Goal: Information Seeking & Learning: Learn about a topic

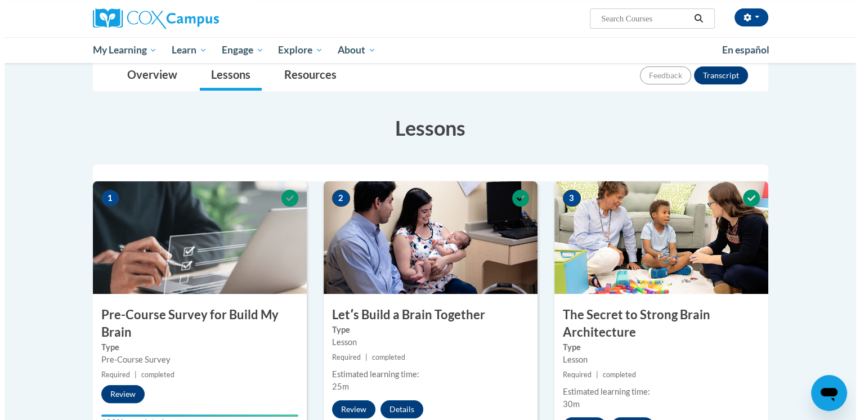
scroll to position [497, 0]
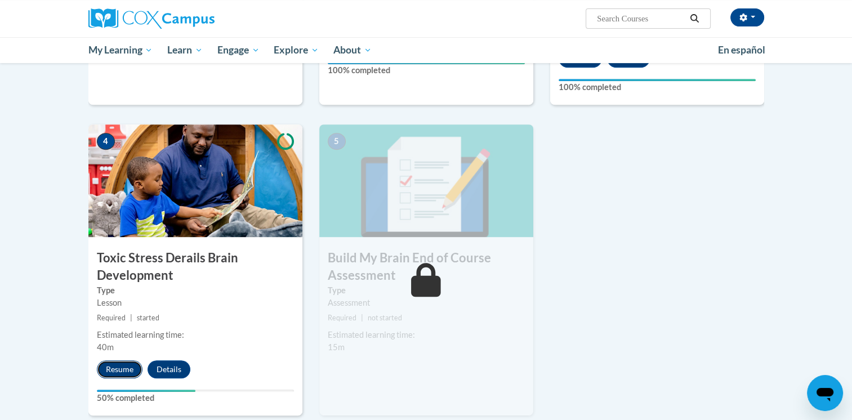
click at [108, 365] on button "Resume" at bounding box center [120, 369] width 46 height 18
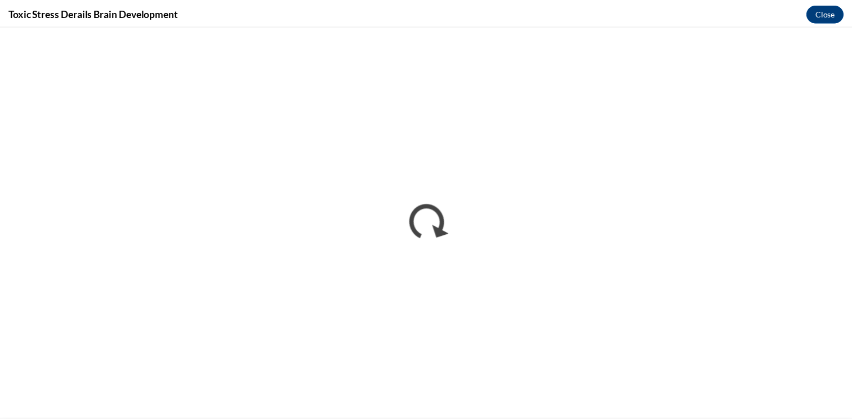
scroll to position [0, 0]
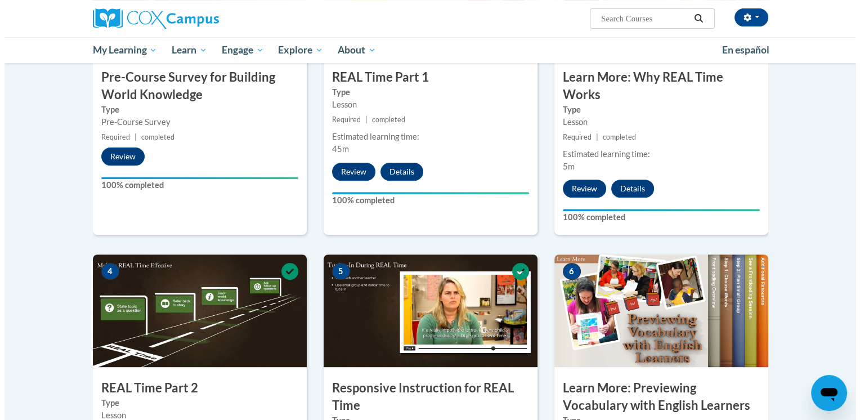
scroll to position [735, 0]
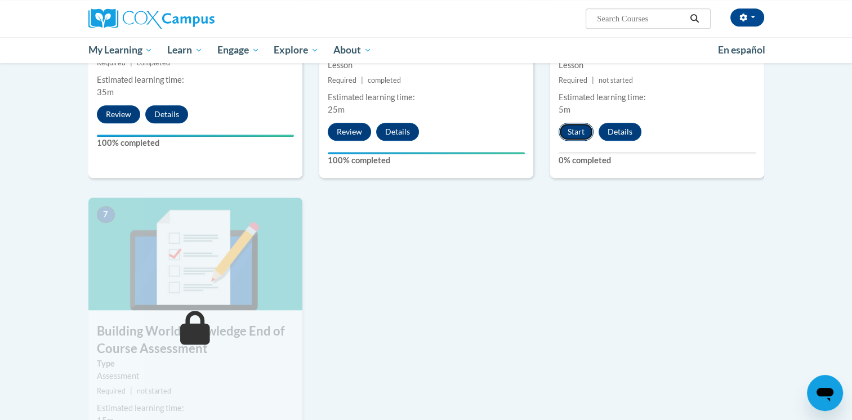
click at [588, 127] on button "Start" at bounding box center [575, 132] width 35 height 18
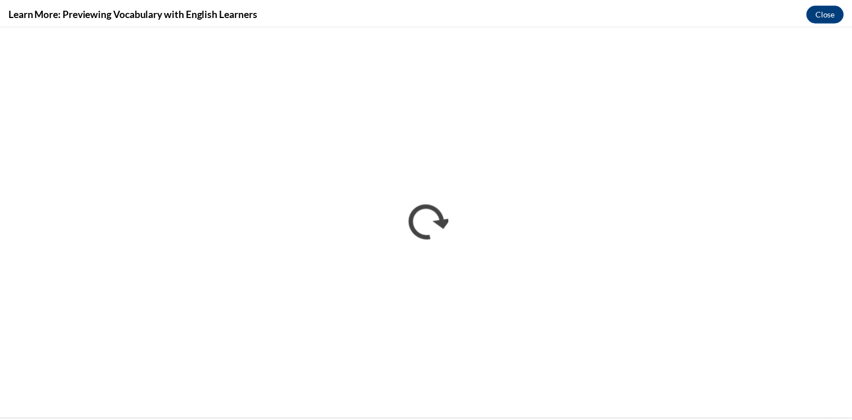
scroll to position [0, 0]
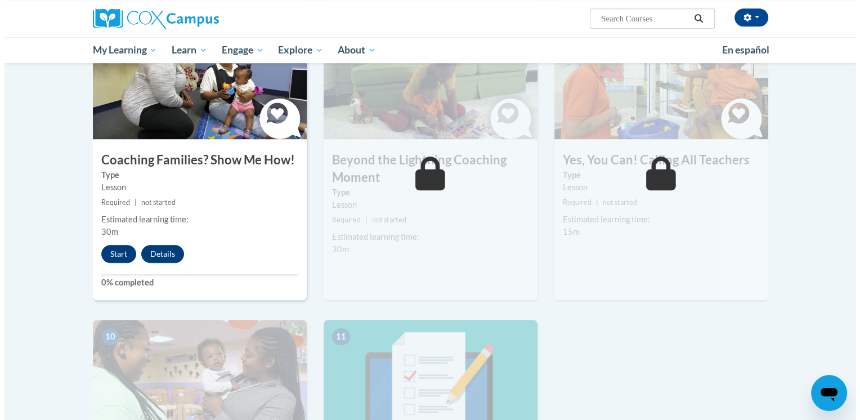
scroll to position [933, 0]
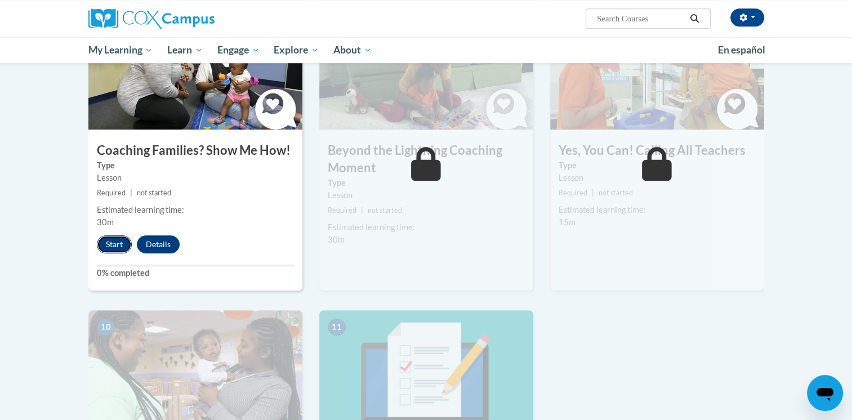
click at [113, 235] on button "Start" at bounding box center [114, 244] width 35 height 18
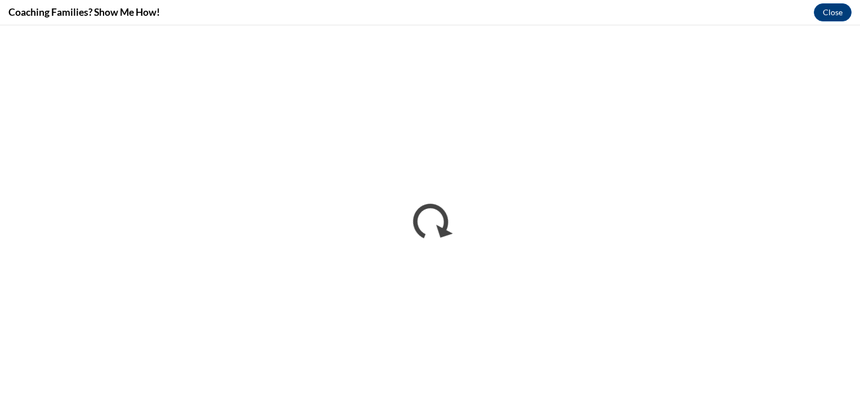
scroll to position [0, 0]
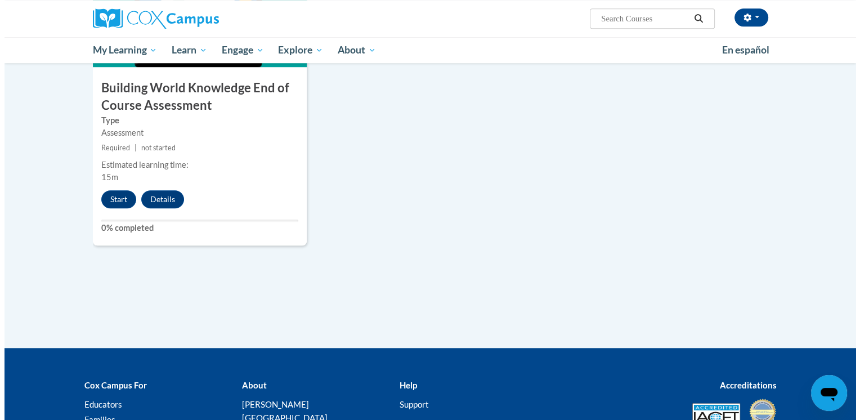
scroll to position [985, 0]
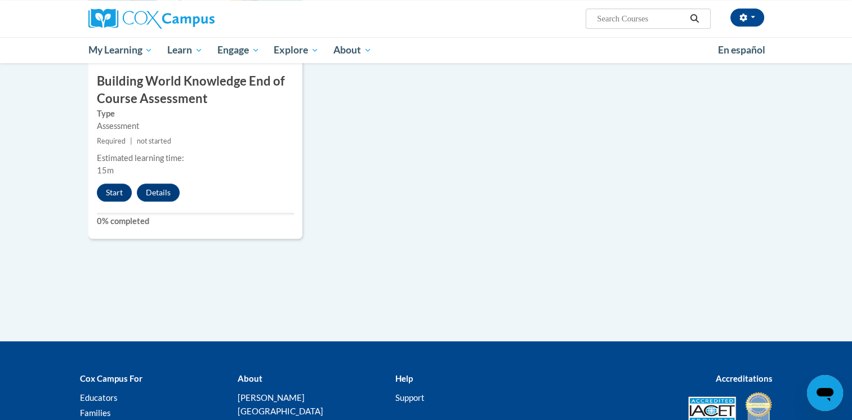
click at [108, 215] on label "0% completed" at bounding box center [195, 221] width 197 height 12
click at [113, 189] on button "Start" at bounding box center [114, 193] width 35 height 18
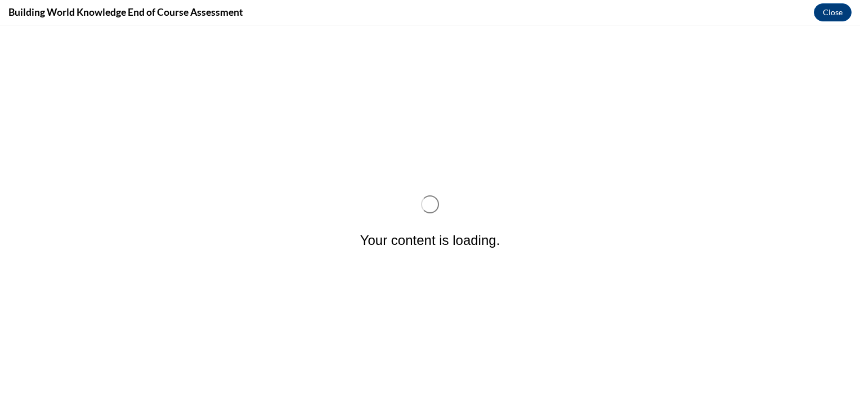
scroll to position [0, 0]
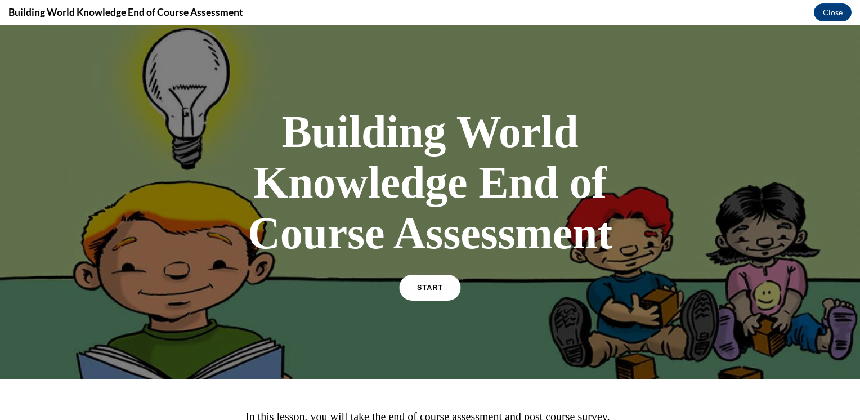
click at [442, 284] on link "START" at bounding box center [429, 288] width 61 height 26
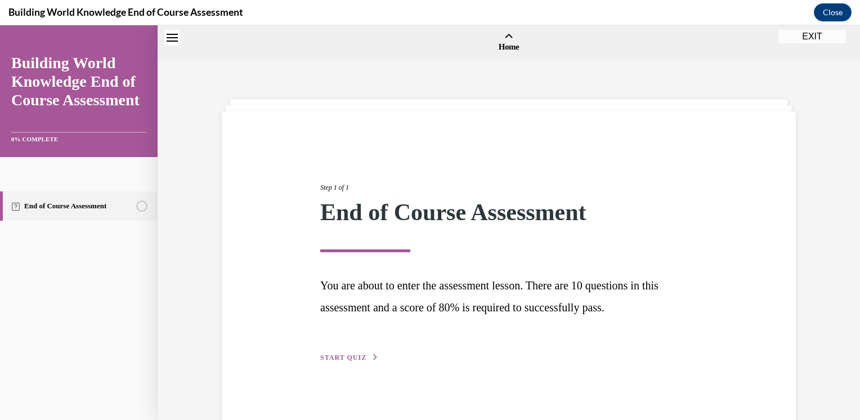
scroll to position [35, 0]
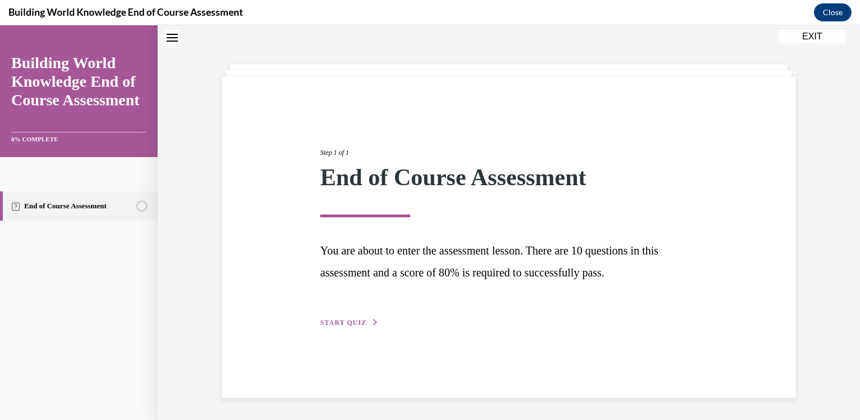
click at [350, 316] on div "Step 1 of 1 End of Course Assessment You are about to enter the assessment less…" at bounding box center [509, 225] width 394 height 207
click at [344, 324] on span "START QUIZ" at bounding box center [343, 323] width 46 height 8
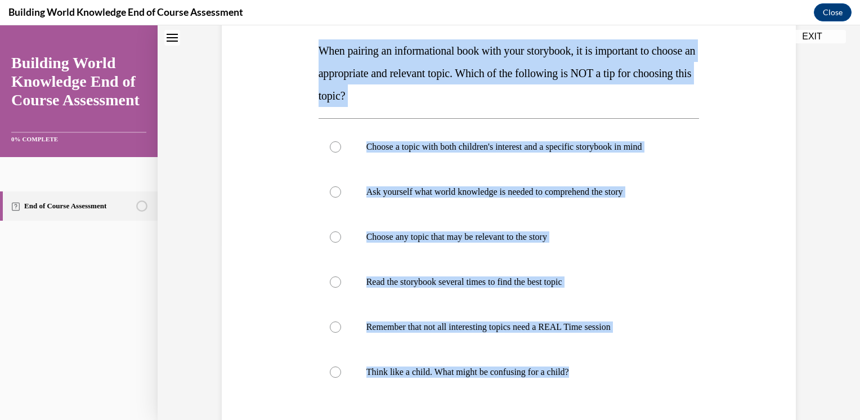
scroll to position [214, 0]
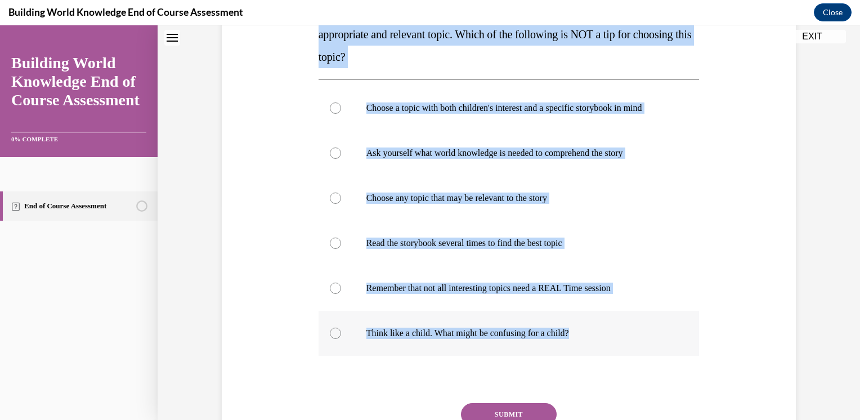
drag, startPoint x: 315, startPoint y: 188, endPoint x: 625, endPoint y: 339, distance: 344.7
click at [625, 339] on div "Question 01/10 When pairing an informational book with your storybook, it is im…" at bounding box center [509, 219] width 381 height 553
click at [461, 75] on div "Question 01/10 When pairing an informational book with your storybook, it is im…" at bounding box center [509, 219] width 381 height 553
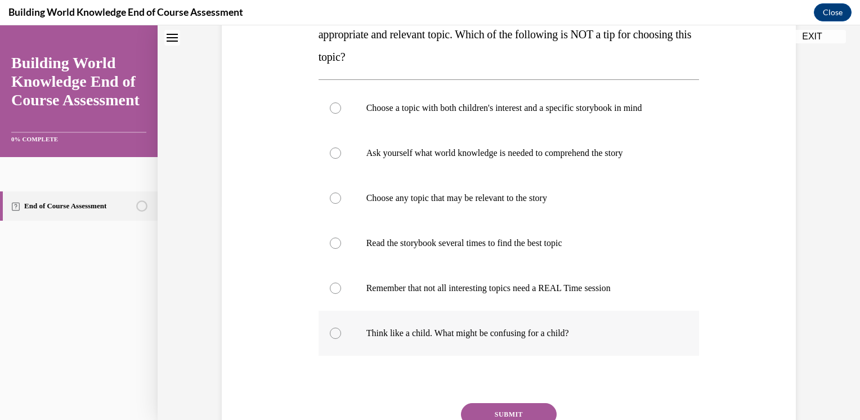
click at [430, 330] on p "Think like a child. What might be confusing for a child?" at bounding box center [518, 333] width 305 height 11
click at [341, 330] on input "Think like a child. What might be confusing for a child?" at bounding box center [335, 333] width 11 height 11
radio input "true"
click at [498, 408] on button "SUBMIT" at bounding box center [509, 414] width 96 height 23
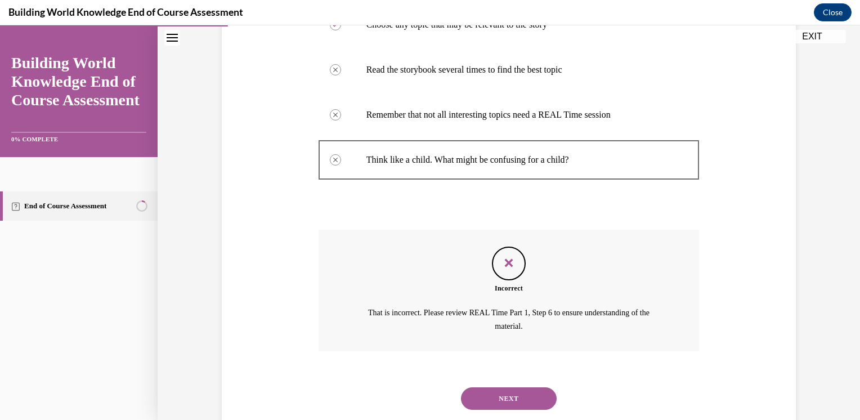
scroll to position [416, 0]
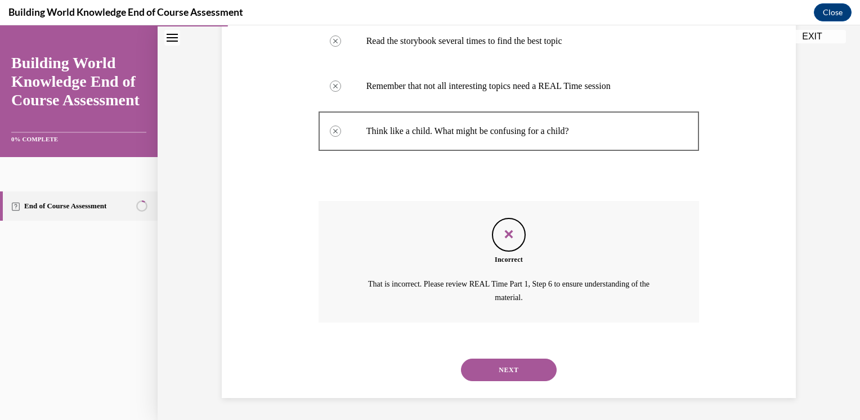
click at [532, 360] on button "NEXT" at bounding box center [509, 370] width 96 height 23
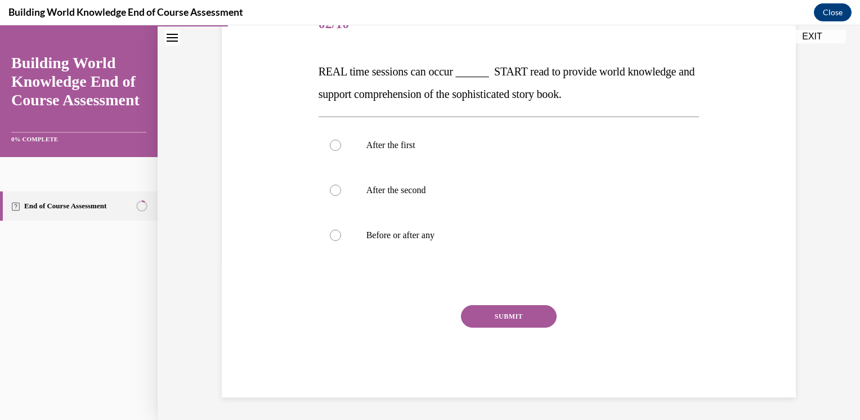
scroll to position [125, 0]
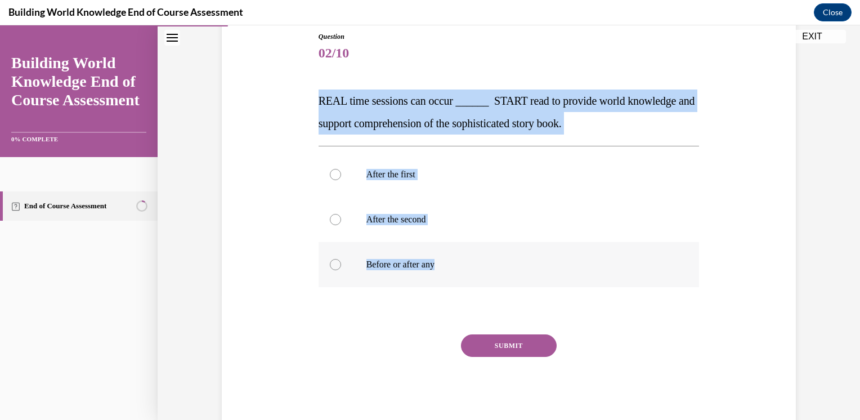
drag, startPoint x: 312, startPoint y: 96, endPoint x: 680, endPoint y: 251, distance: 399.4
click at [680, 251] on div "Question 02/10 REAL time sessions can occur ______ START read to provide world …" at bounding box center [509, 221] width 387 height 412
click at [423, 256] on label "Before or after any" at bounding box center [509, 264] width 381 height 45
click at [341, 259] on input "Before or after any" at bounding box center [335, 264] width 11 height 11
radio input "true"
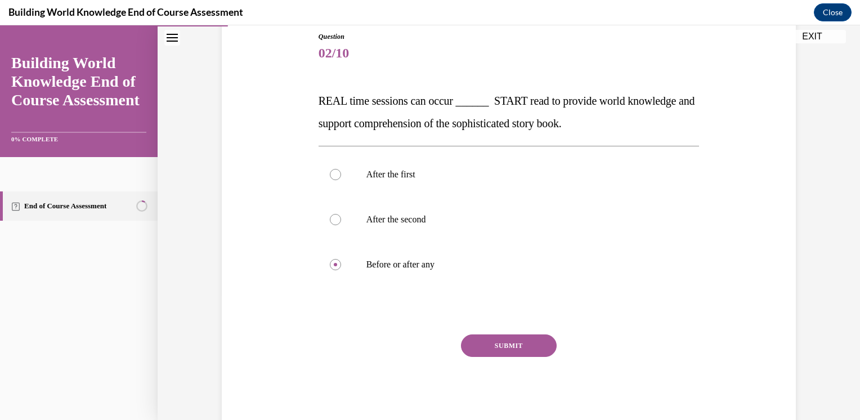
click at [491, 339] on button "SUBMIT" at bounding box center [509, 345] width 96 height 23
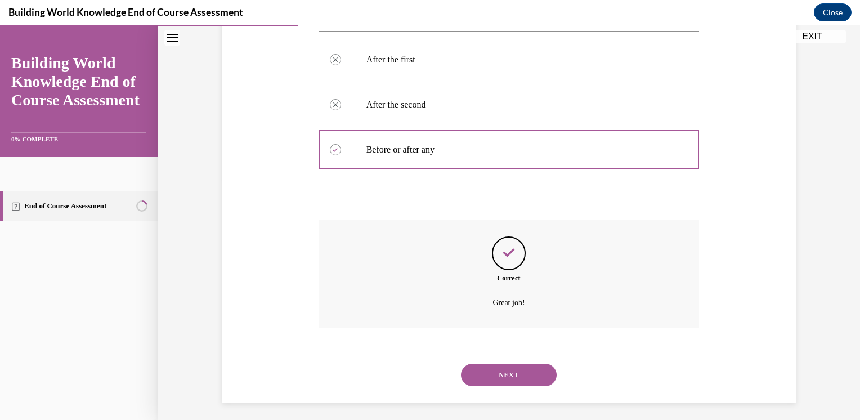
scroll to position [245, 0]
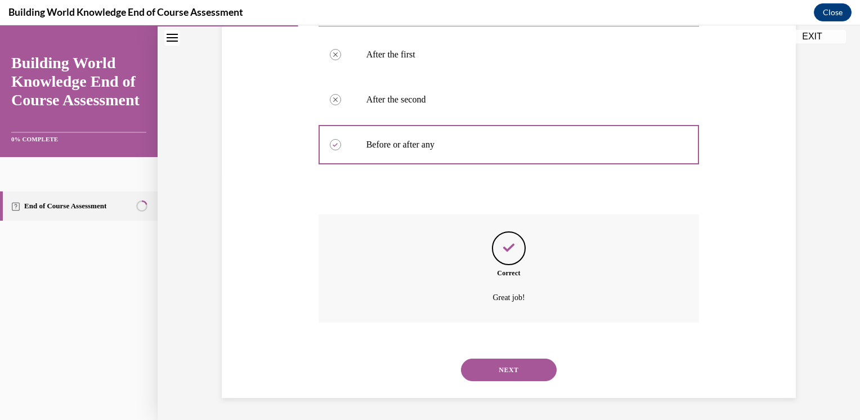
click at [493, 370] on button "NEXT" at bounding box center [509, 370] width 96 height 23
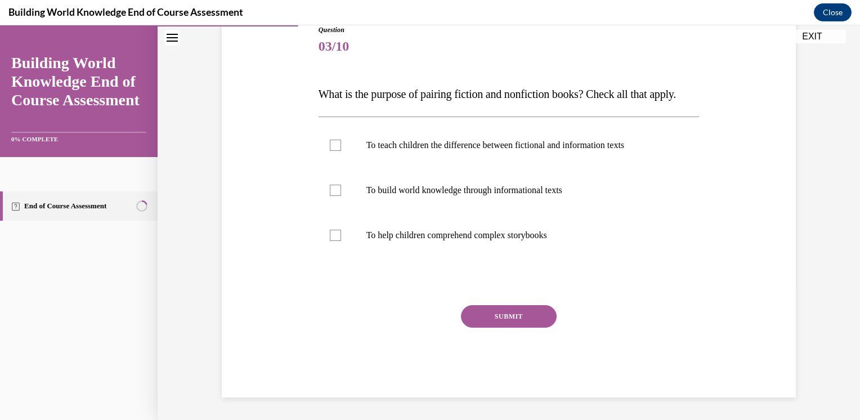
scroll to position [125, 0]
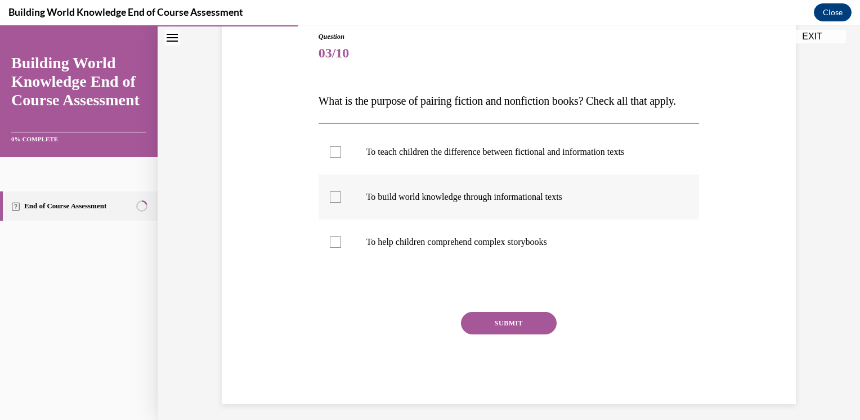
click at [489, 202] on label "To build world knowledge through informational texts" at bounding box center [509, 197] width 381 height 45
click at [341, 202] on input "To build world knowledge through informational texts" at bounding box center [335, 196] width 11 height 11
checkbox input "true"
click at [517, 334] on button "SUBMIT" at bounding box center [509, 323] width 96 height 23
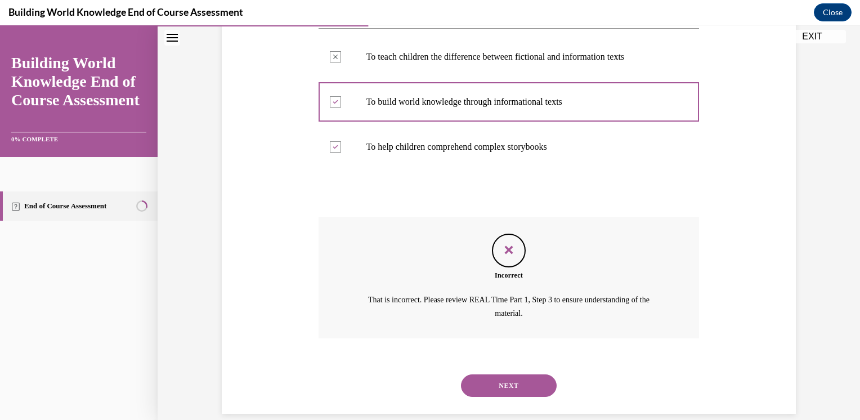
scroll to position [258, 0]
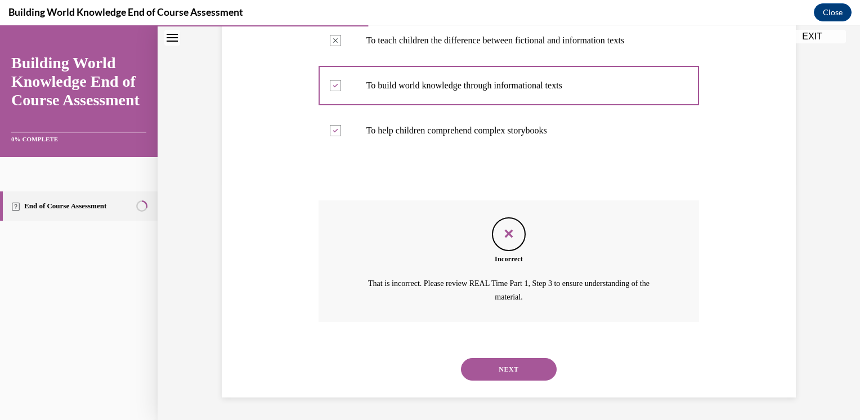
click at [522, 355] on div "NEXT" at bounding box center [509, 369] width 381 height 45
click at [525, 368] on button "NEXT" at bounding box center [509, 369] width 96 height 23
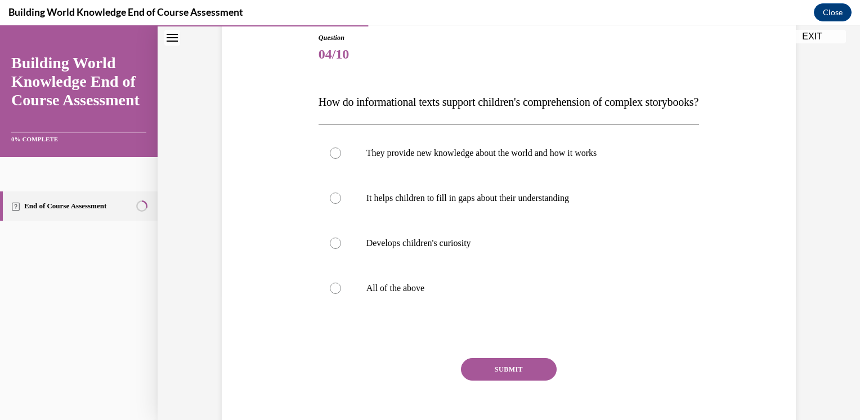
scroll to position [124, 0]
click at [433, 293] on p "All of the above" at bounding box center [518, 287] width 305 height 11
click at [341, 293] on input "All of the above" at bounding box center [335, 287] width 11 height 11
radio input "true"
click at [515, 380] on button "SUBMIT" at bounding box center [509, 368] width 96 height 23
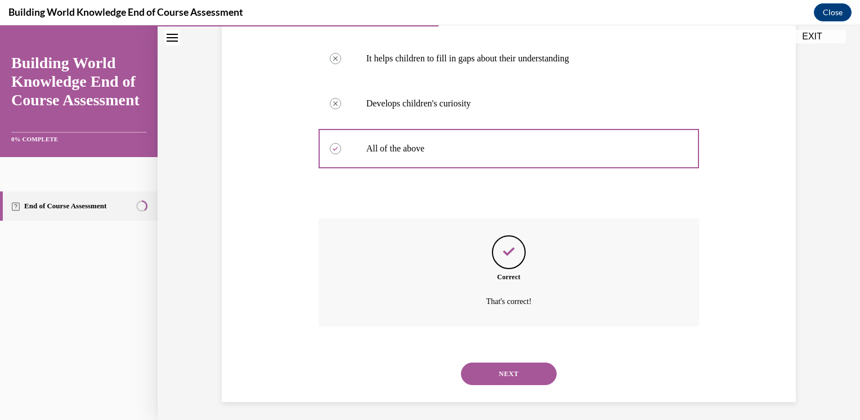
scroll to position [290, 0]
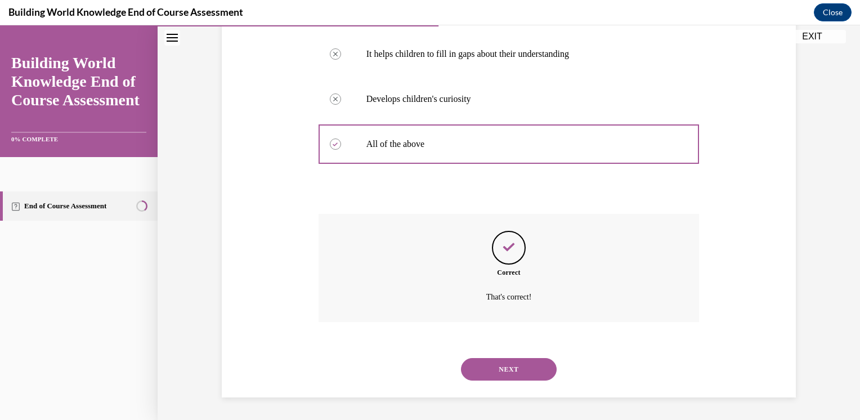
click at [528, 368] on button "NEXT" at bounding box center [509, 369] width 96 height 23
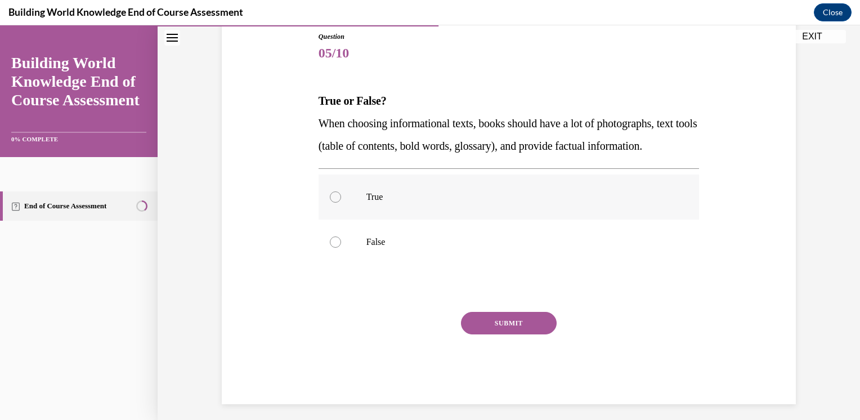
click at [362, 212] on label "True" at bounding box center [509, 197] width 381 height 45
click at [341, 203] on input "True" at bounding box center [335, 196] width 11 height 11
radio input "true"
click at [486, 334] on button "SUBMIT" at bounding box center [509, 323] width 96 height 23
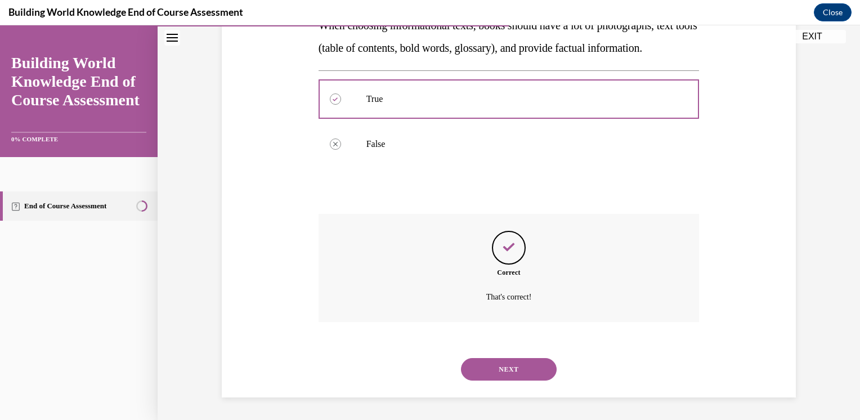
click at [516, 371] on button "NEXT" at bounding box center [509, 369] width 96 height 23
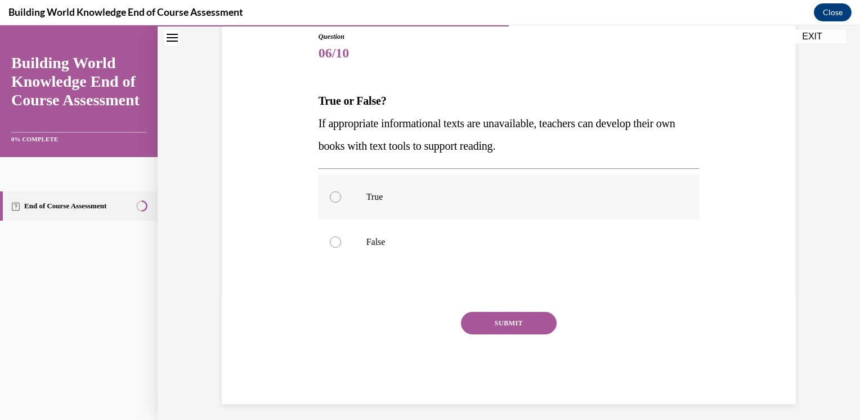
click at [377, 184] on label "True" at bounding box center [509, 197] width 381 height 45
click at [341, 191] on input "True" at bounding box center [335, 196] width 11 height 11
radio input "true"
click at [546, 328] on button "SUBMIT" at bounding box center [509, 323] width 96 height 23
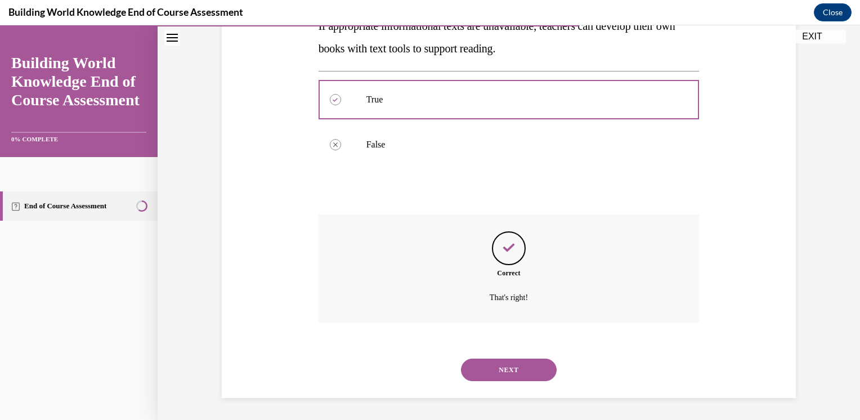
click at [503, 376] on button "NEXT" at bounding box center [509, 370] width 96 height 23
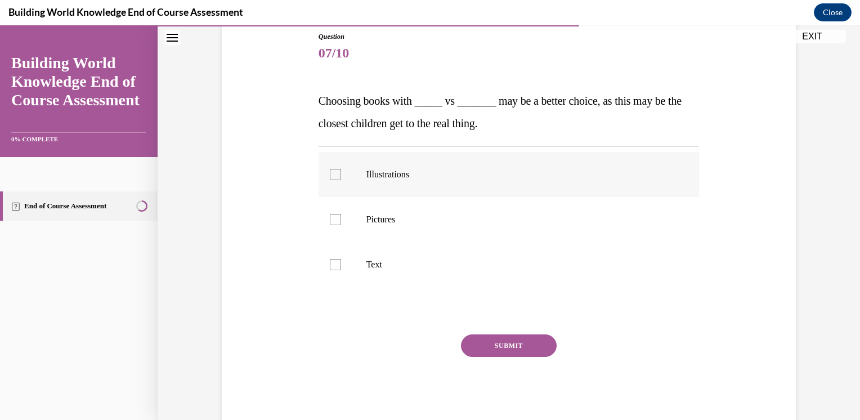
click at [387, 172] on p "Illustrations" at bounding box center [518, 174] width 305 height 11
click at [341, 172] on input "Illustrations" at bounding box center [335, 174] width 11 height 11
checkbox input "true"
click at [381, 211] on label "Pictures" at bounding box center [509, 219] width 381 height 45
click at [341, 214] on input "Pictures" at bounding box center [335, 219] width 11 height 11
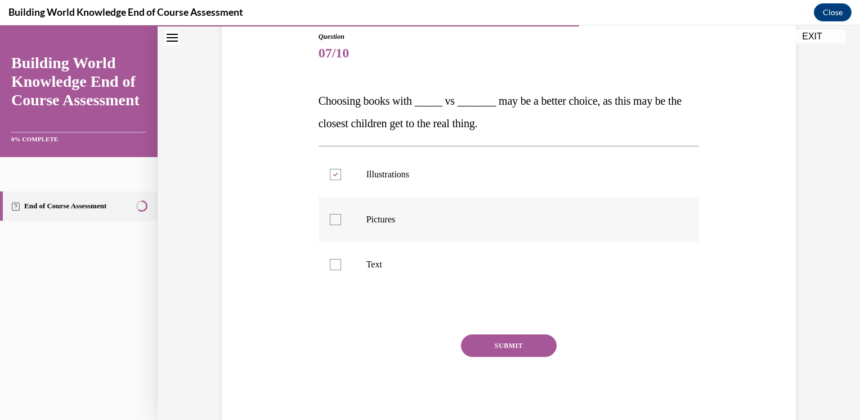
checkbox input "true"
click at [486, 352] on button "SUBMIT" at bounding box center [509, 345] width 96 height 23
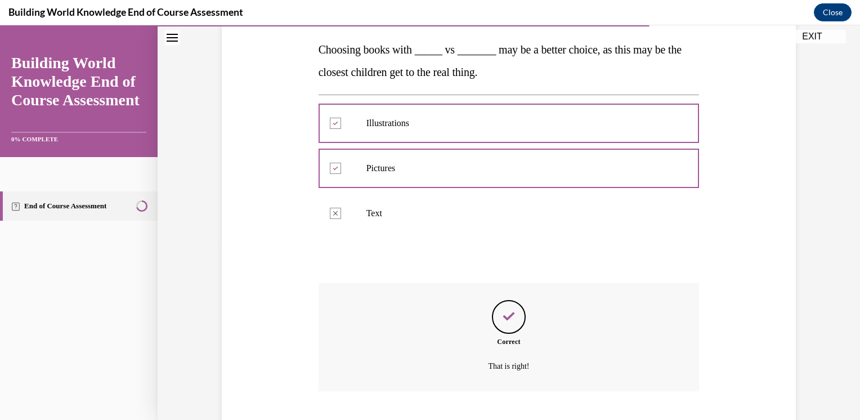
scroll to position [245, 0]
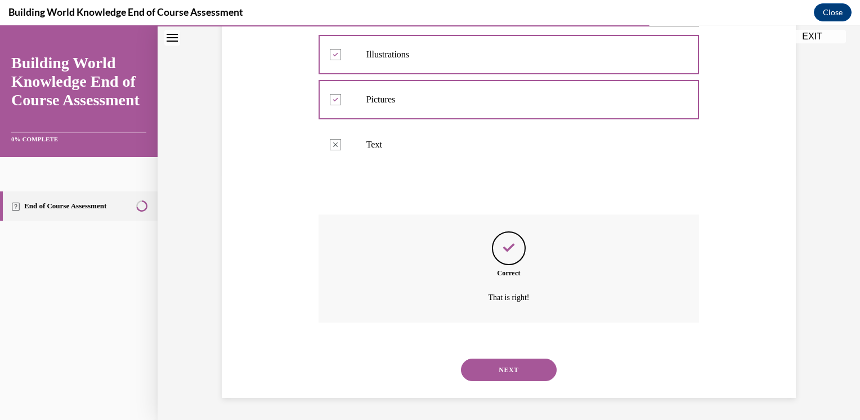
click at [485, 368] on button "NEXT" at bounding box center [509, 370] width 96 height 23
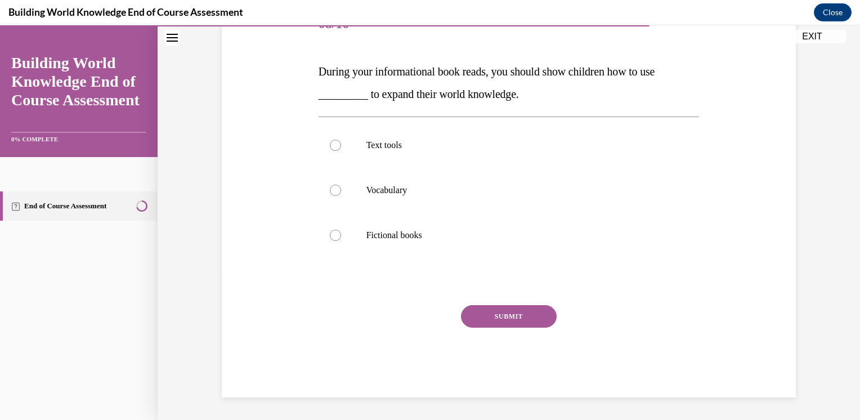
scroll to position [125, 0]
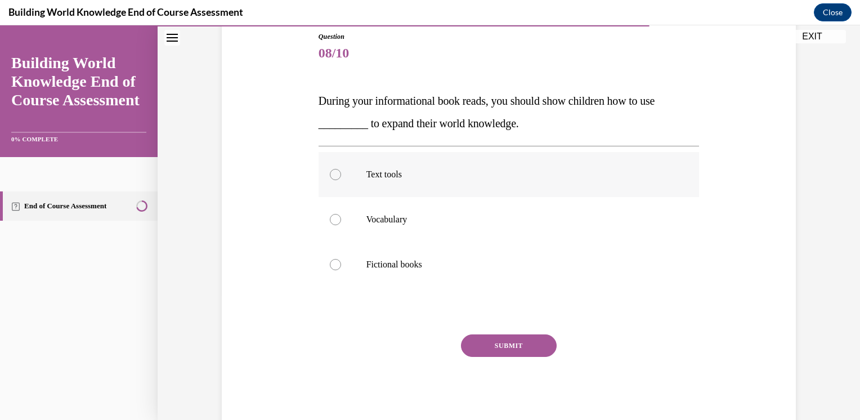
click at [387, 190] on label "Text tools" at bounding box center [509, 174] width 381 height 45
click at [341, 180] on input "Text tools" at bounding box center [335, 174] width 11 height 11
radio input "true"
click at [502, 349] on button "SUBMIT" at bounding box center [509, 345] width 96 height 23
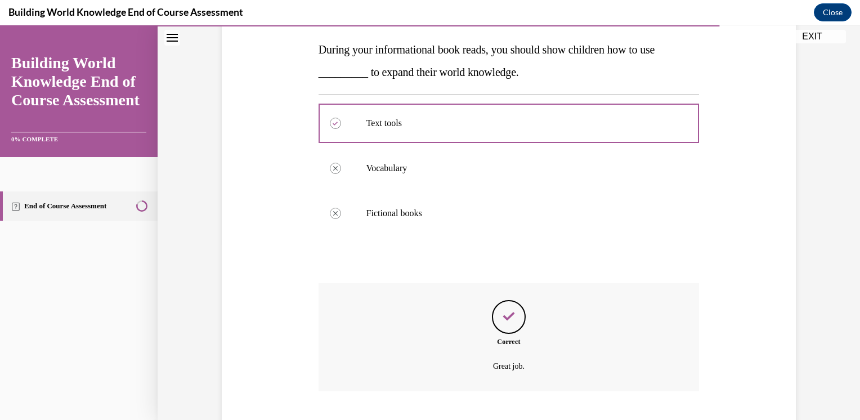
scroll to position [245, 0]
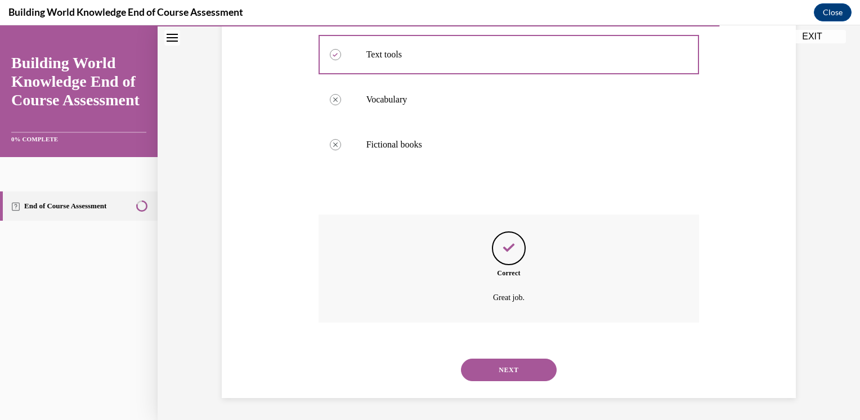
click at [496, 368] on button "NEXT" at bounding box center [509, 370] width 96 height 23
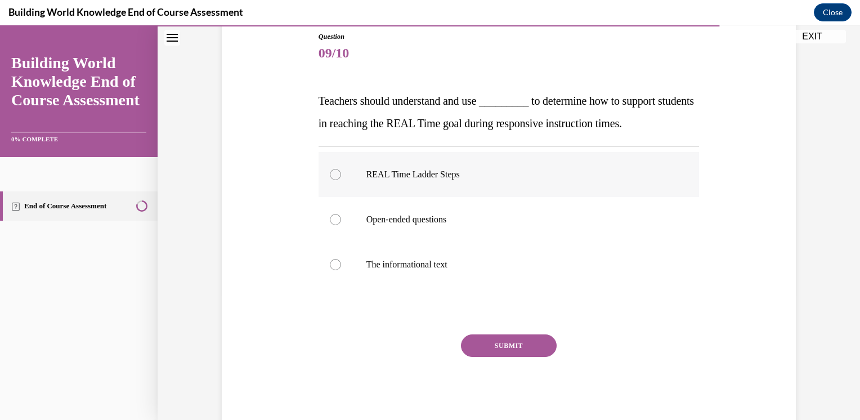
click at [443, 179] on p "REAL Time Ladder Steps" at bounding box center [518, 174] width 305 height 11
click at [341, 179] on input "REAL Time Ladder Steps" at bounding box center [335, 174] width 11 height 11
radio input "true"
click at [482, 350] on button "SUBMIT" at bounding box center [509, 345] width 96 height 23
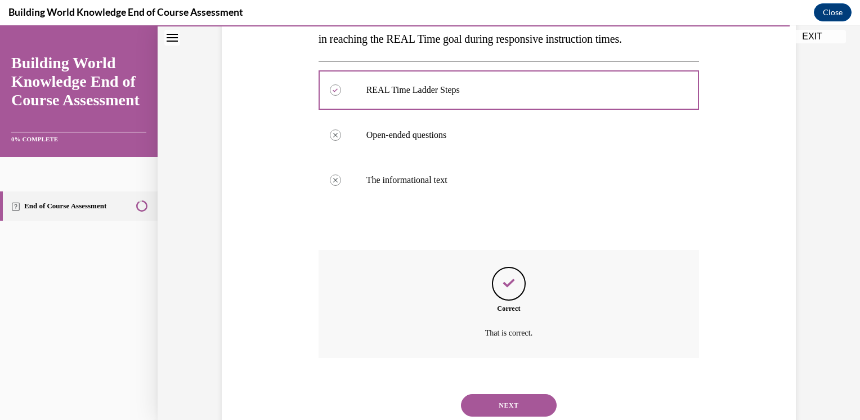
scroll to position [245, 0]
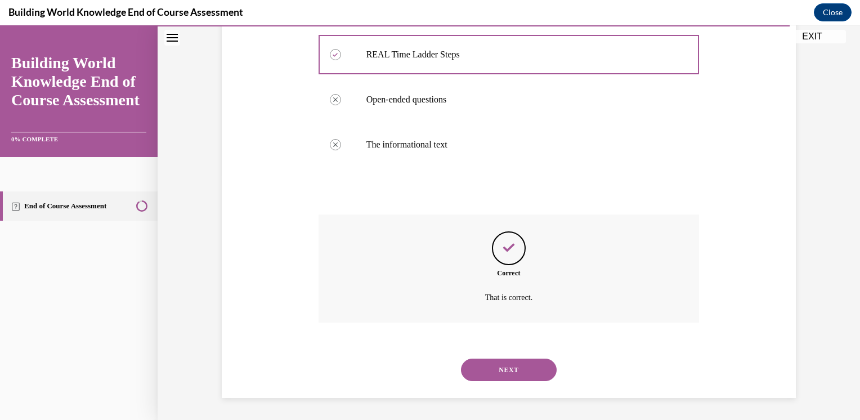
click at [489, 360] on button "NEXT" at bounding box center [509, 370] width 96 height 23
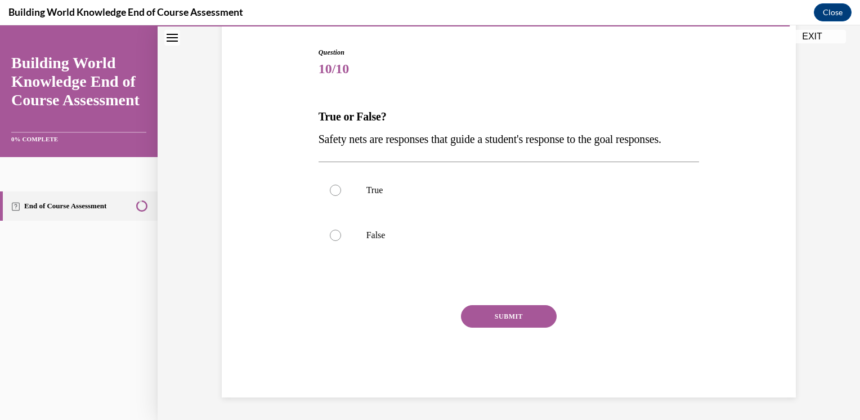
scroll to position [125, 0]
click at [366, 185] on label "True" at bounding box center [509, 190] width 381 height 45
click at [341, 185] on input "True" at bounding box center [335, 190] width 11 height 11
radio input "true"
click at [493, 323] on button "SUBMIT" at bounding box center [509, 316] width 96 height 23
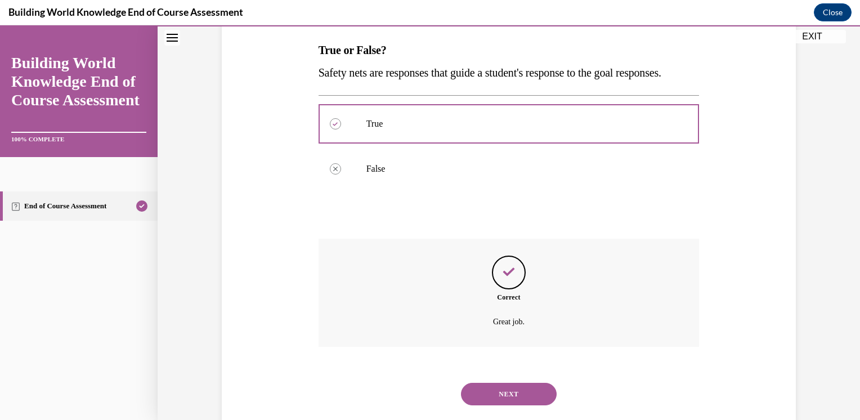
scroll to position [222, 0]
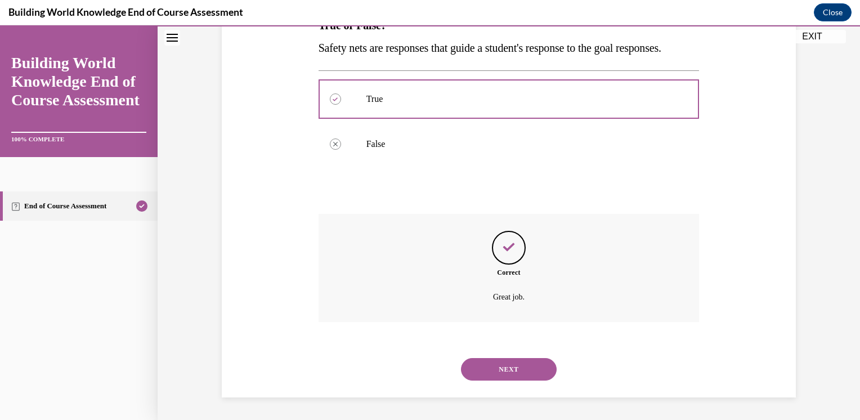
click at [509, 381] on button "NEXT" at bounding box center [509, 369] width 96 height 23
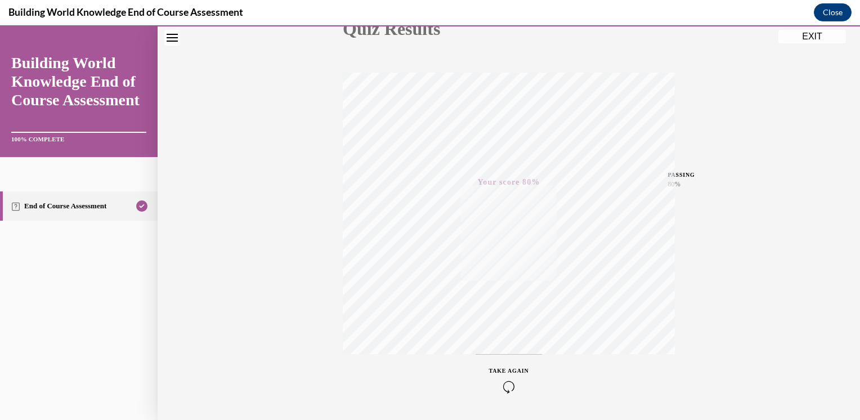
scroll to position [182, 0]
click at [839, 26] on div "Quiz Results PASSING 80% Your score 80% Passed PASSING 80% Your score Your scor…" at bounding box center [509, 150] width 703 height 542
click at [838, 34] on button "EXIT" at bounding box center [813, 37] width 68 height 14
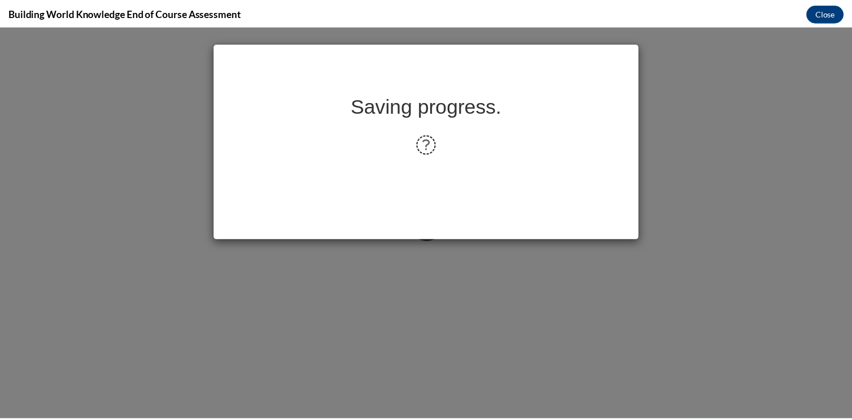
scroll to position [0, 0]
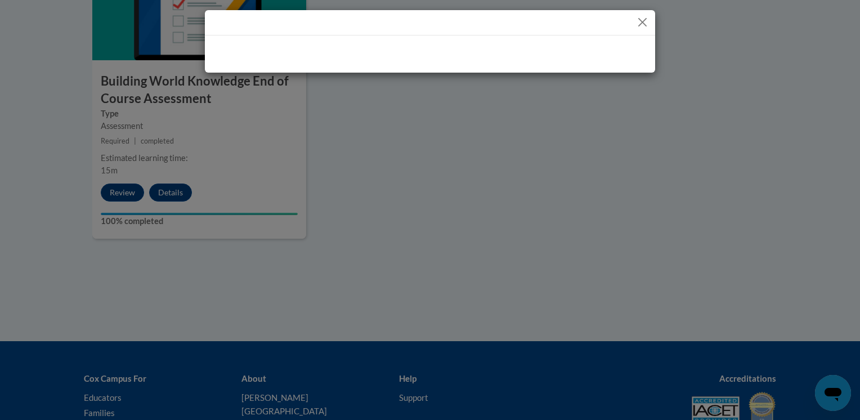
click at [851, 296] on div at bounding box center [430, 210] width 860 height 420
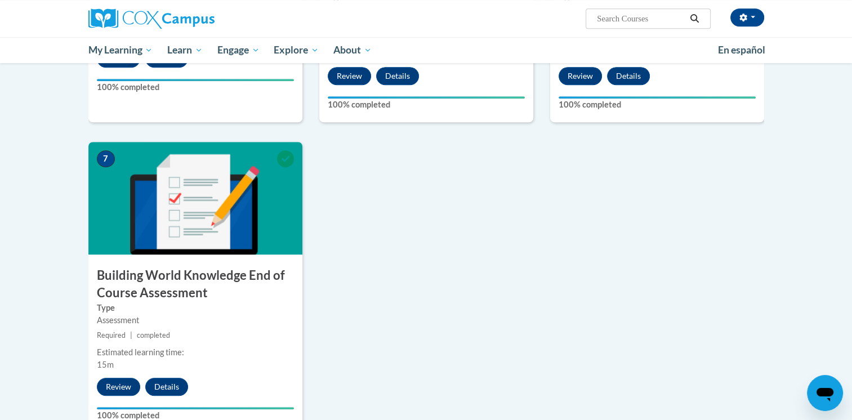
scroll to position [786, 0]
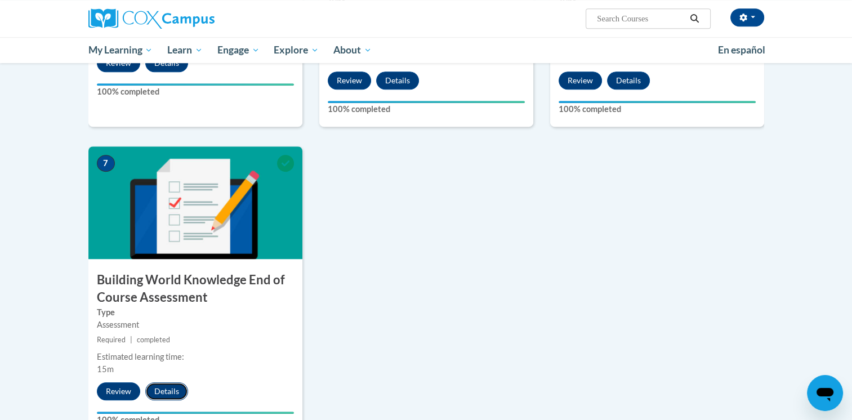
click at [166, 391] on button "Details" at bounding box center [166, 391] width 43 height 18
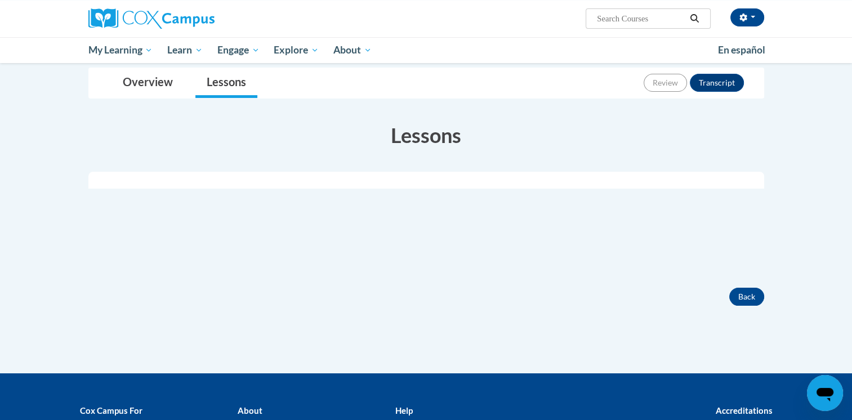
scroll to position [133, 0]
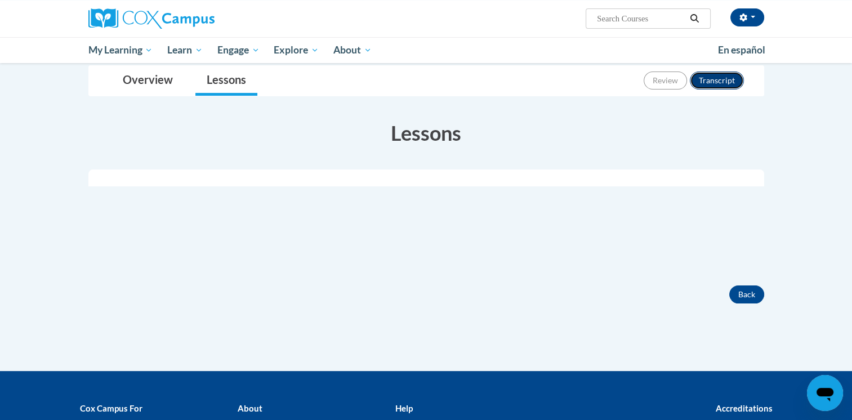
click at [725, 78] on button "Transcript" at bounding box center [717, 80] width 54 height 18
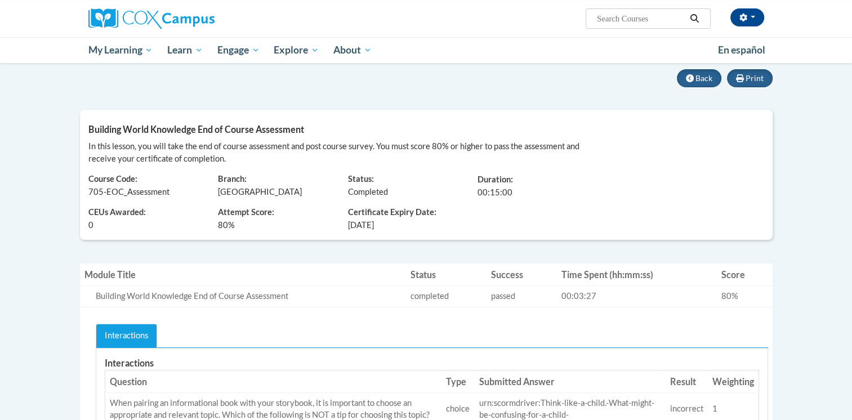
scroll to position [101, 0]
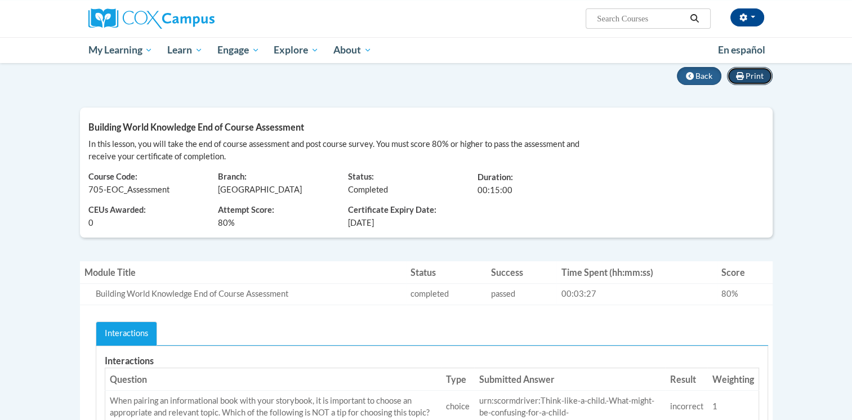
click at [748, 83] on button "Print" at bounding box center [750, 76] width 46 height 18
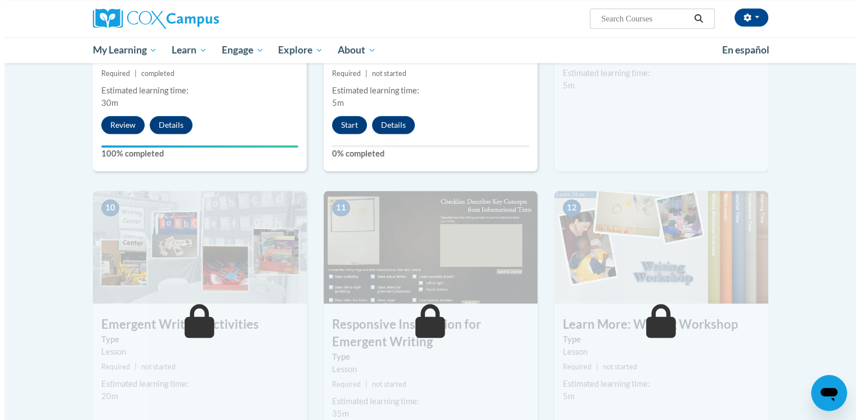
scroll to position [1022, 0]
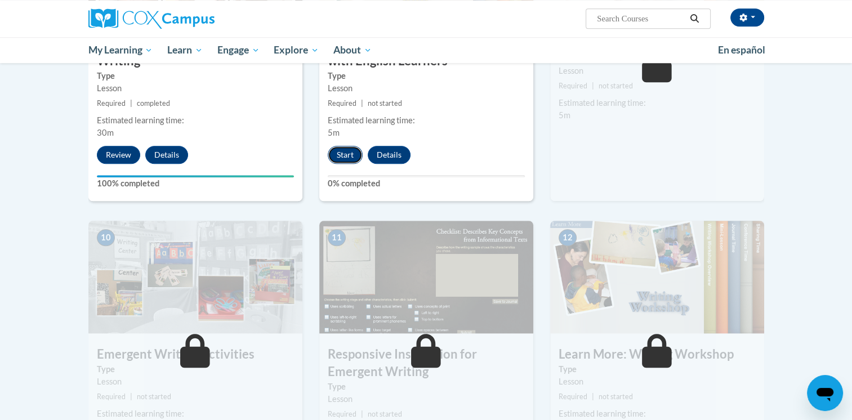
click at [342, 146] on button "Start" at bounding box center [345, 155] width 35 height 18
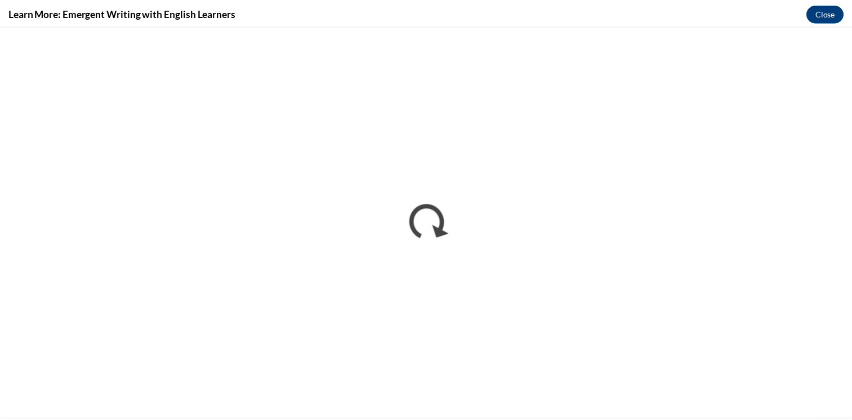
scroll to position [0, 0]
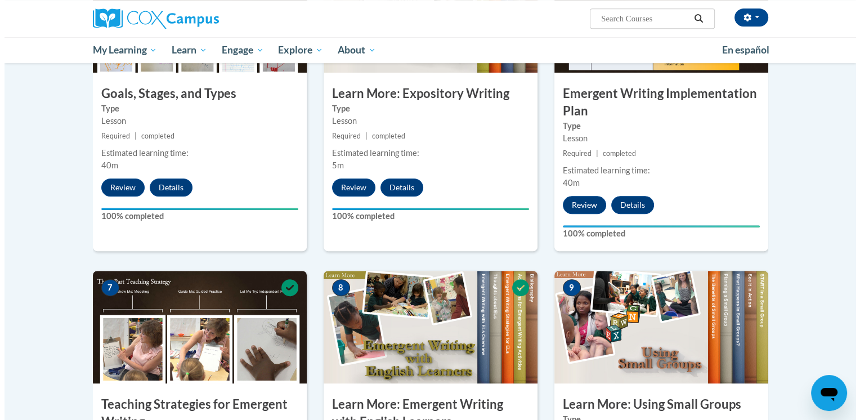
scroll to position [1029, 0]
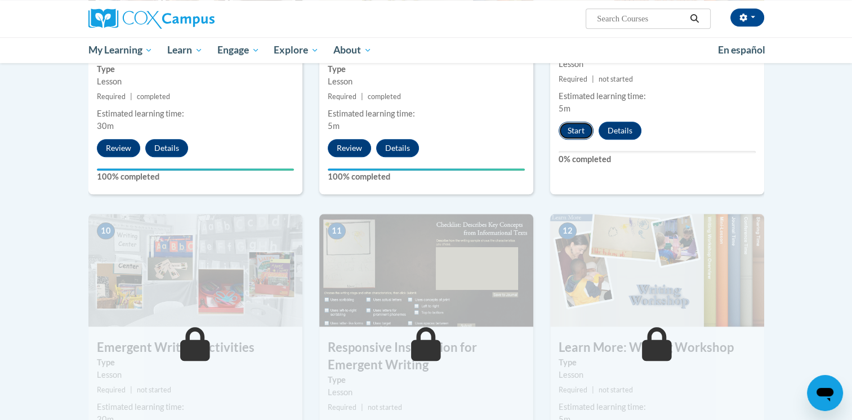
click at [567, 122] on button "Start" at bounding box center [575, 131] width 35 height 18
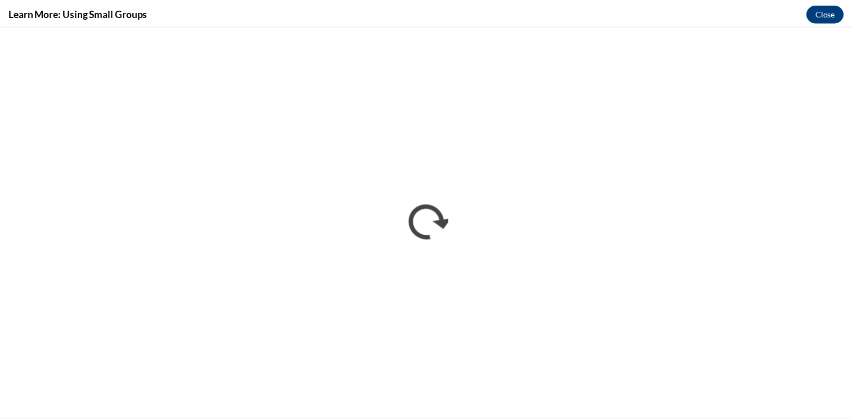
scroll to position [0, 0]
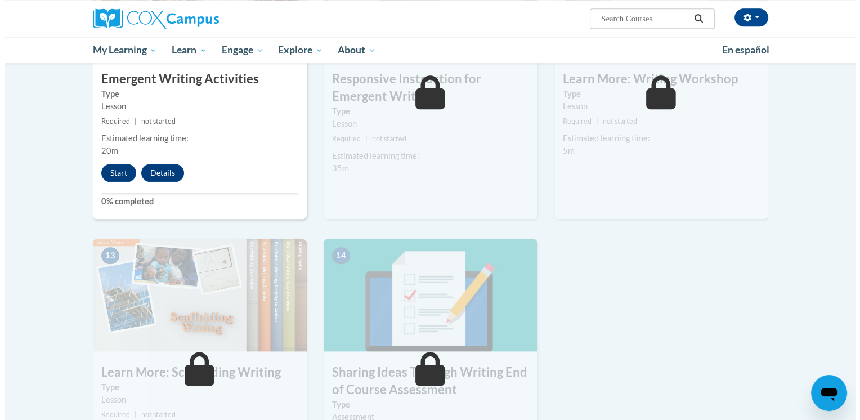
scroll to position [1290, 0]
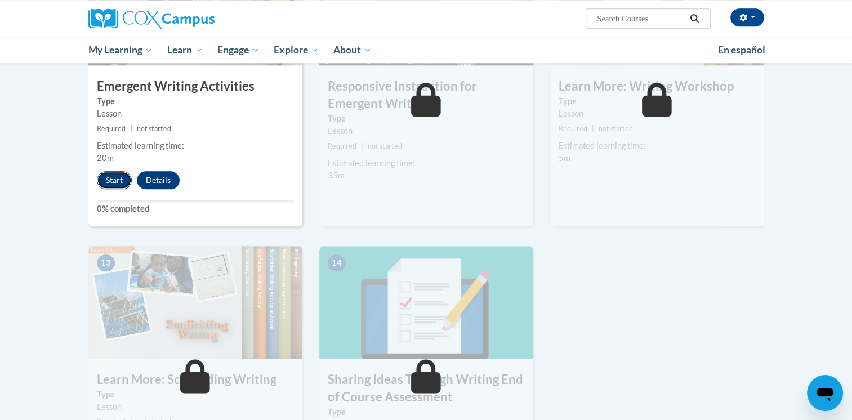
click at [112, 171] on button "Start" at bounding box center [114, 180] width 35 height 18
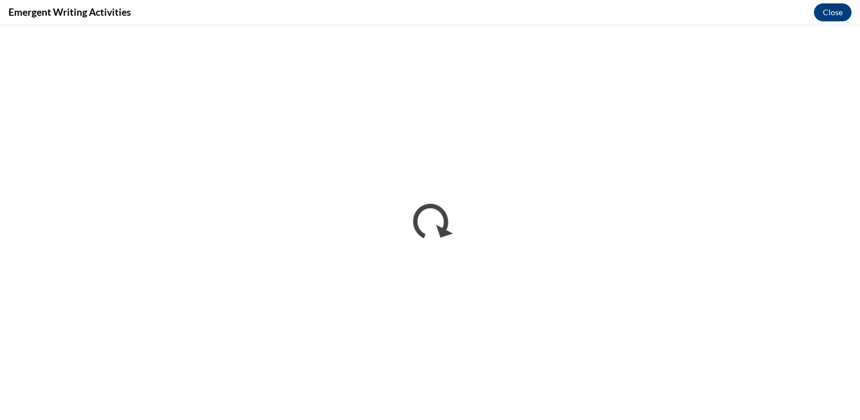
scroll to position [0, 0]
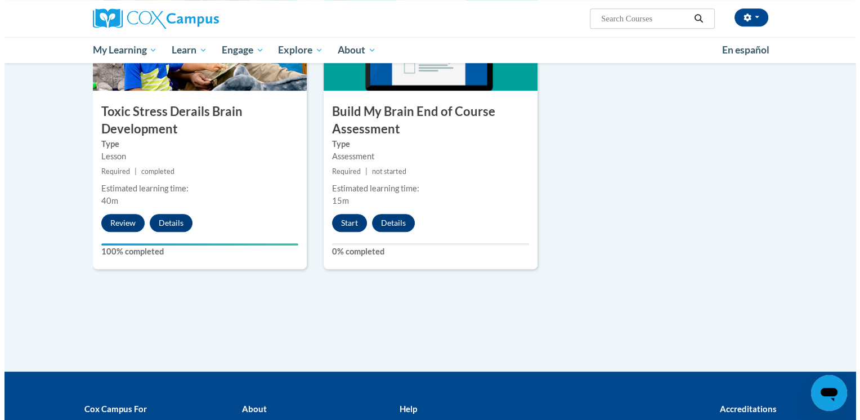
scroll to position [746, 0]
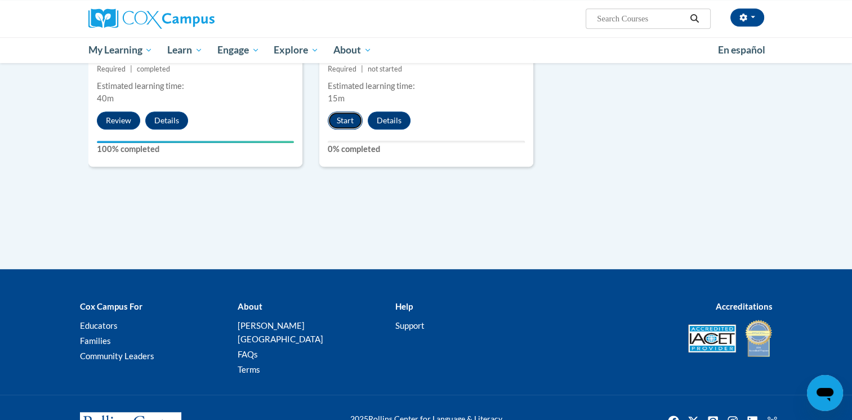
click at [337, 120] on button "Start" at bounding box center [345, 120] width 35 height 18
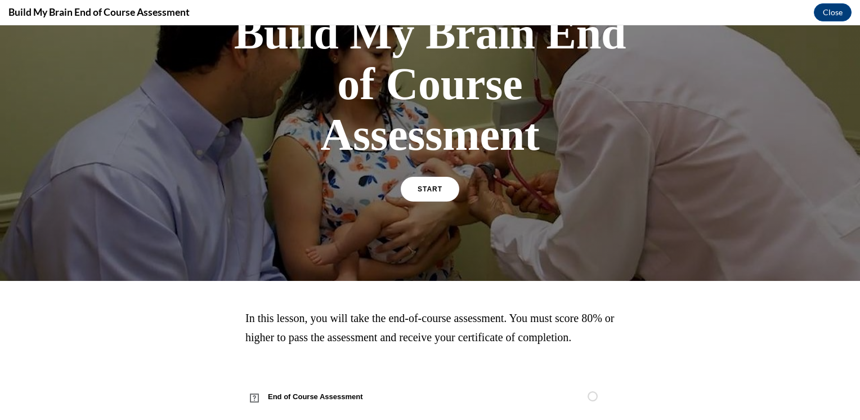
scroll to position [105, 0]
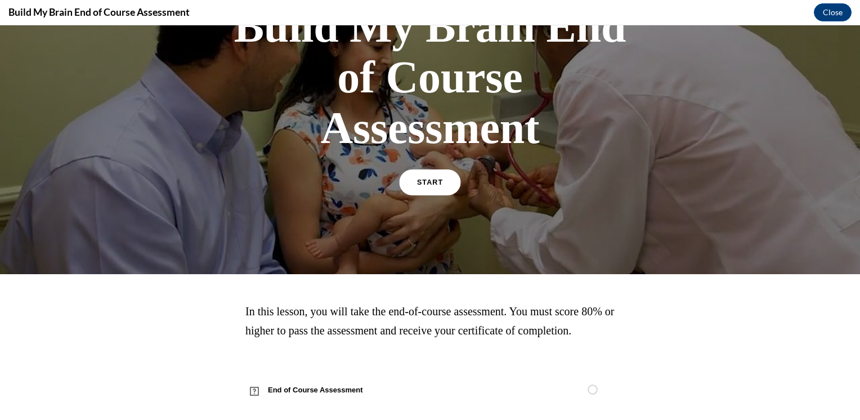
click at [419, 179] on span "START" at bounding box center [430, 182] width 26 height 8
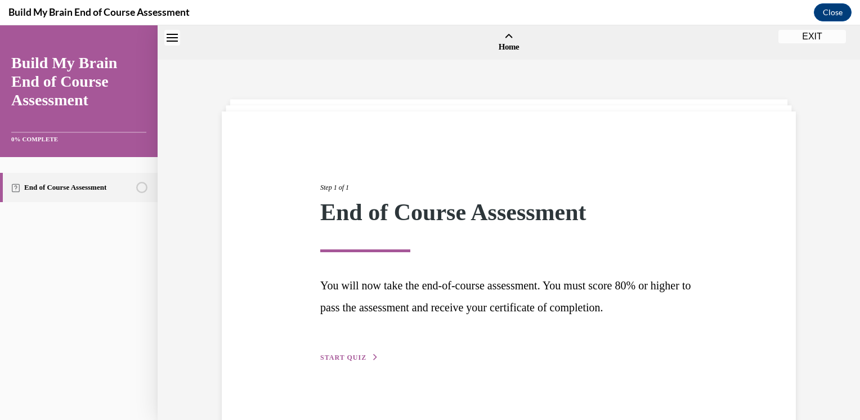
scroll to position [35, 0]
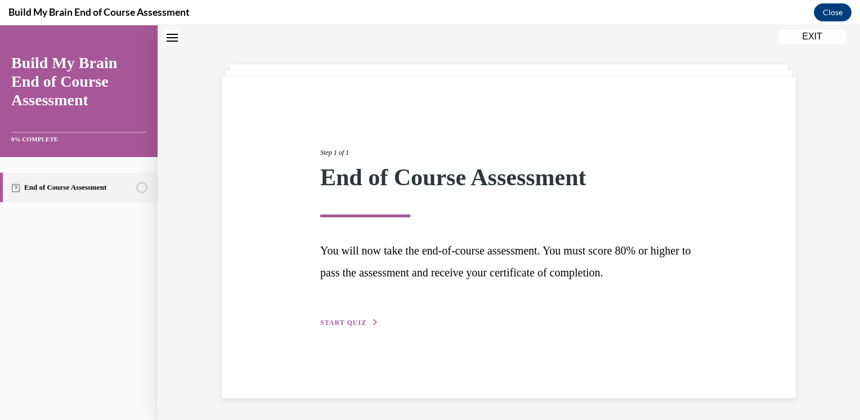
click at [363, 325] on button "START QUIZ" at bounding box center [349, 323] width 59 height 10
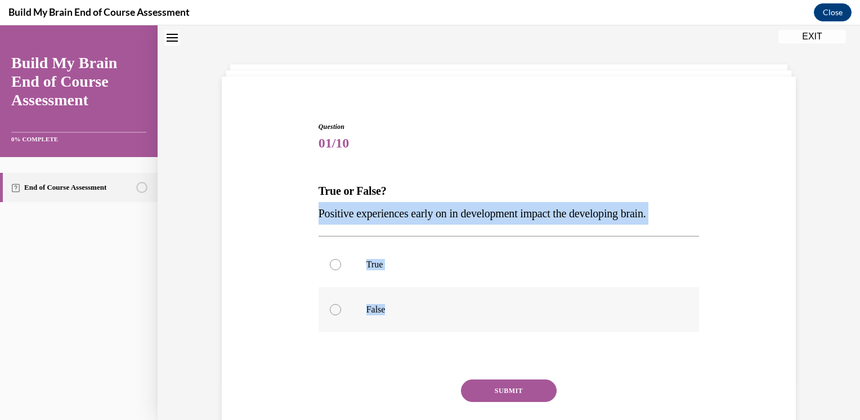
drag, startPoint x: 314, startPoint y: 212, endPoint x: 413, endPoint y: 303, distance: 133.9
click at [413, 303] on div "Question 01/10 True or False? Positive experiences early on in development impa…" at bounding box center [509, 297] width 381 height 350
click at [365, 252] on label "True" at bounding box center [509, 264] width 381 height 45
click at [341, 259] on input "True" at bounding box center [335, 264] width 11 height 11
radio input "true"
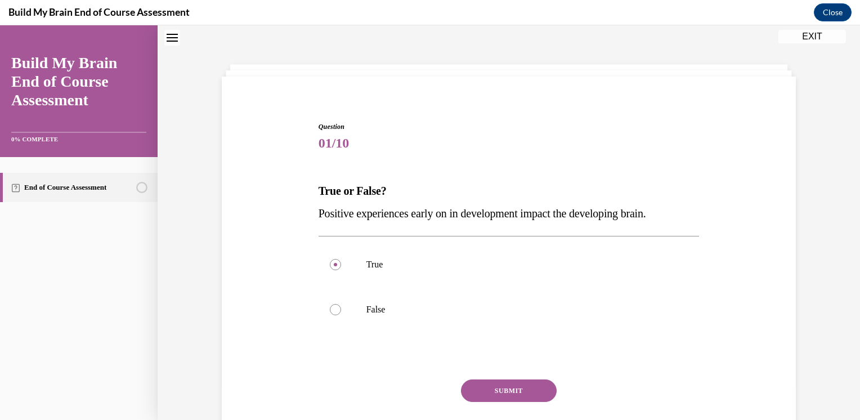
click at [468, 379] on button "SUBMIT" at bounding box center [509, 390] width 96 height 23
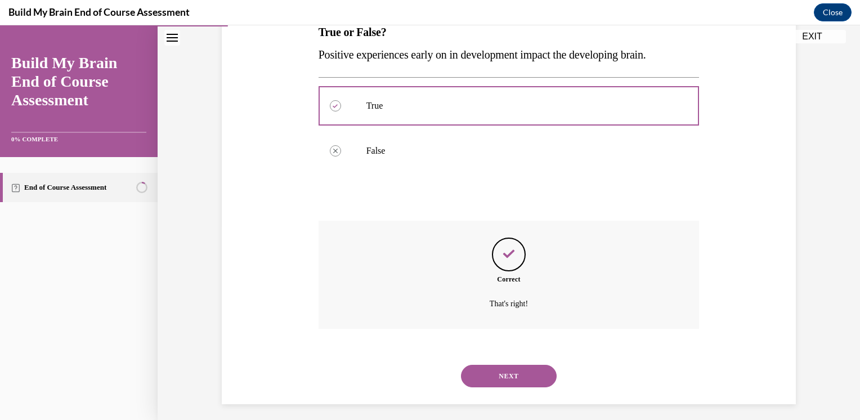
scroll to position [200, 0]
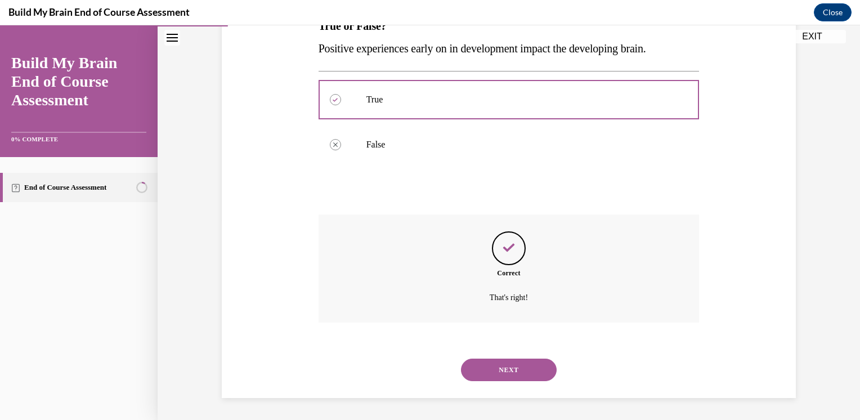
click at [489, 379] on button "NEXT" at bounding box center [509, 370] width 96 height 23
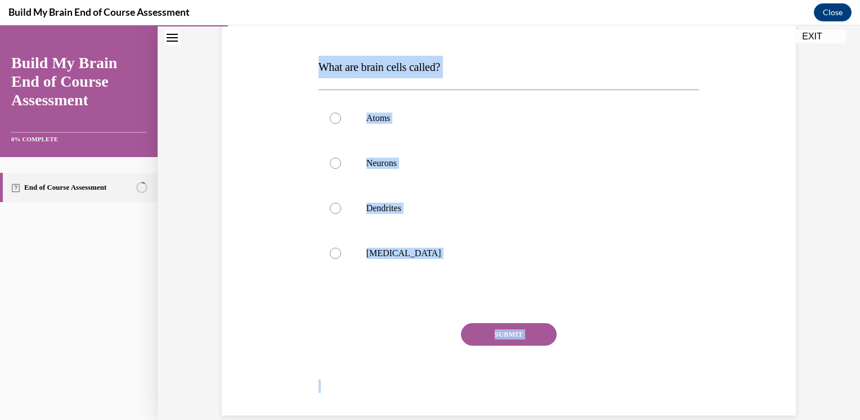
scroll to position [176, 0]
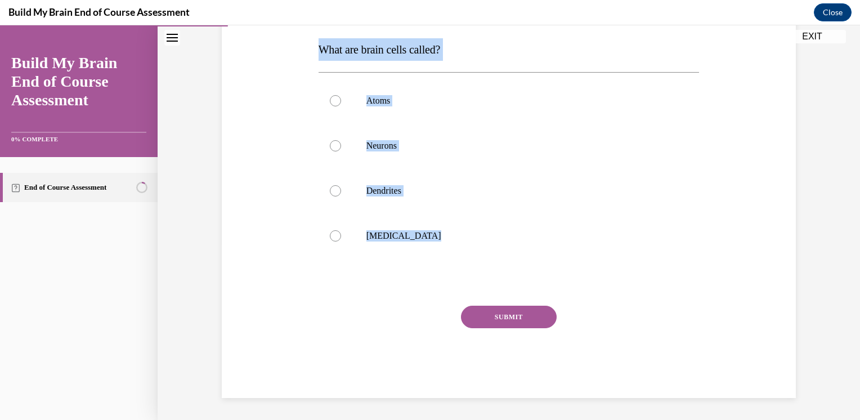
drag, startPoint x: 313, startPoint y: 221, endPoint x: 462, endPoint y: 278, distance: 159.9
click at [462, 278] on div "Question 02/10 What are brain cells called? Atoms Neurons Dendrites Grey matter…" at bounding box center [509, 180] width 387 height 435
click at [355, 153] on label "Neurons" at bounding box center [509, 145] width 381 height 45
click at [341, 151] on input "Neurons" at bounding box center [335, 145] width 11 height 11
radio input "true"
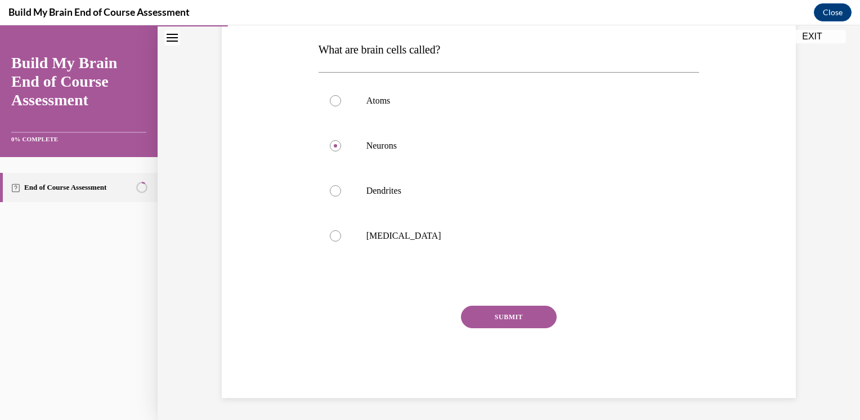
click at [479, 322] on button "SUBMIT" at bounding box center [509, 317] width 96 height 23
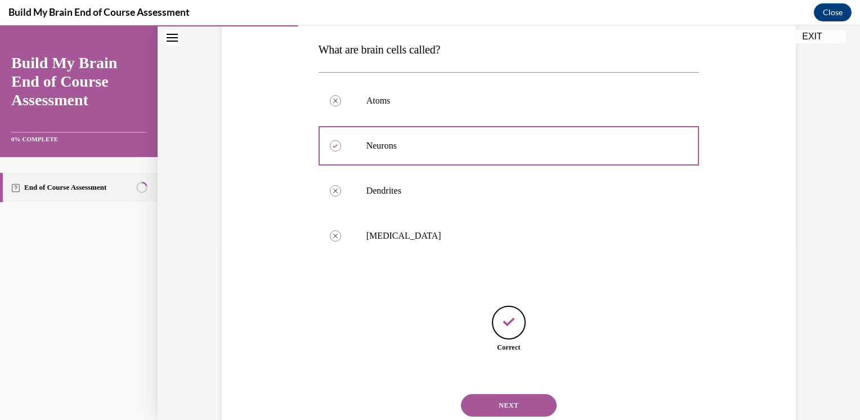
scroll to position [212, 0]
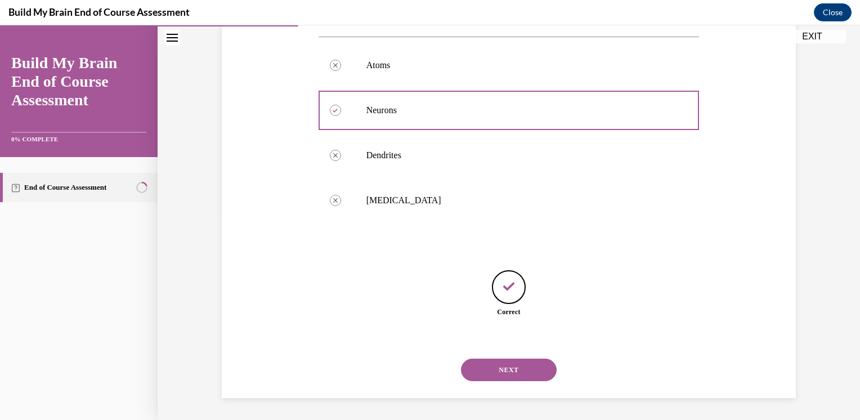
click at [506, 362] on button "NEXT" at bounding box center [509, 370] width 96 height 23
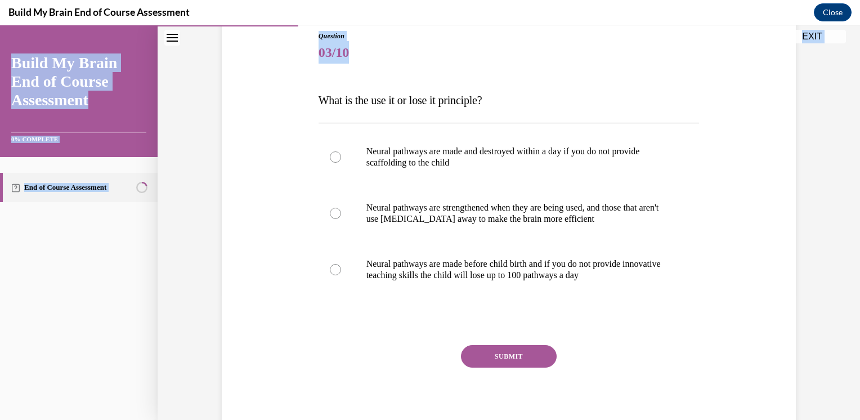
scroll to position [165, 0]
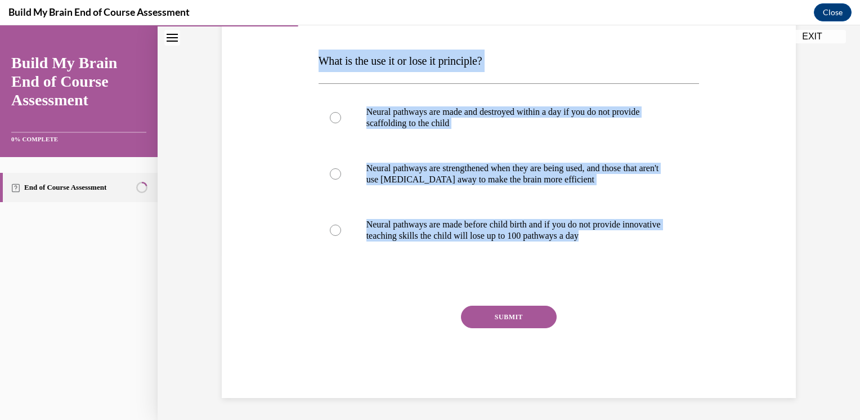
drag, startPoint x: 315, startPoint y: 219, endPoint x: 544, endPoint y: 270, distance: 235.2
click at [544, 270] on div "Question 03/10 What is the use it or lose it principle? Neural pathways are mad…" at bounding box center [509, 195] width 381 height 406
click at [295, 111] on div "Question 03/10 What is the use it or lose it principle? Neural pathways are mad…" at bounding box center [509, 178] width 580 height 440
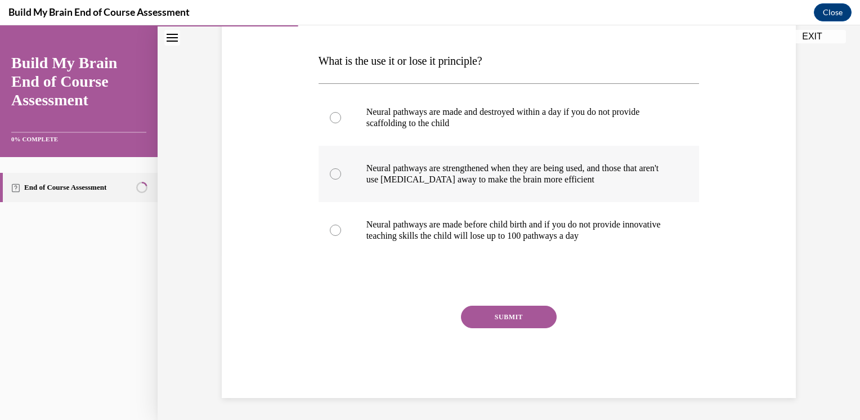
click at [497, 186] on label "Neural pathways are strengthened when they are being used, and those that aren'…" at bounding box center [509, 174] width 381 height 56
click at [341, 180] on input "Neural pathways are strengthened when they are being used, and those that aren'…" at bounding box center [335, 173] width 11 height 11
radio input "true"
click at [500, 319] on button "SUBMIT" at bounding box center [509, 317] width 96 height 23
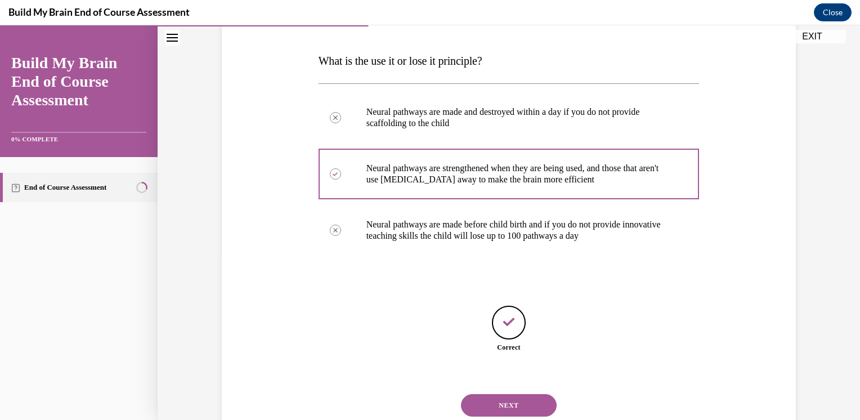
scroll to position [200, 0]
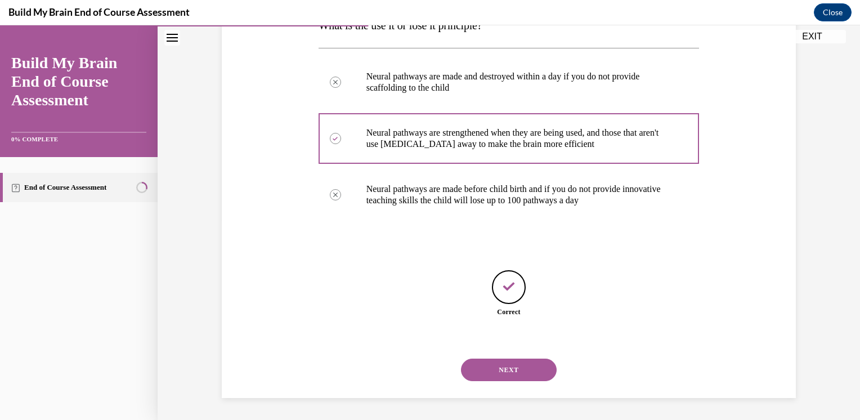
click at [529, 369] on button "NEXT" at bounding box center [509, 370] width 96 height 23
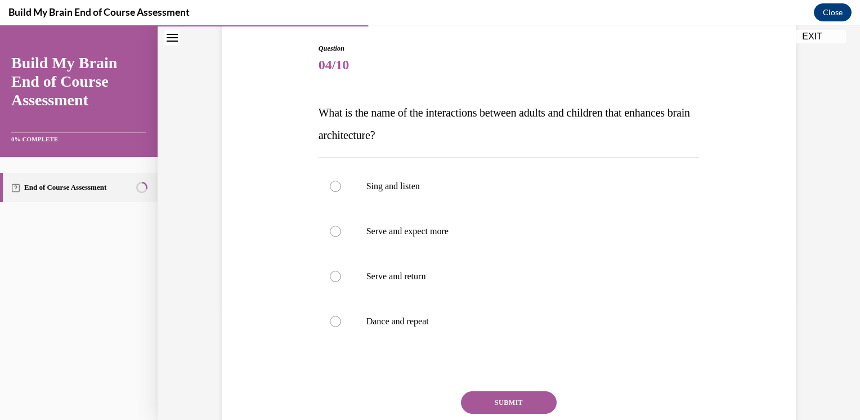
scroll to position [117, 0]
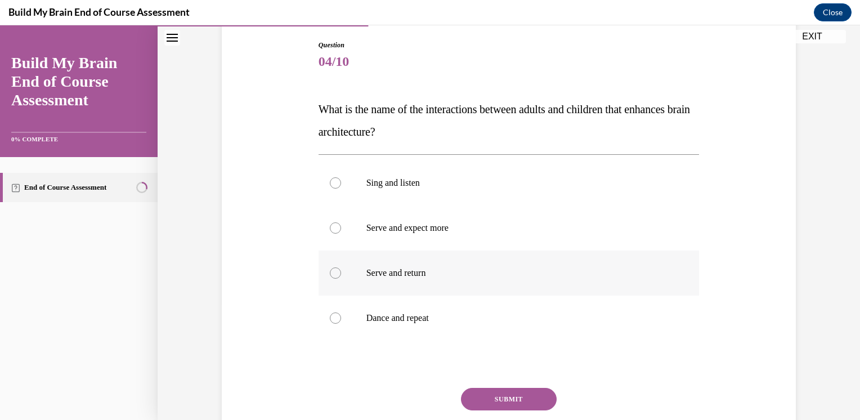
click at [369, 261] on label "Serve and return" at bounding box center [509, 273] width 381 height 45
click at [341, 267] on input "Serve and return" at bounding box center [335, 272] width 11 height 11
radio input "true"
click at [493, 391] on button "SUBMIT" at bounding box center [509, 399] width 96 height 23
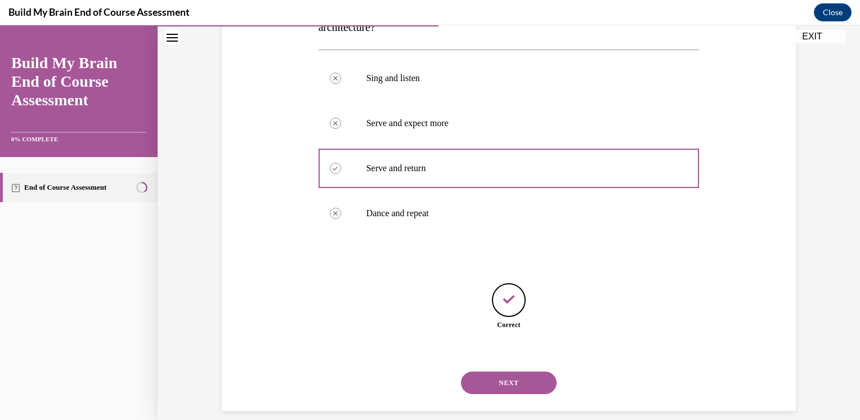
scroll to position [234, 0]
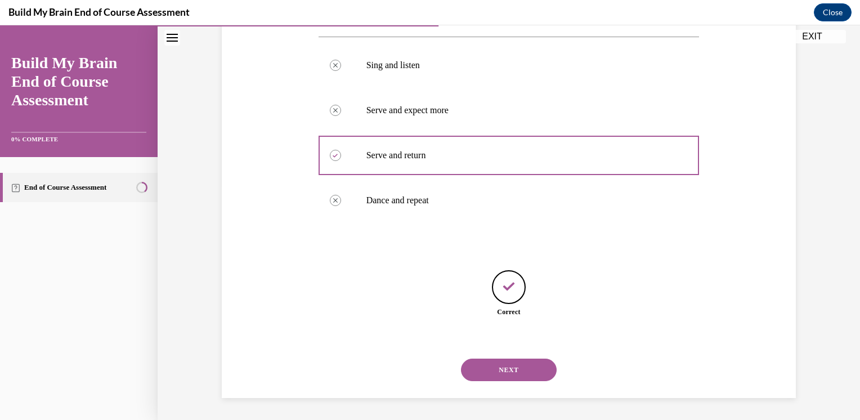
click at [512, 377] on button "NEXT" at bounding box center [509, 370] width 96 height 23
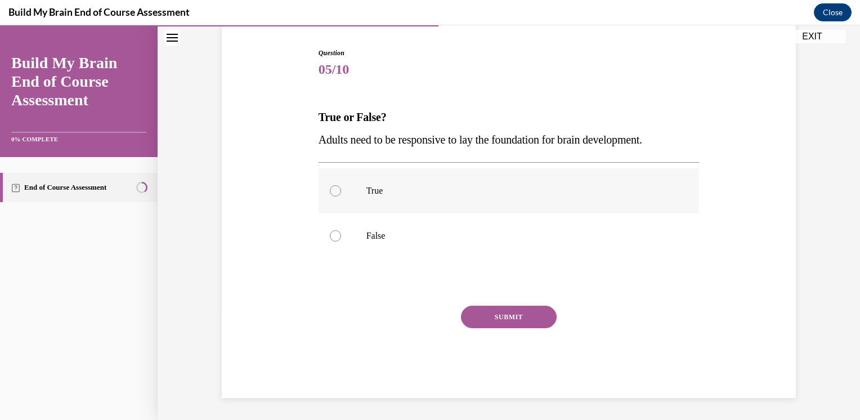
click at [341, 190] on label "True" at bounding box center [509, 190] width 381 height 45
click at [341, 190] on input "True" at bounding box center [335, 190] width 11 height 11
radio input "true"
click at [463, 314] on button "SUBMIT" at bounding box center [509, 317] width 96 height 23
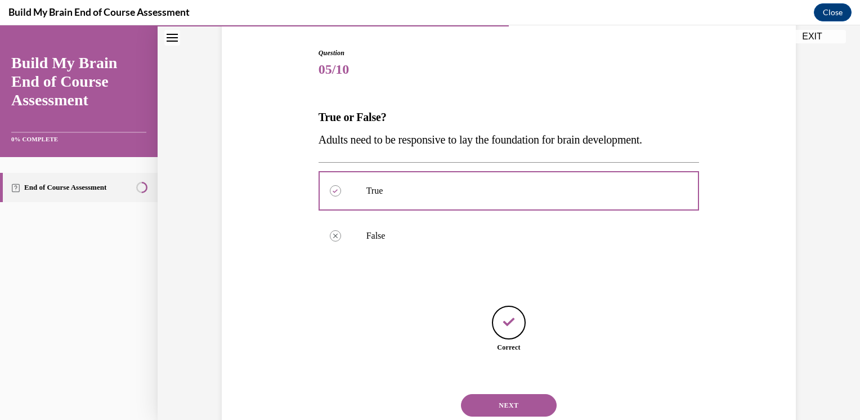
scroll to position [144, 0]
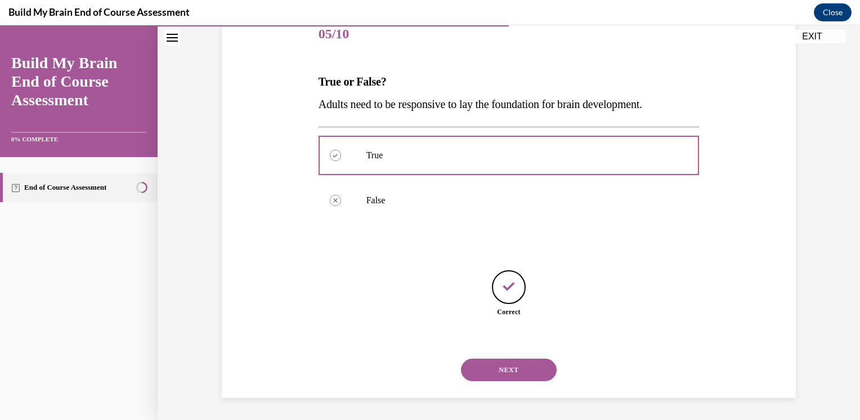
click at [485, 369] on button "NEXT" at bounding box center [509, 370] width 96 height 23
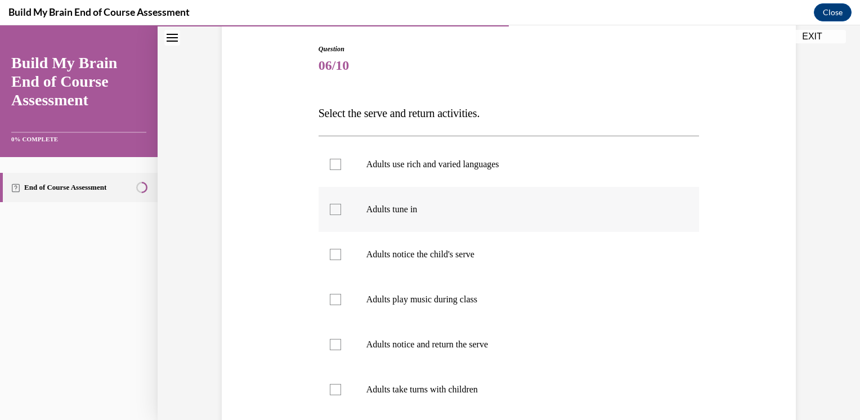
scroll to position [114, 0]
click at [367, 174] on label "Adults use rich and varied languages" at bounding box center [509, 163] width 381 height 45
click at [341, 169] on input "Adults use rich and varied languages" at bounding box center [335, 163] width 11 height 11
checkbox input "true"
click at [360, 220] on label "Adults tune in" at bounding box center [509, 208] width 381 height 45
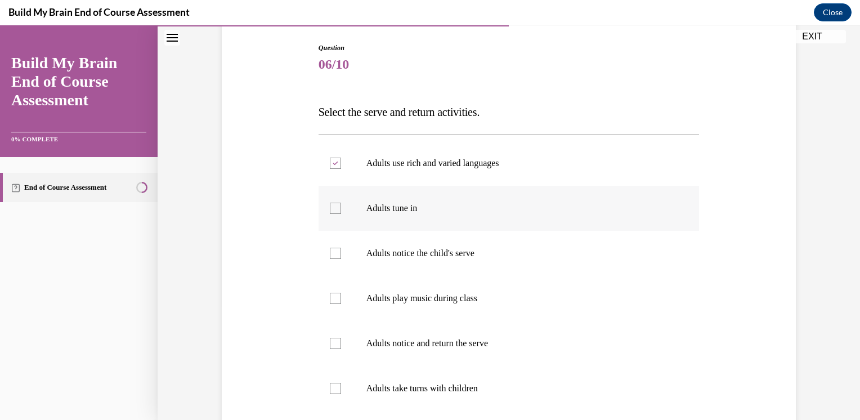
click at [341, 214] on input "Adults tune in" at bounding box center [335, 208] width 11 height 11
checkbox input "true"
click at [357, 240] on label "Adults notice the child's serve" at bounding box center [509, 253] width 381 height 45
click at [341, 248] on input "Adults notice the child's serve" at bounding box center [335, 253] width 11 height 11
checkbox input "true"
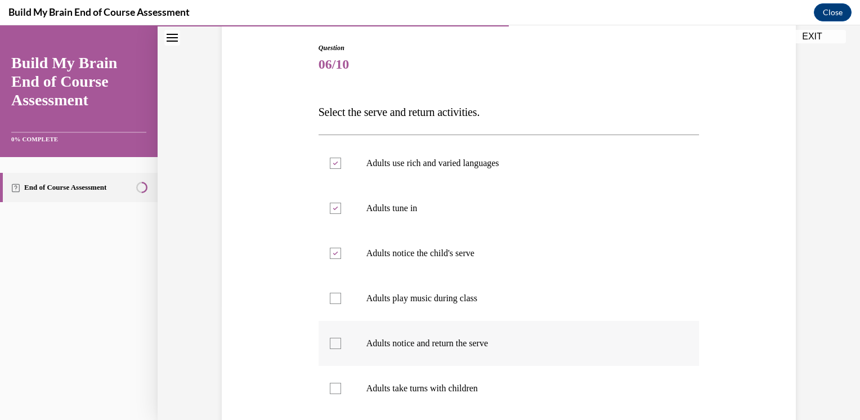
click at [343, 343] on label "Adults notice and return the serve" at bounding box center [509, 343] width 381 height 45
click at [341, 343] on input "Adults notice and return the serve" at bounding box center [335, 343] width 11 height 11
checkbox input "true"
click at [350, 391] on label "Adults take turns with children" at bounding box center [509, 388] width 381 height 45
click at [341, 391] on input "Adults take turns with children" at bounding box center [335, 388] width 11 height 11
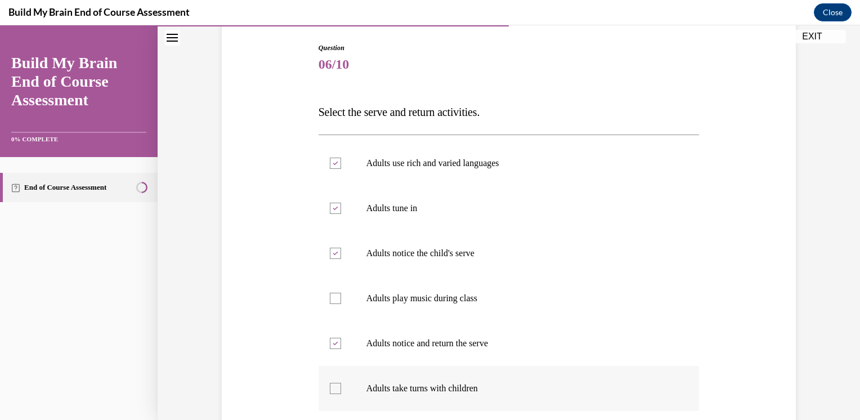
checkbox input "true"
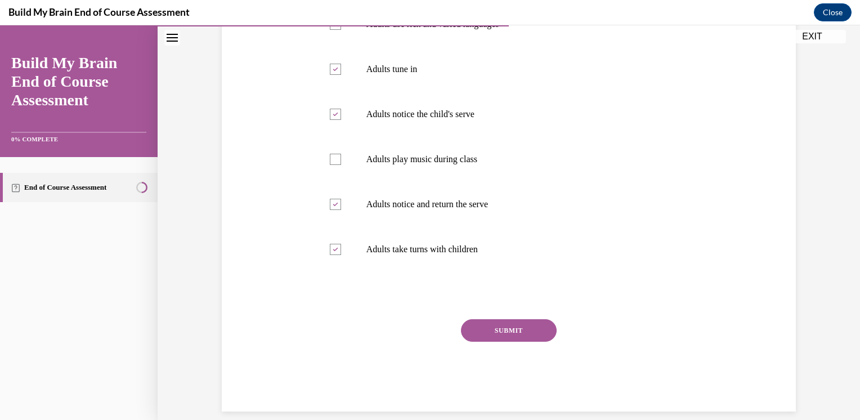
scroll to position [266, 0]
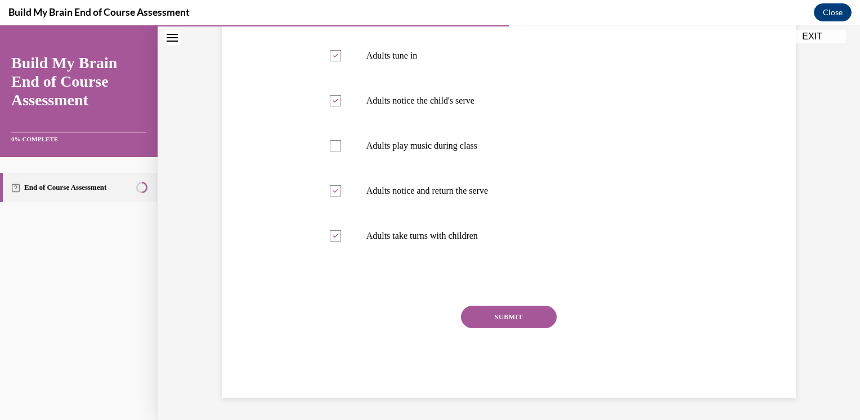
click at [531, 328] on button "SUBMIT" at bounding box center [509, 317] width 96 height 23
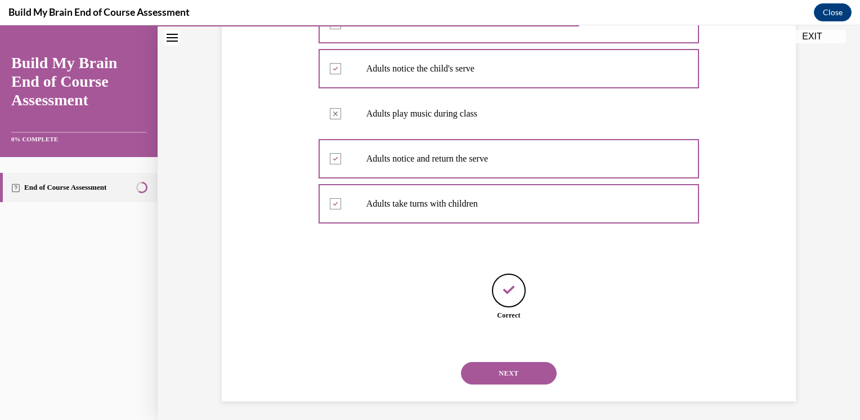
scroll to position [302, 0]
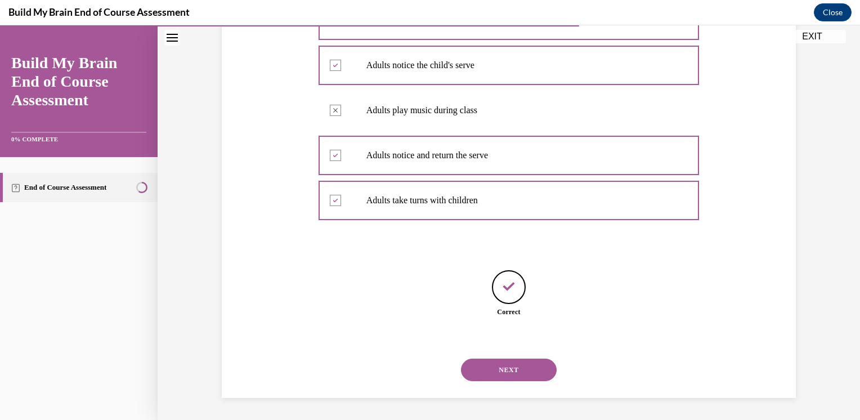
click at [520, 364] on button "NEXT" at bounding box center [509, 370] width 96 height 23
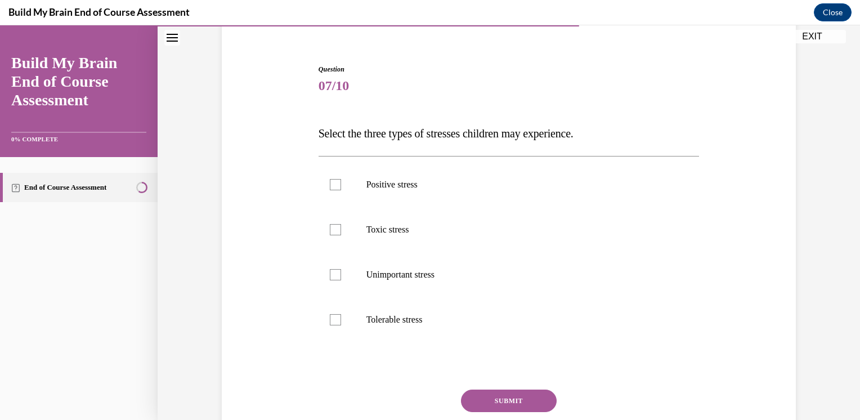
scroll to position [99, 0]
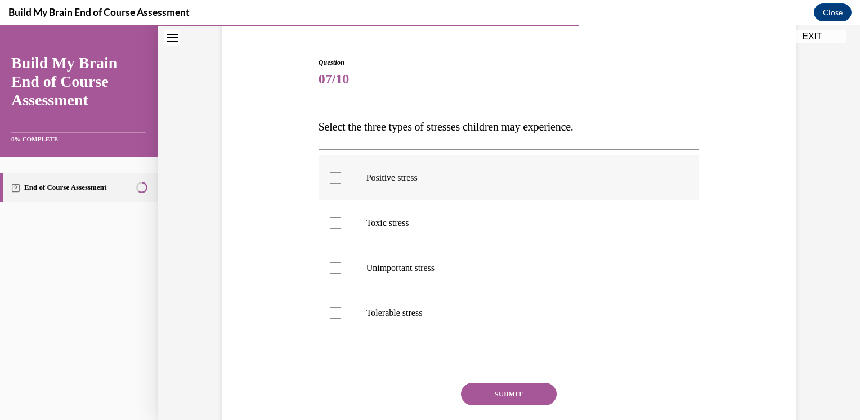
click at [330, 158] on label "Positive stress" at bounding box center [509, 177] width 381 height 45
click at [330, 172] on input "Positive stress" at bounding box center [335, 177] width 11 height 11
checkbox input "true"
click at [343, 223] on label "Toxic stress" at bounding box center [509, 222] width 381 height 45
click at [341, 223] on input "Toxic stress" at bounding box center [335, 222] width 11 height 11
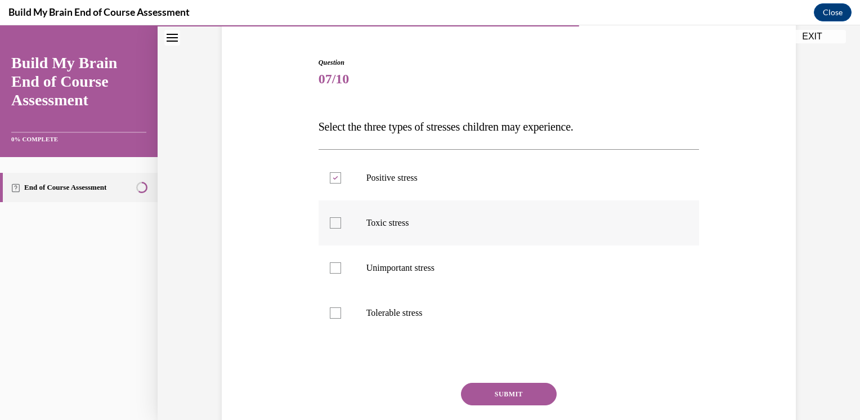
checkbox input "true"
click at [366, 311] on p "Tolerable stress" at bounding box center [518, 312] width 305 height 11
click at [341, 311] on input "Tolerable stress" at bounding box center [335, 312] width 11 height 11
checkbox input "true"
click at [489, 388] on button "SUBMIT" at bounding box center [509, 394] width 96 height 23
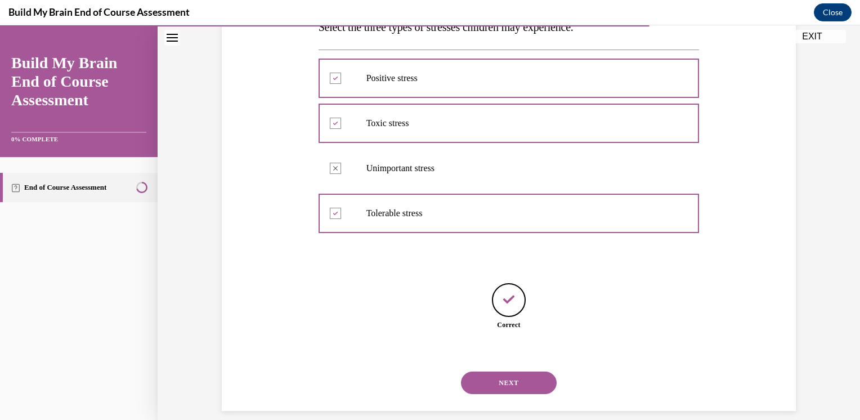
scroll to position [212, 0]
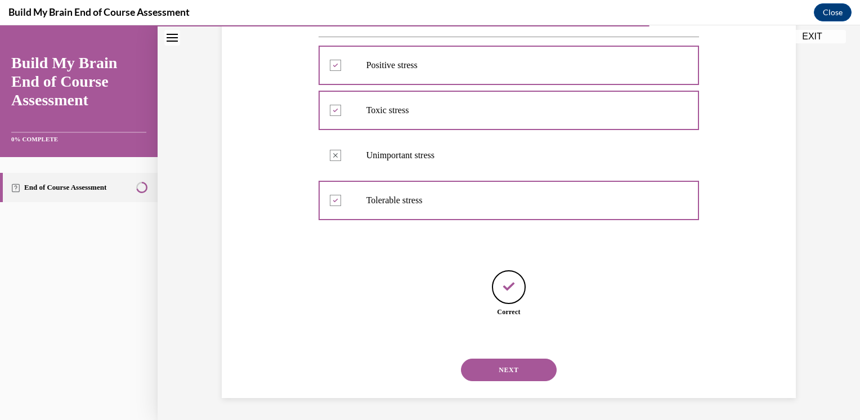
click at [513, 368] on button "NEXT" at bounding box center [509, 370] width 96 height 23
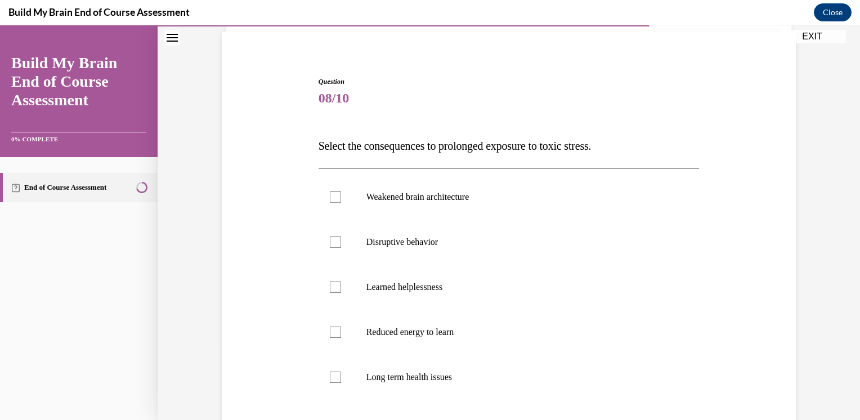
scroll to position [138, 0]
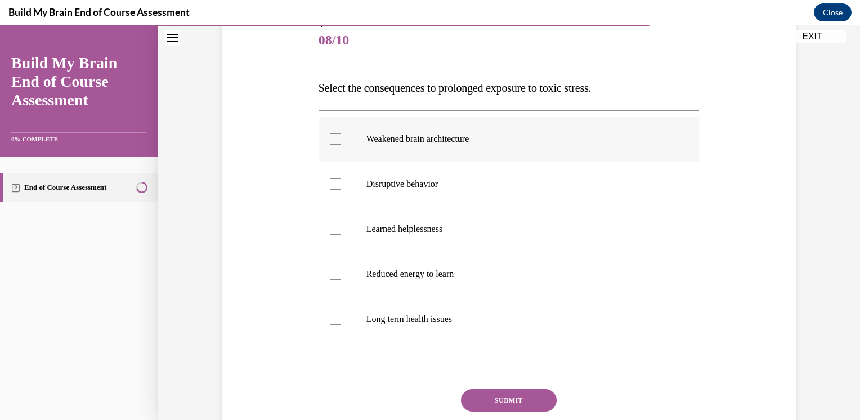
click at [337, 124] on label "Weakened brain architecture" at bounding box center [509, 139] width 381 height 45
click at [337, 133] on input "Weakened brain architecture" at bounding box center [335, 138] width 11 height 11
checkbox input "true"
click at [350, 207] on label "Learned helplessness" at bounding box center [509, 229] width 381 height 45
click at [341, 224] on input "Learned helplessness" at bounding box center [335, 229] width 11 height 11
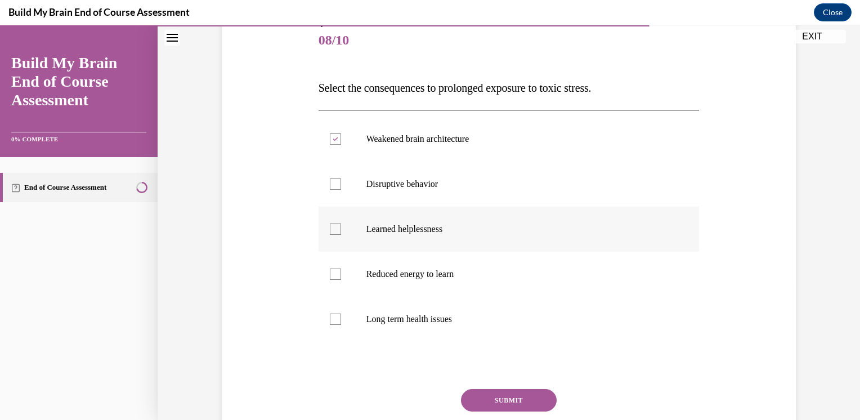
checkbox input "true"
click at [356, 184] on label "Disruptive behavior" at bounding box center [509, 184] width 381 height 45
click at [341, 184] on input "Disruptive behavior" at bounding box center [335, 183] width 11 height 11
checkbox input "true"
click at [356, 231] on label "Learned helplessness" at bounding box center [509, 229] width 381 height 45
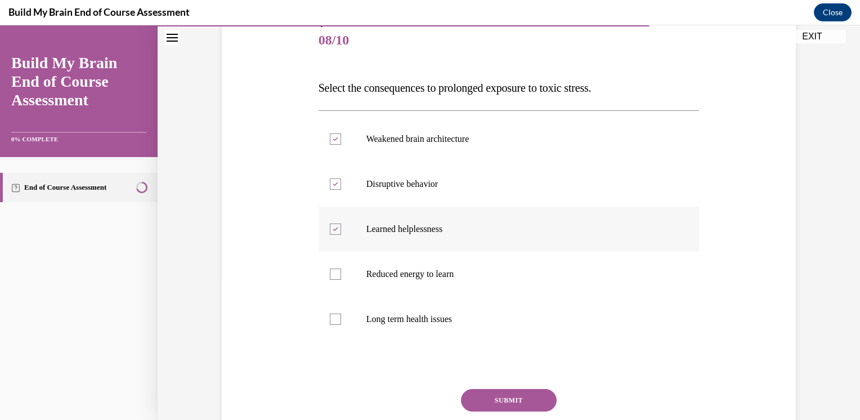
click at [341, 231] on input "Learned helplessness" at bounding box center [335, 229] width 11 height 11
checkbox input "false"
click at [366, 270] on p "Reduced energy to learn" at bounding box center [518, 274] width 305 height 11
click at [341, 270] on input "Reduced energy to learn" at bounding box center [335, 274] width 11 height 11
checkbox input "true"
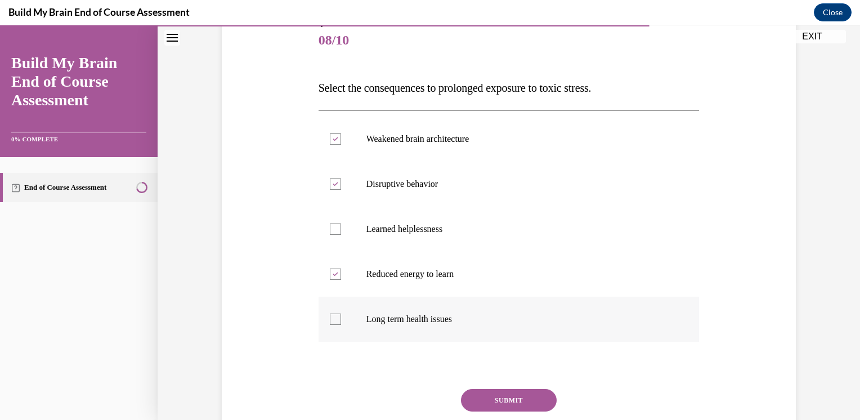
click at [376, 323] on p "Long term health issues" at bounding box center [518, 319] width 305 height 11
click at [341, 323] on input "Long term health issues" at bounding box center [335, 319] width 11 height 11
checkbox input "true"
click at [491, 397] on button "SUBMIT" at bounding box center [509, 400] width 96 height 23
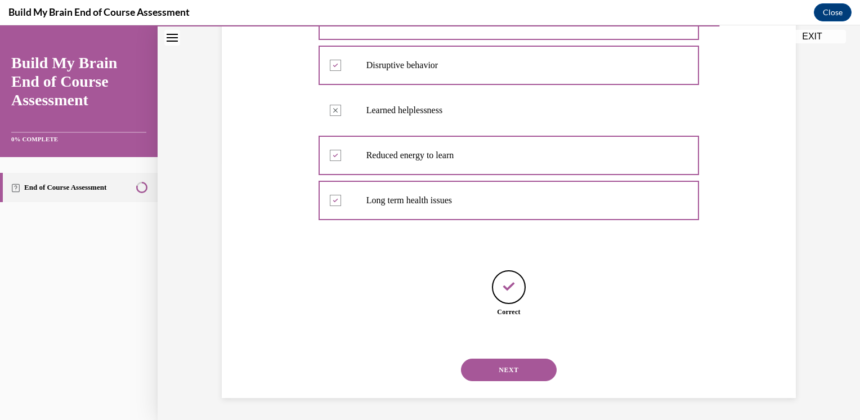
click at [498, 366] on button "NEXT" at bounding box center [509, 370] width 96 height 23
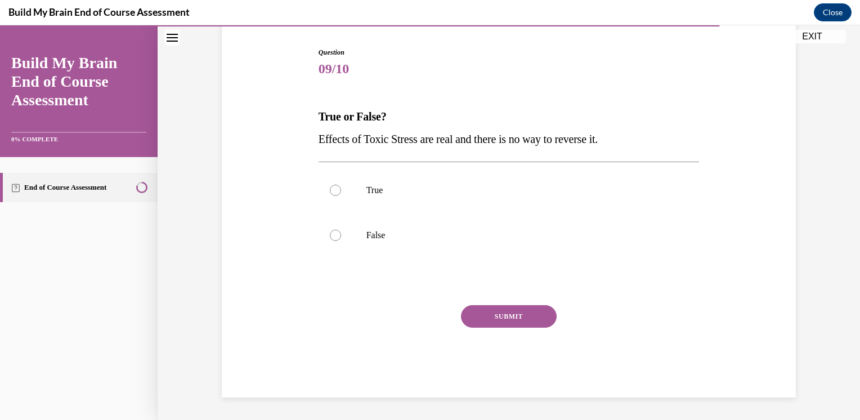
scroll to position [109, 0]
click at [361, 218] on label "False" at bounding box center [509, 235] width 381 height 45
click at [341, 230] on input "False" at bounding box center [335, 235] width 11 height 11
radio input "true"
click at [502, 323] on button "SUBMIT" at bounding box center [509, 317] width 96 height 23
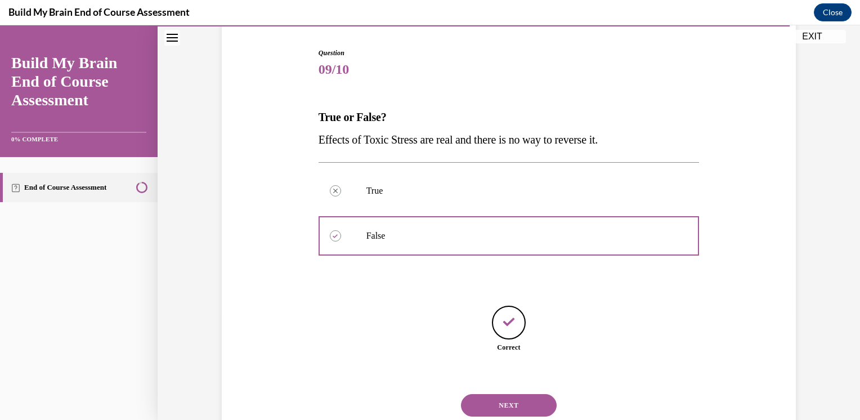
scroll to position [144, 0]
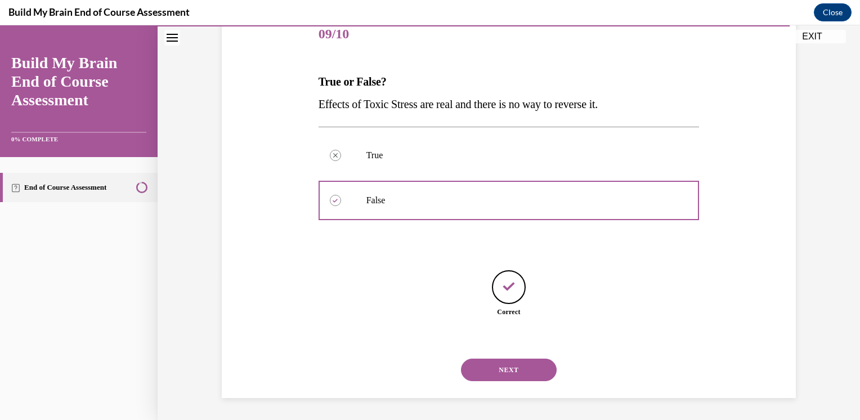
click at [516, 365] on button "NEXT" at bounding box center [509, 370] width 96 height 23
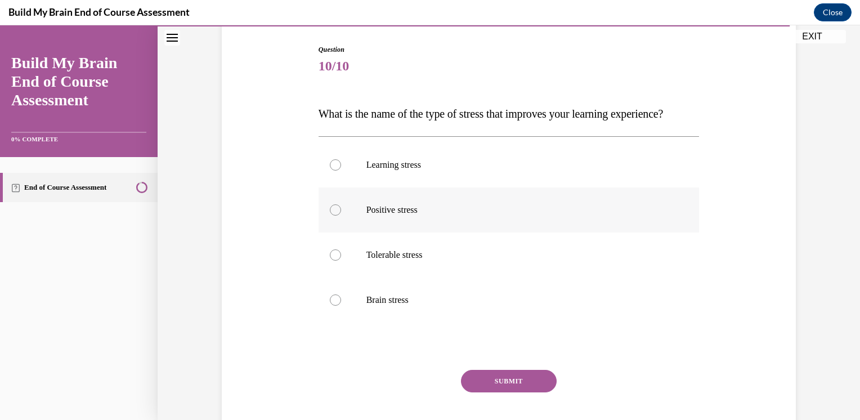
scroll to position [113, 0]
click at [422, 231] on label "Positive stress" at bounding box center [509, 208] width 381 height 45
click at [341, 214] on input "Positive stress" at bounding box center [335, 208] width 11 height 11
radio input "true"
click at [507, 391] on button "SUBMIT" at bounding box center [509, 380] width 96 height 23
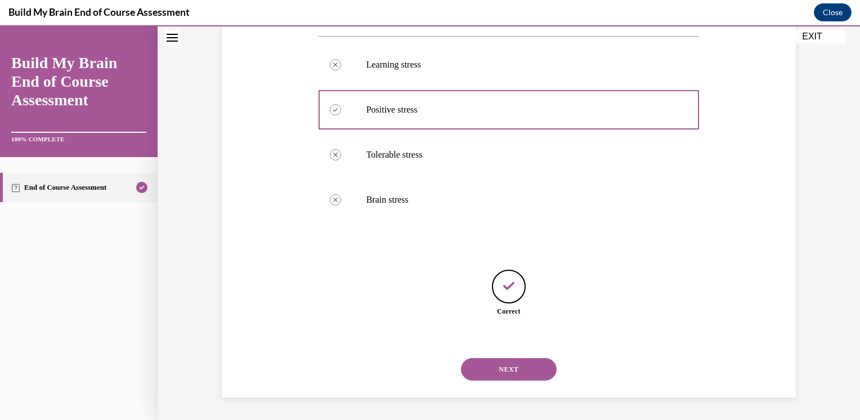
scroll to position [234, 0]
click at [519, 361] on button "NEXT" at bounding box center [509, 369] width 96 height 23
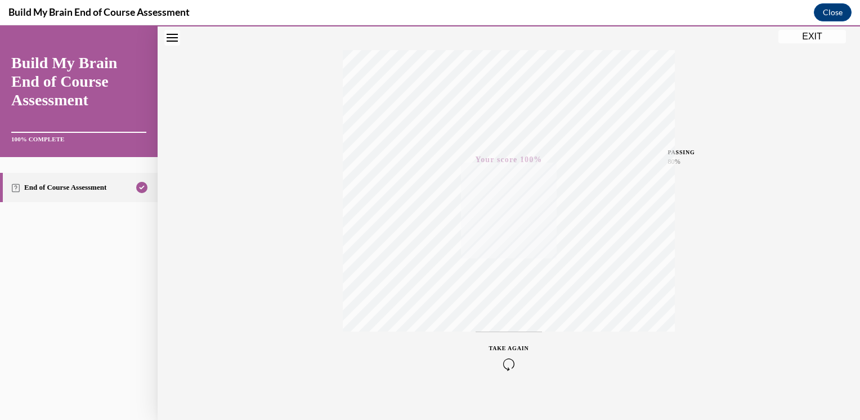
scroll to position [182, 0]
click at [798, 34] on button "EXIT" at bounding box center [813, 37] width 68 height 14
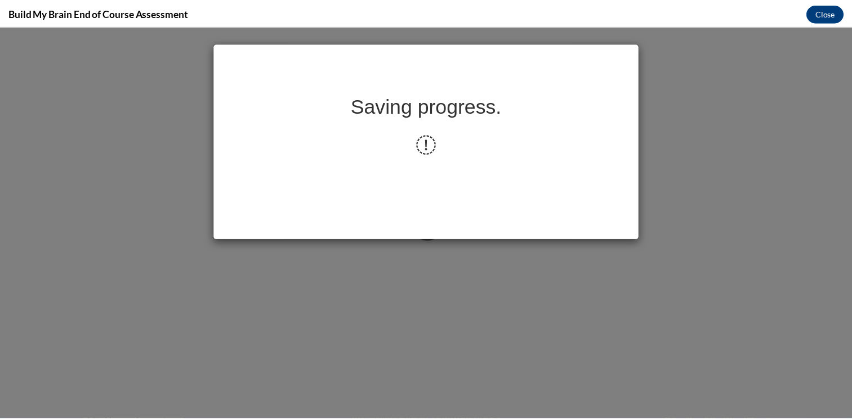
scroll to position [0, 0]
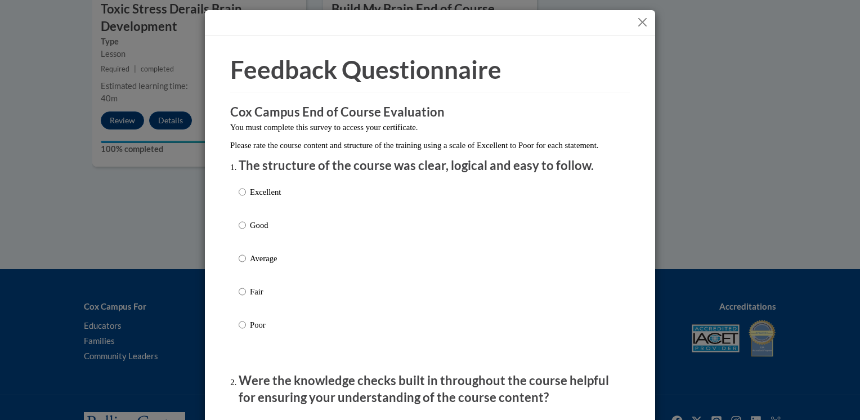
click at [637, 21] on button "Close" at bounding box center [643, 22] width 14 height 14
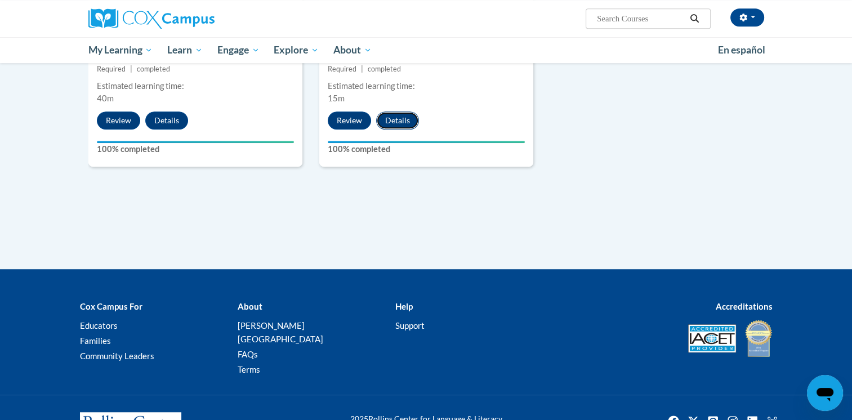
click at [403, 113] on button "Details" at bounding box center [397, 120] width 43 height 18
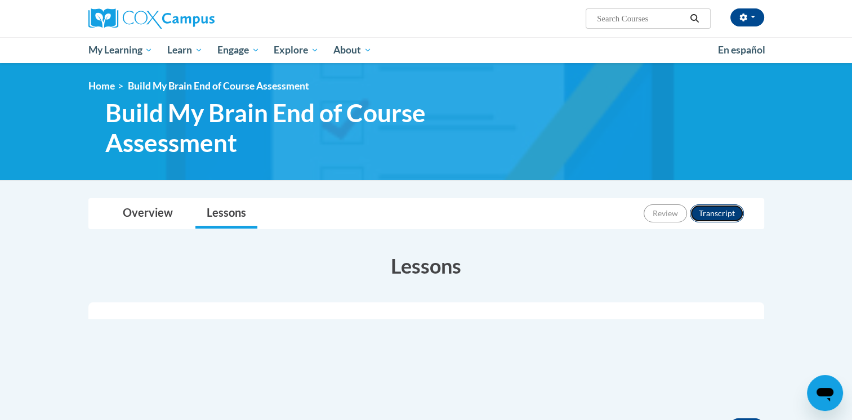
click at [712, 218] on button "Transcript" at bounding box center [717, 213] width 54 height 18
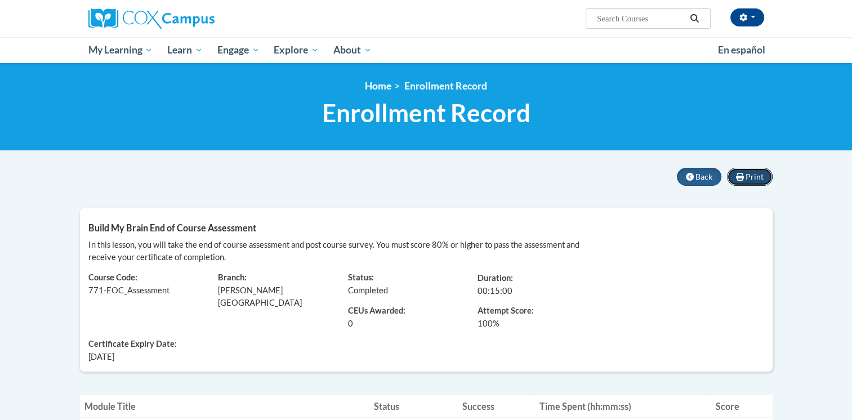
click at [761, 172] on span "Print" at bounding box center [754, 177] width 18 height 10
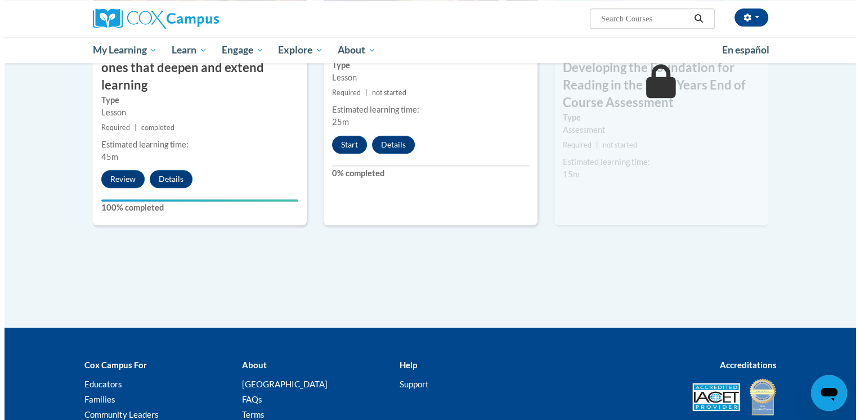
scroll to position [1040, 0]
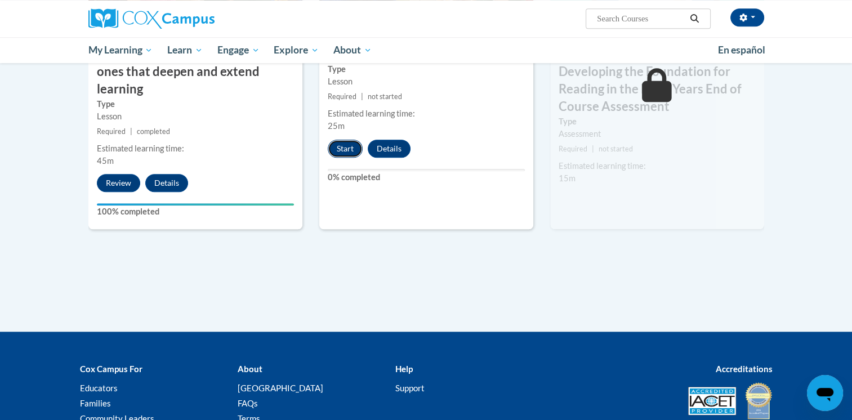
click at [341, 148] on button "Start" at bounding box center [345, 149] width 35 height 18
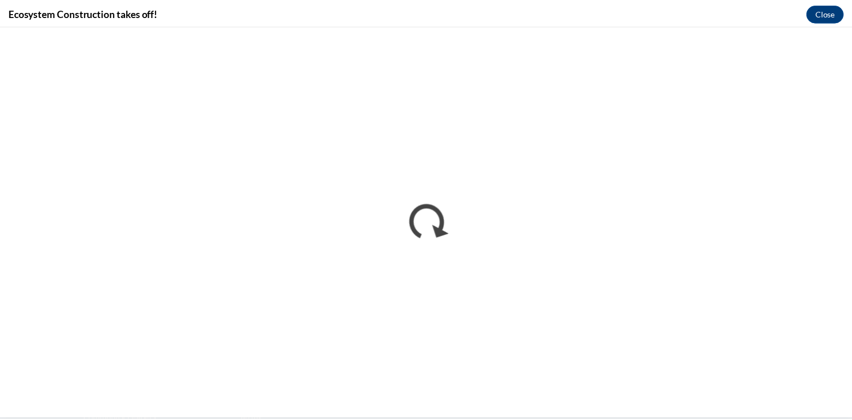
scroll to position [0, 0]
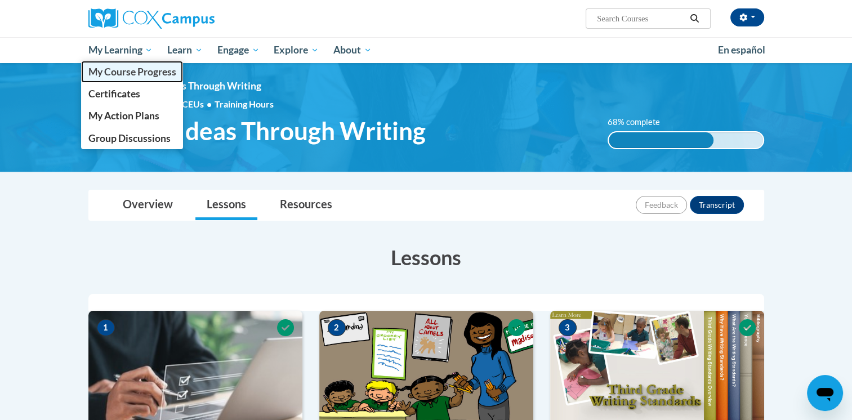
click at [131, 62] on link "My Course Progress" at bounding box center [132, 72] width 102 height 22
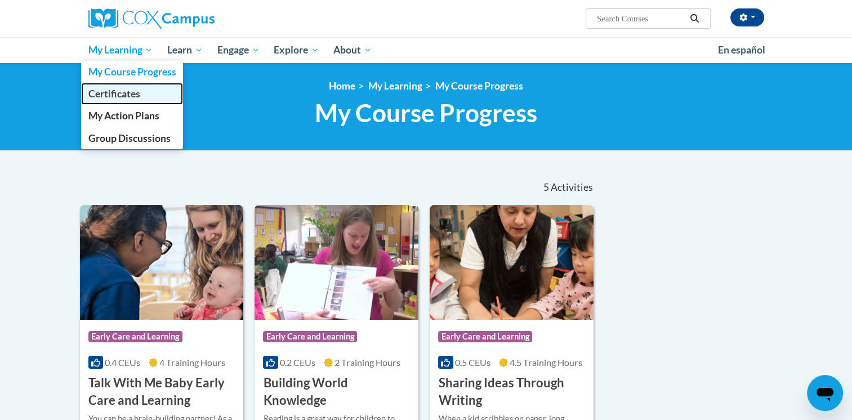
click at [128, 94] on span "Certificates" at bounding box center [114, 94] width 52 height 12
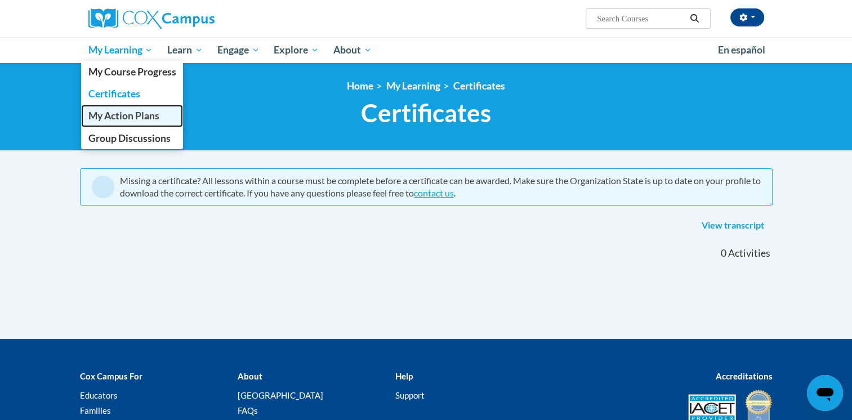
click at [133, 120] on span "My Action Plans" at bounding box center [123, 116] width 71 height 12
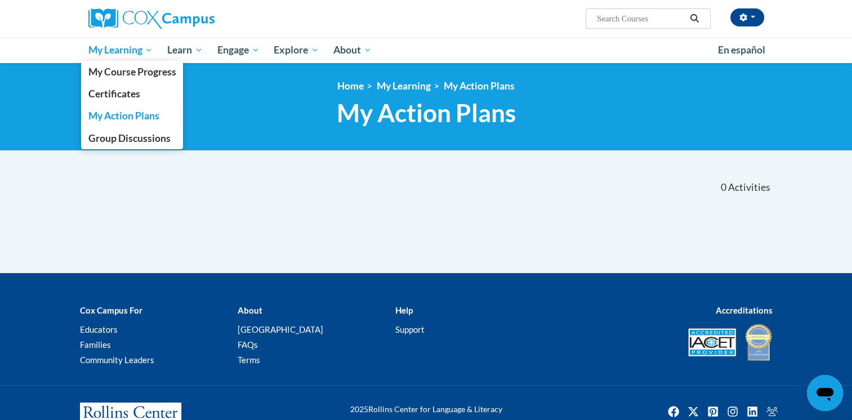
click at [124, 51] on span "My Learning" at bounding box center [120, 50] width 65 height 14
click at [123, 66] on span "My Course Progress" at bounding box center [132, 72] width 88 height 12
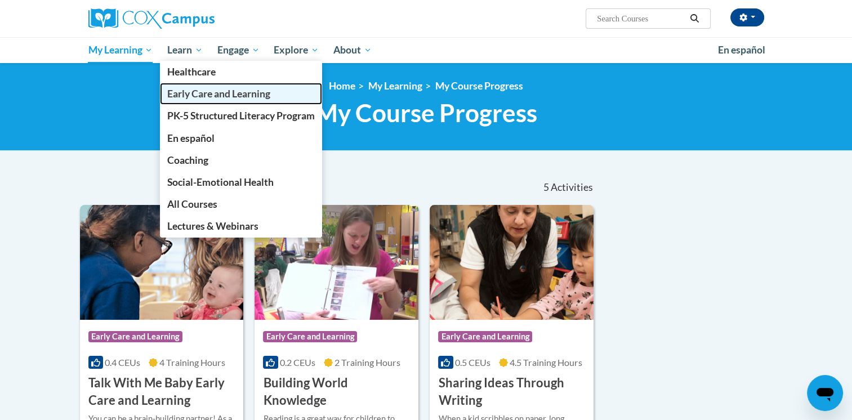
click at [208, 91] on span "Early Care and Learning" at bounding box center [218, 94] width 103 height 12
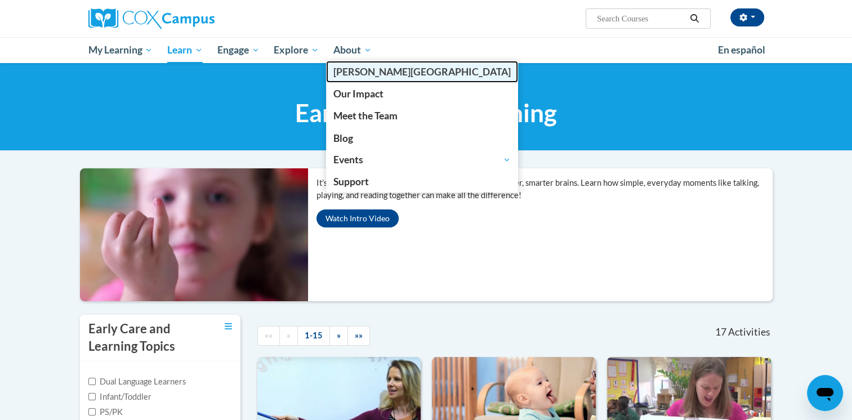
click at [356, 68] on span "[PERSON_NAME][GEOGRAPHIC_DATA]" at bounding box center [421, 72] width 177 height 12
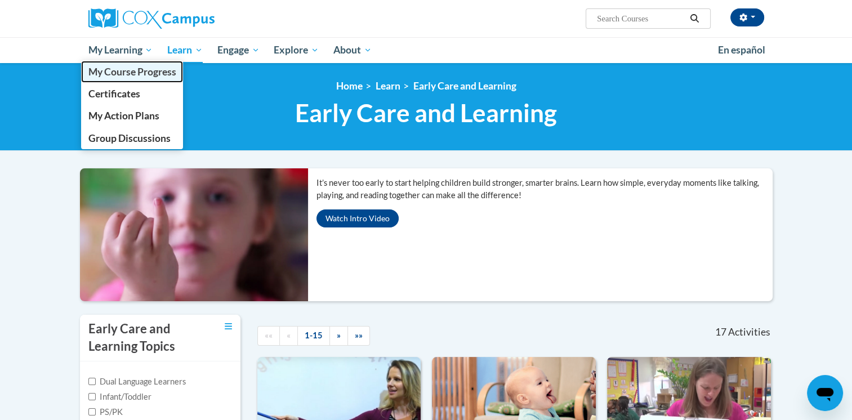
click at [136, 71] on span "My Course Progress" at bounding box center [132, 72] width 88 height 12
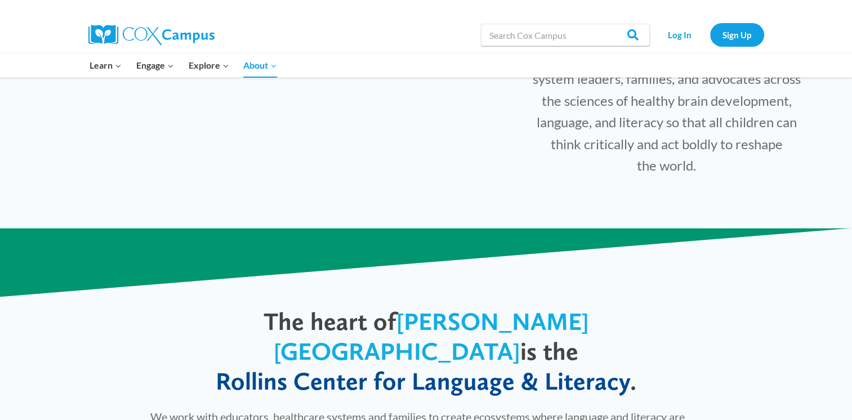
scroll to position [528, 0]
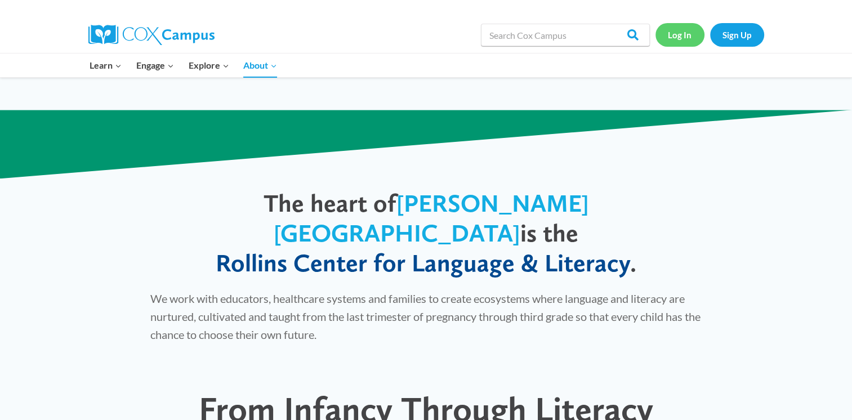
click at [685, 41] on link "Log In" at bounding box center [679, 34] width 49 height 23
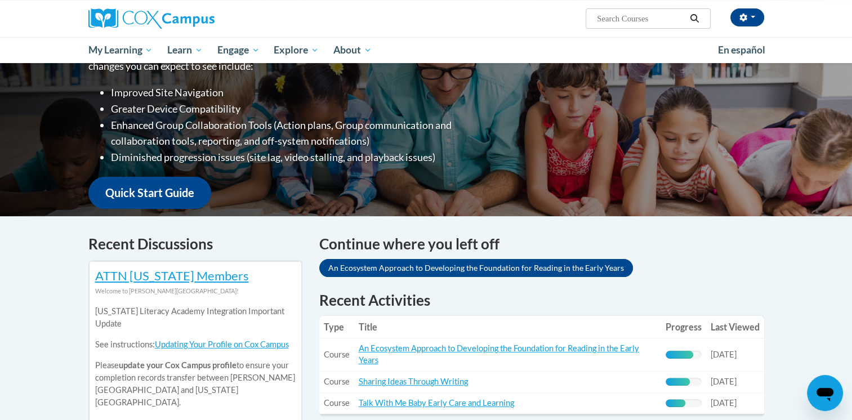
scroll to position [174, 0]
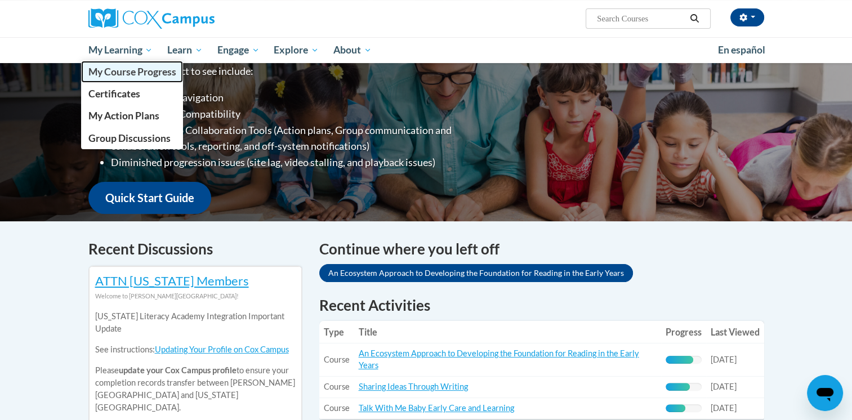
click at [140, 69] on span "My Course Progress" at bounding box center [132, 72] width 88 height 12
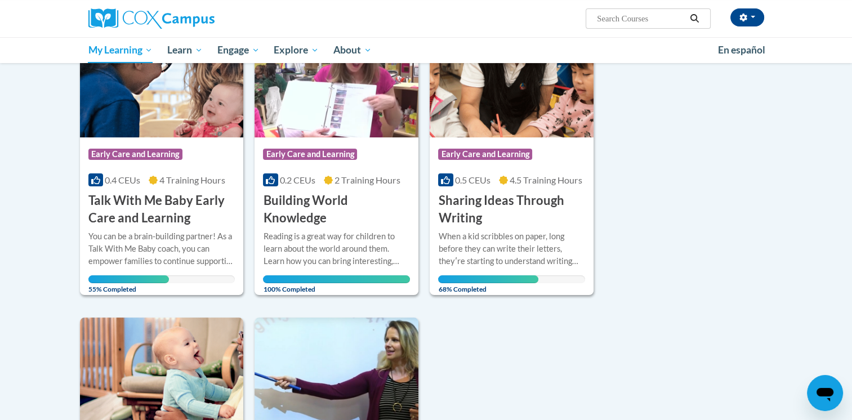
scroll to position [167, 0]
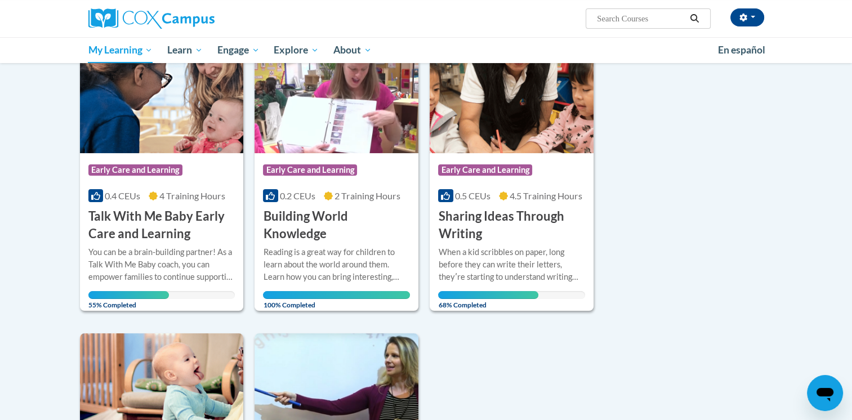
scroll to position [168, 0]
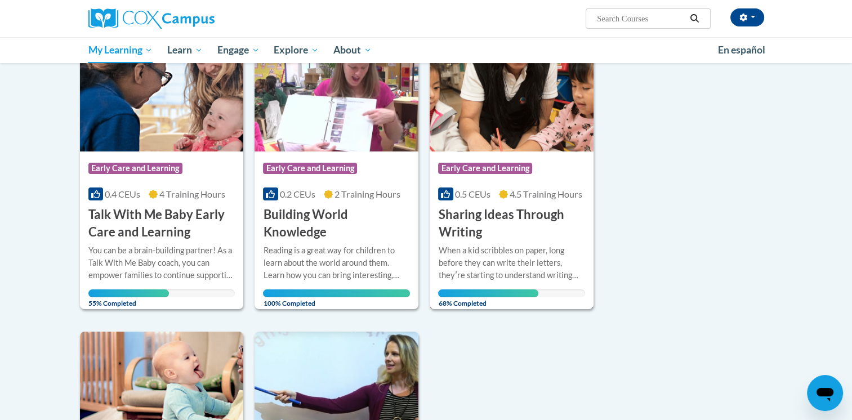
click at [537, 223] on h3 "Sharing Ideas Through Writing" at bounding box center [511, 223] width 147 height 35
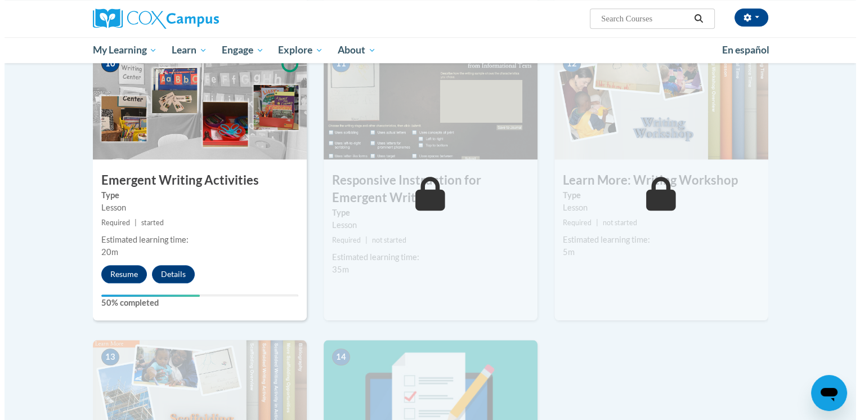
scroll to position [1208, 0]
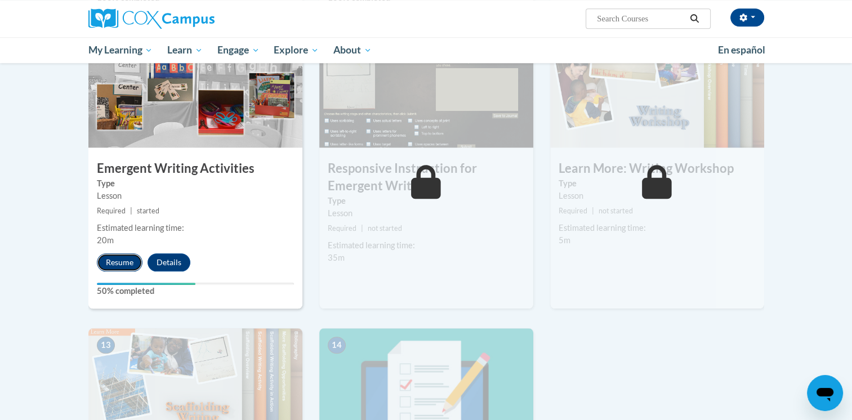
click at [126, 253] on button "Resume" at bounding box center [120, 262] width 46 height 18
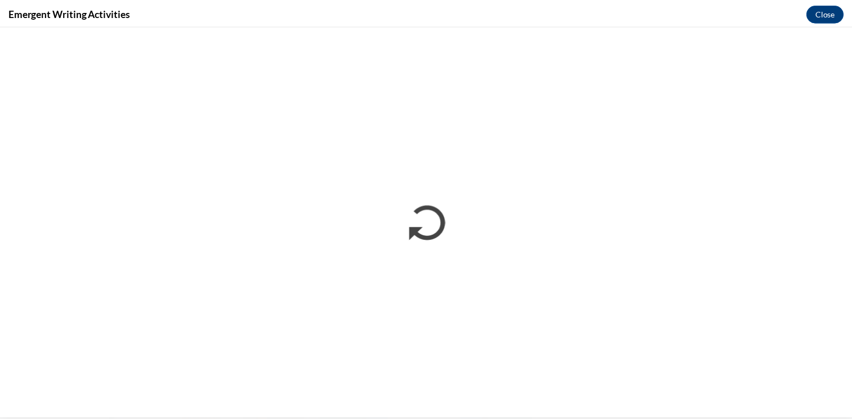
scroll to position [0, 0]
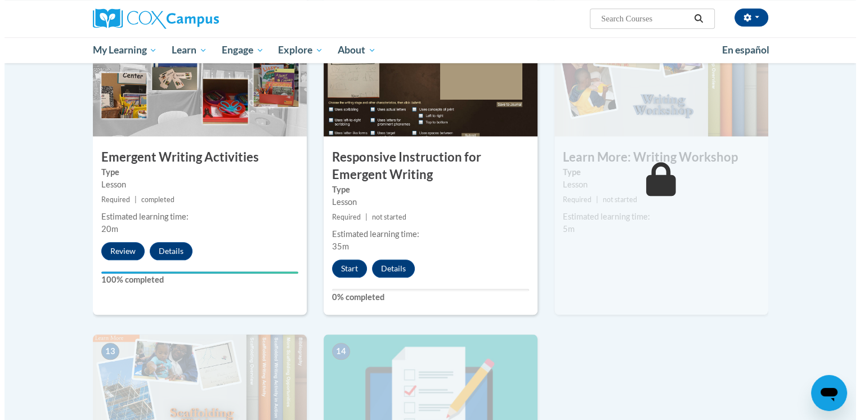
scroll to position [1226, 0]
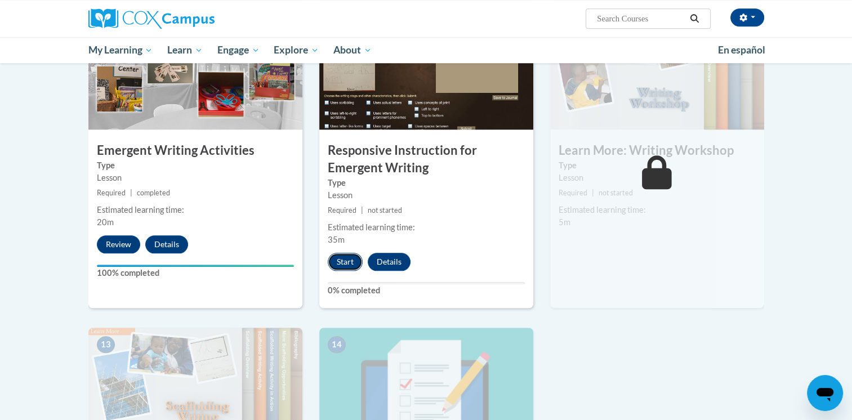
click at [345, 253] on button "Start" at bounding box center [345, 262] width 35 height 18
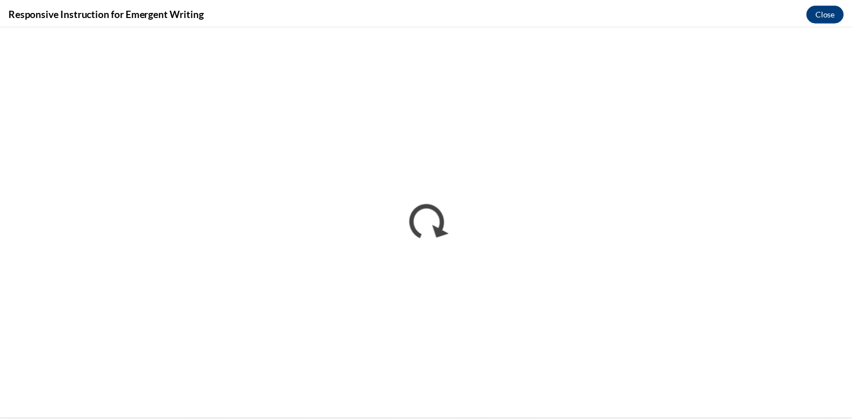
scroll to position [0, 0]
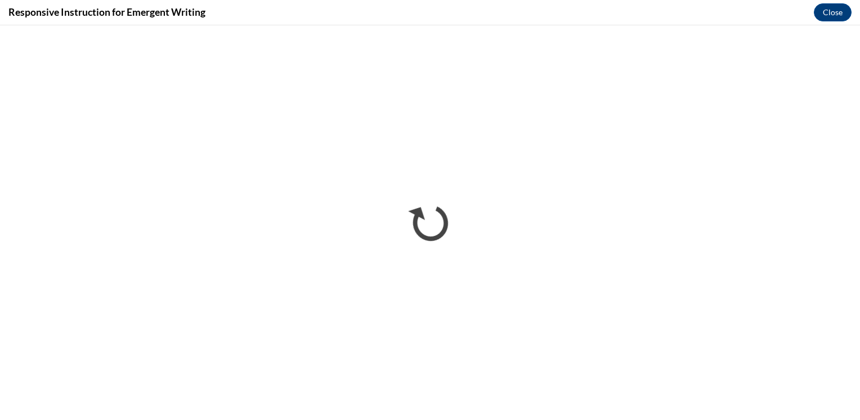
click at [367, 24] on div "Responsive Instruction for Emergent Writing Close" at bounding box center [430, 12] width 860 height 25
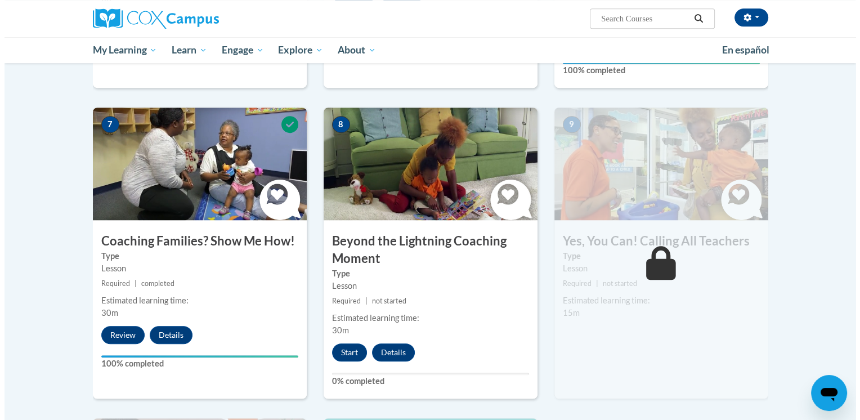
scroll to position [836, 0]
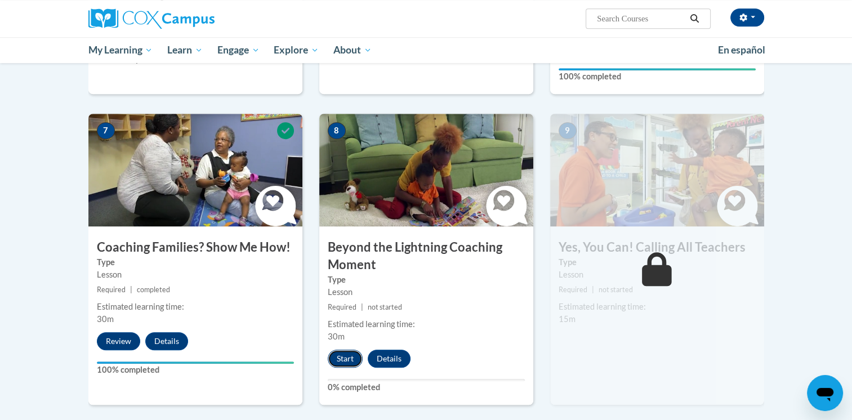
click at [352, 350] on button "Start" at bounding box center [345, 359] width 35 height 18
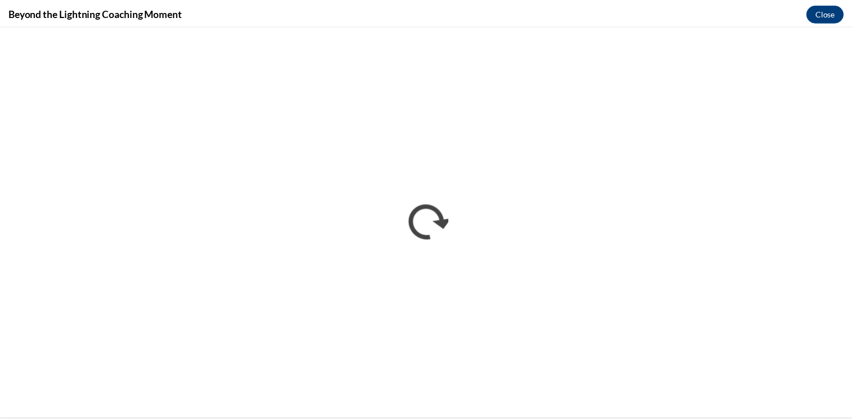
scroll to position [0, 0]
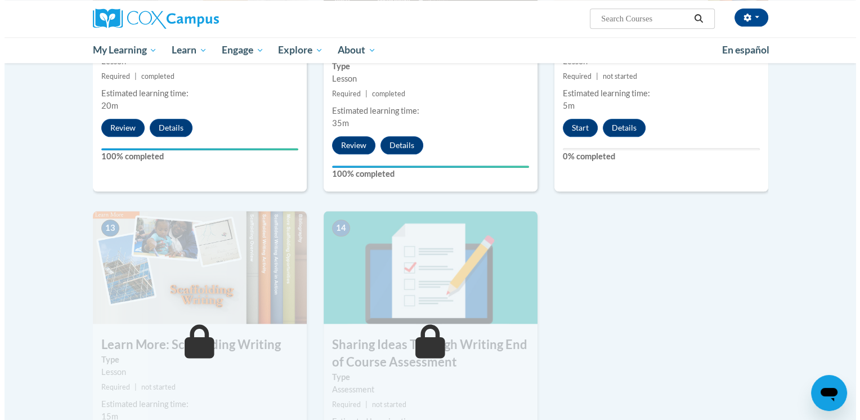
scroll to position [1346, 0]
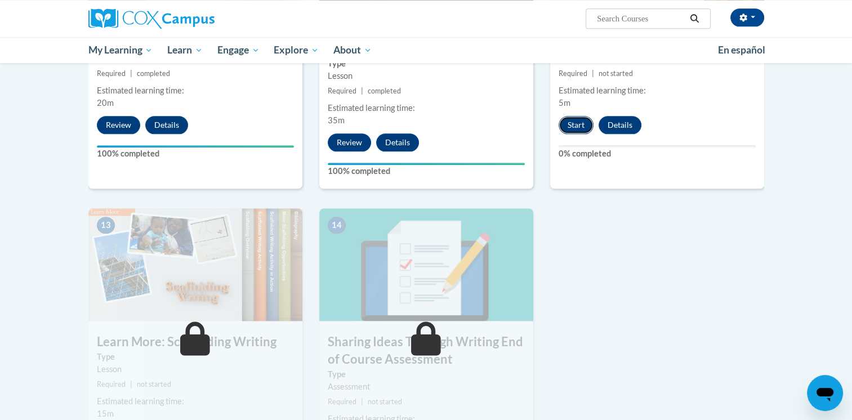
click at [570, 116] on button "Start" at bounding box center [575, 125] width 35 height 18
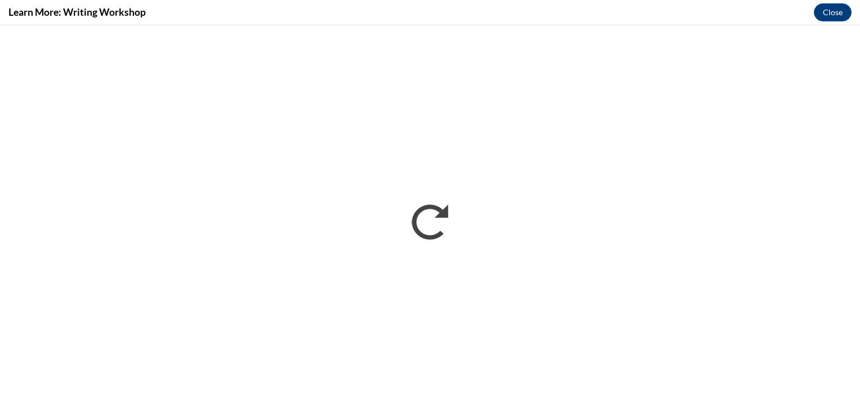
scroll to position [0, 0]
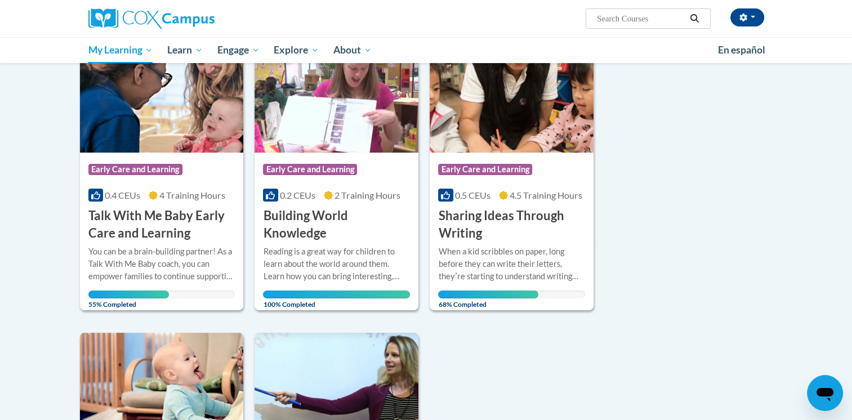
scroll to position [167, 0]
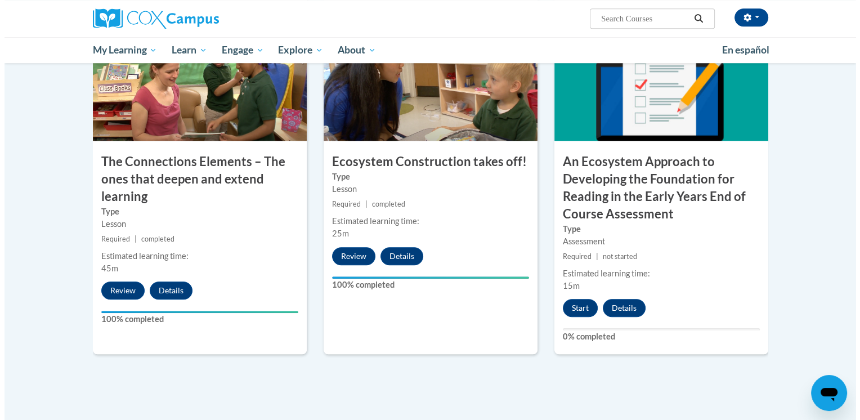
scroll to position [935, 0]
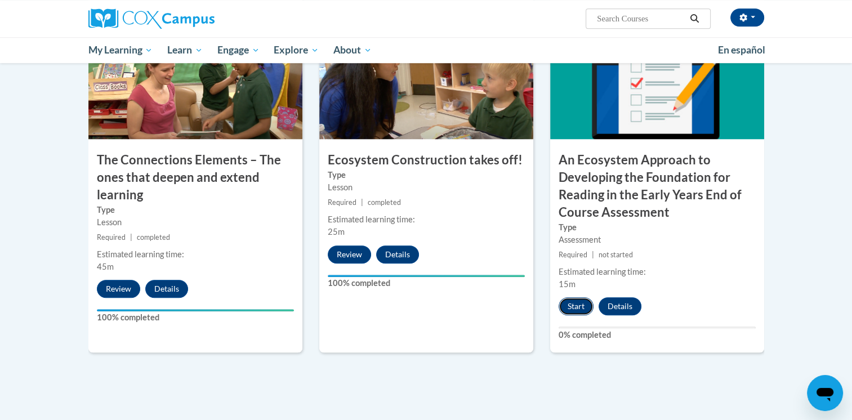
click at [579, 300] on button "Start" at bounding box center [575, 306] width 35 height 18
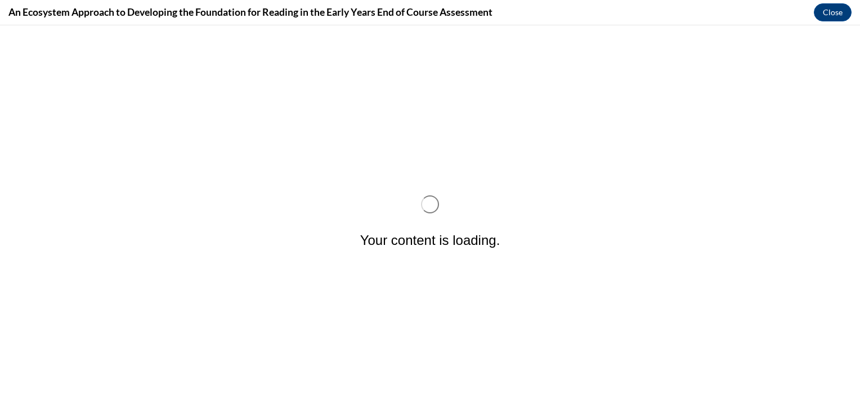
scroll to position [0, 0]
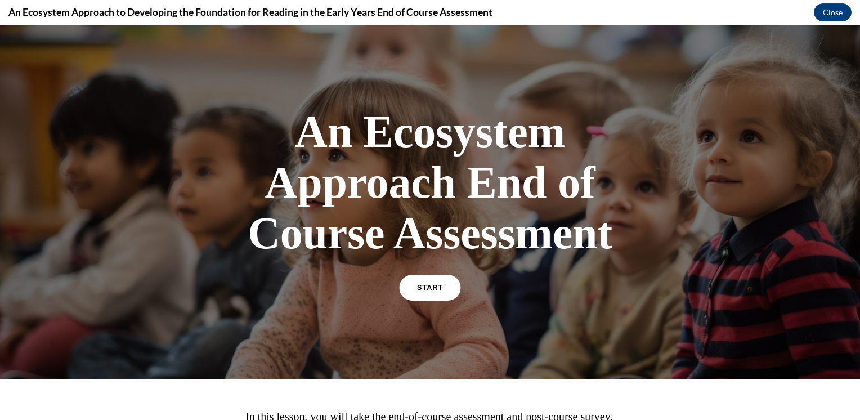
click at [435, 278] on link "START" at bounding box center [429, 288] width 61 height 26
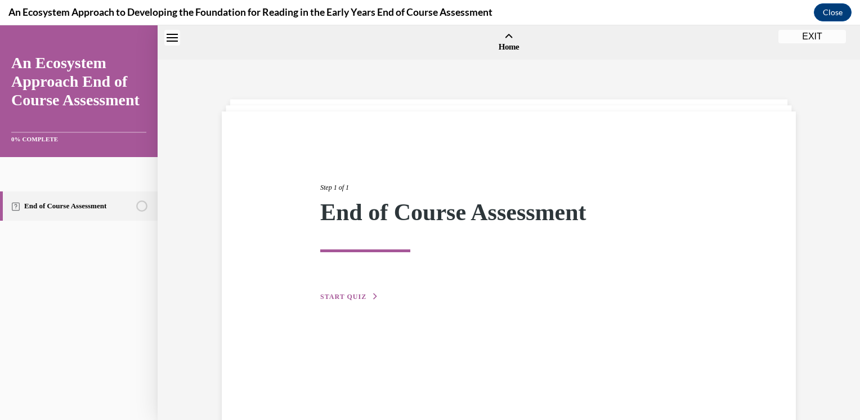
scroll to position [35, 0]
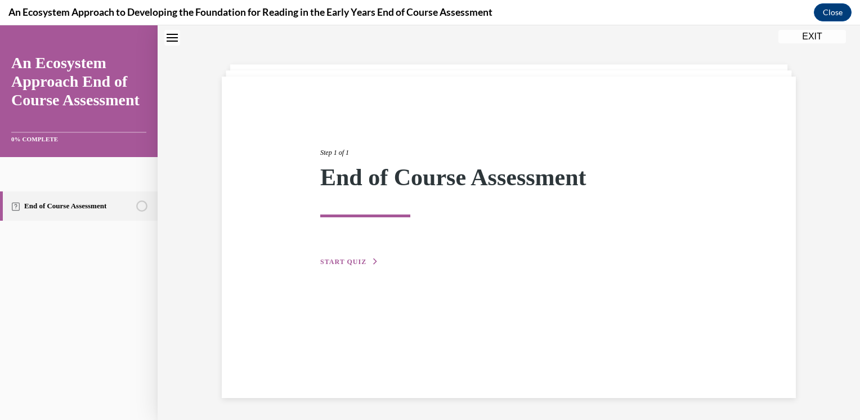
click at [350, 253] on div "Step 1 of 1 End of Course Assessment START QUIZ" at bounding box center [509, 195] width 394 height 146
click at [353, 257] on button "START QUIZ" at bounding box center [349, 262] width 59 height 10
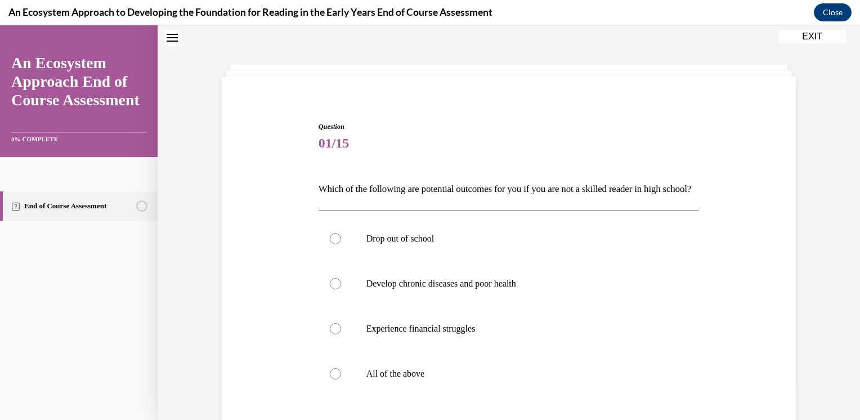
click at [849, 182] on div "Question 01/15 Which of the following are potential outcomes for you if you are…" at bounding box center [509, 292] width 703 height 533
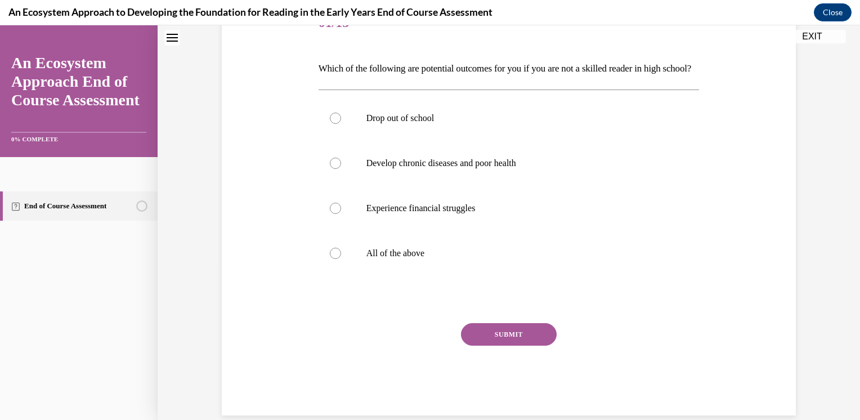
scroll to position [158, 0]
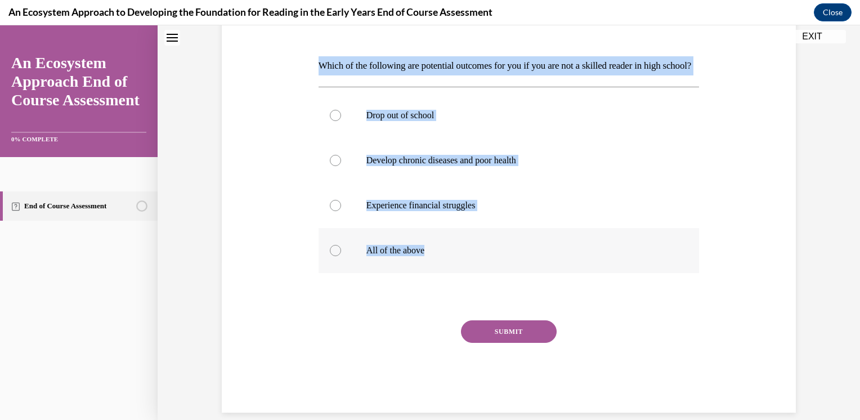
drag, startPoint x: 315, startPoint y: 63, endPoint x: 489, endPoint y: 266, distance: 266.7
click at [489, 266] on div "Question 01/15 Which of the following are potential outcomes for you if you are…" at bounding box center [509, 205] width 381 height 414
click at [260, 169] on div "Question 01/15 Which of the following are potential outcomes for you if you are…" at bounding box center [509, 189] width 580 height 448
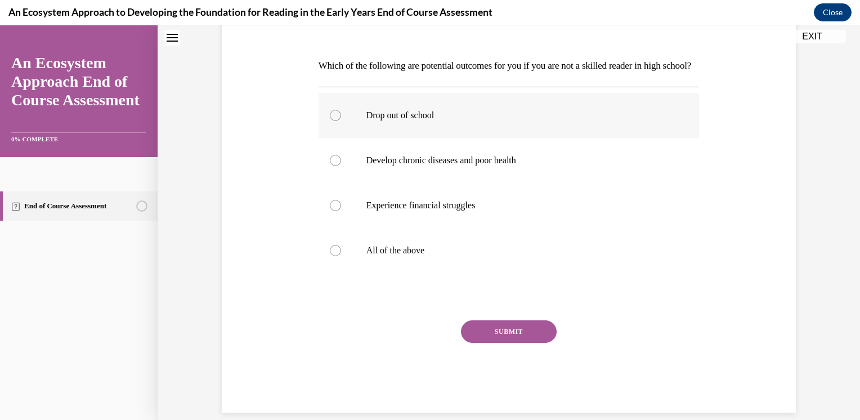
click at [349, 138] on label "Drop out of school" at bounding box center [509, 115] width 381 height 45
click at [341, 121] on input "Drop out of school" at bounding box center [335, 115] width 11 height 11
radio input "true"
click at [408, 159] on label "Develop chronic diseases and poor health" at bounding box center [509, 160] width 381 height 45
click at [341, 159] on input "Develop chronic diseases and poor health" at bounding box center [335, 160] width 11 height 11
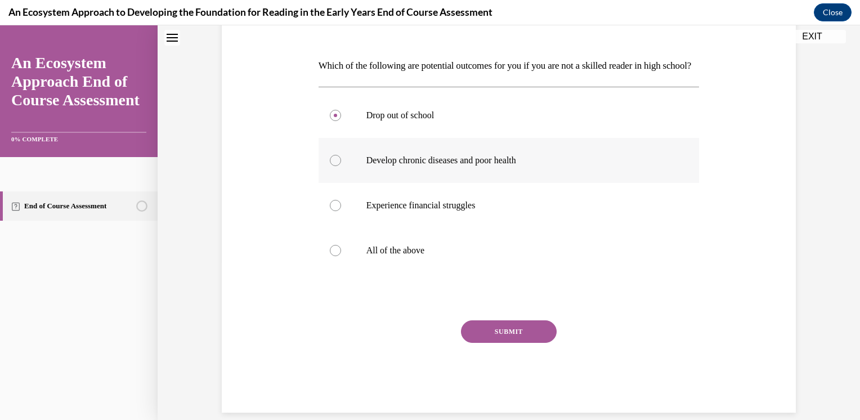
radio input "true"
click at [387, 217] on label "Experience financial struggles" at bounding box center [509, 205] width 381 height 45
click at [341, 211] on input "Experience financial struggles" at bounding box center [335, 205] width 11 height 11
radio input "true"
click at [404, 256] on p "All of the above" at bounding box center [518, 250] width 305 height 11
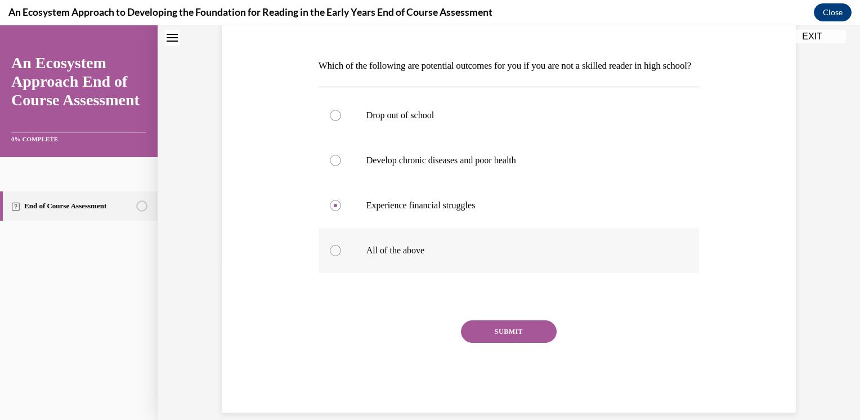
click at [341, 256] on input "All of the above" at bounding box center [335, 250] width 11 height 11
radio input "true"
click at [474, 342] on button "SUBMIT" at bounding box center [509, 331] width 96 height 23
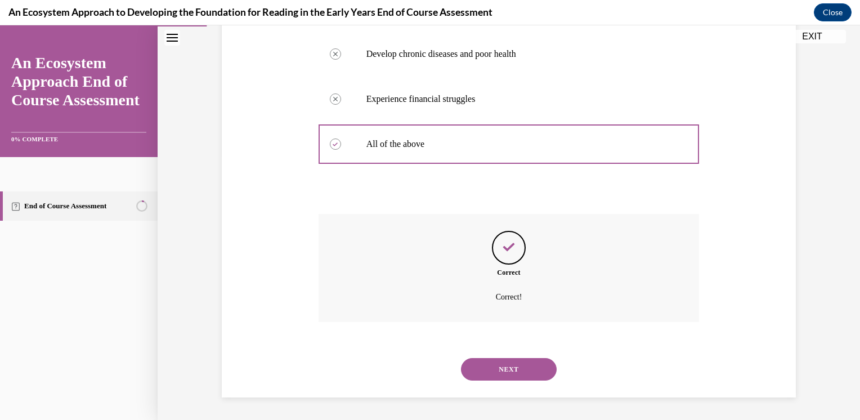
scroll to position [283, 0]
click at [510, 368] on button "NEXT" at bounding box center [509, 369] width 96 height 23
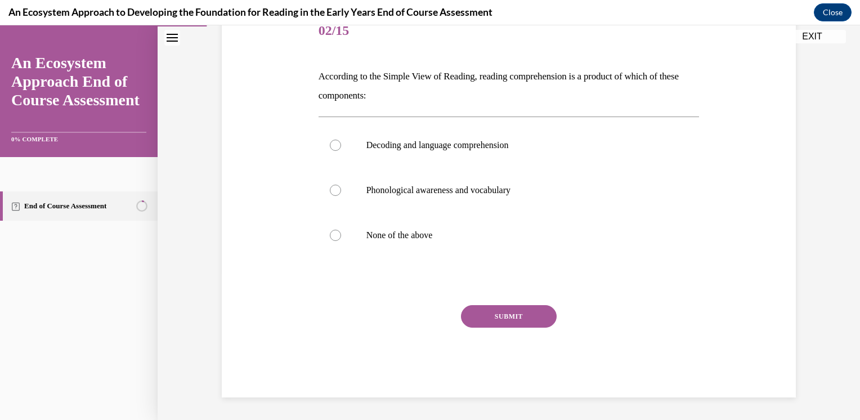
scroll to position [125, 0]
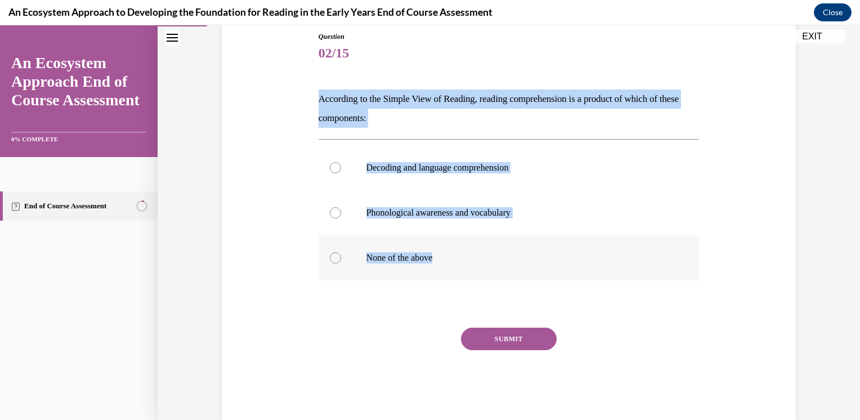
drag, startPoint x: 315, startPoint y: 95, endPoint x: 489, endPoint y: 251, distance: 234.0
click at [489, 251] on div "Question 02/15 According to the Simple View of Reading, reading comprehension i…" at bounding box center [509, 226] width 381 height 388
click at [378, 175] on label "Decoding and language comprehension" at bounding box center [509, 167] width 381 height 45
click at [341, 173] on input "Decoding and language comprehension" at bounding box center [335, 167] width 11 height 11
radio input "true"
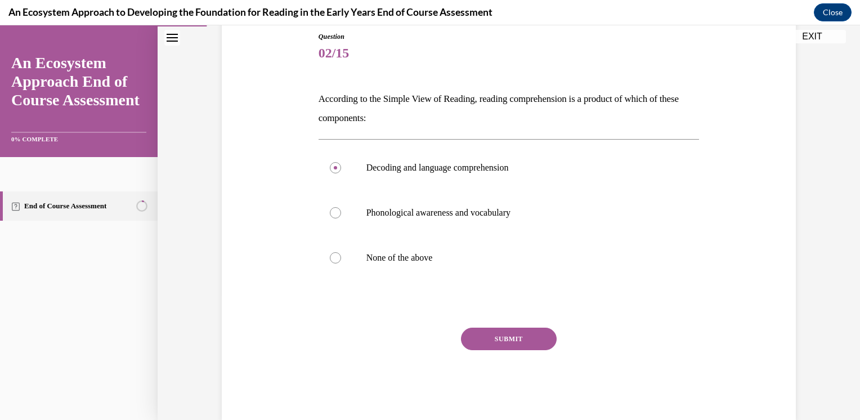
click at [524, 346] on button "SUBMIT" at bounding box center [509, 339] width 96 height 23
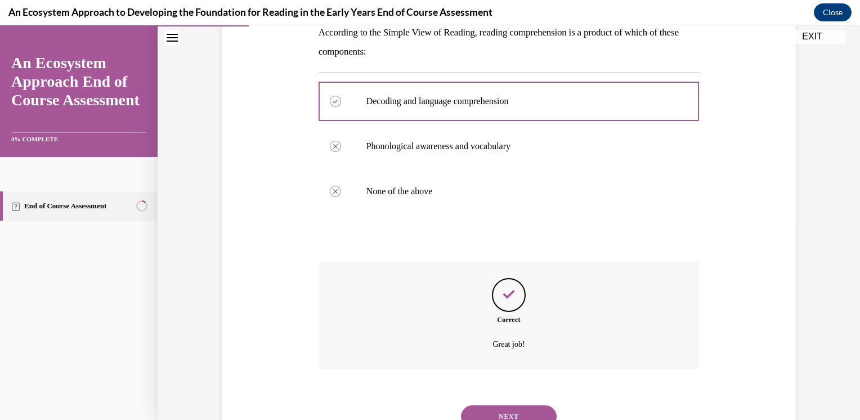
scroll to position [238, 0]
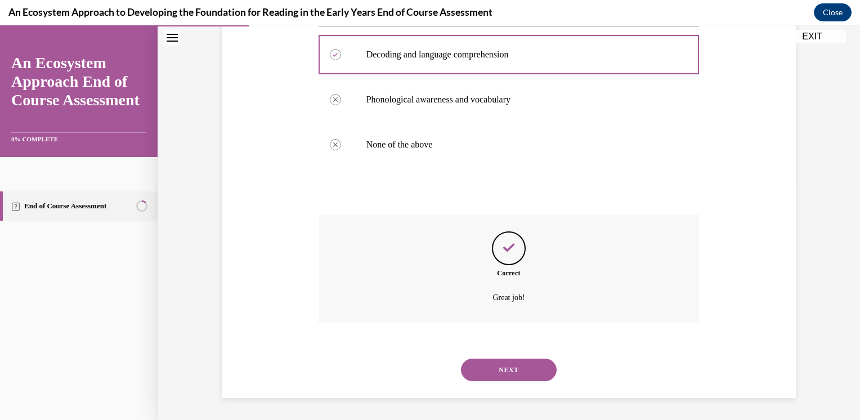
click at [493, 374] on button "NEXT" at bounding box center [509, 370] width 96 height 23
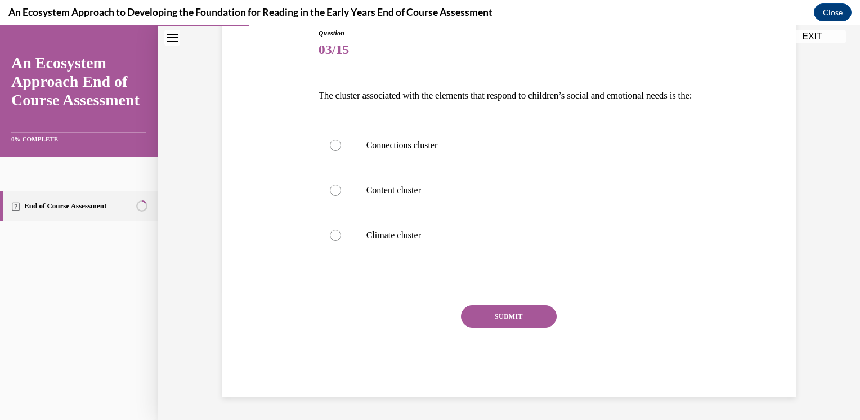
scroll to position [125, 0]
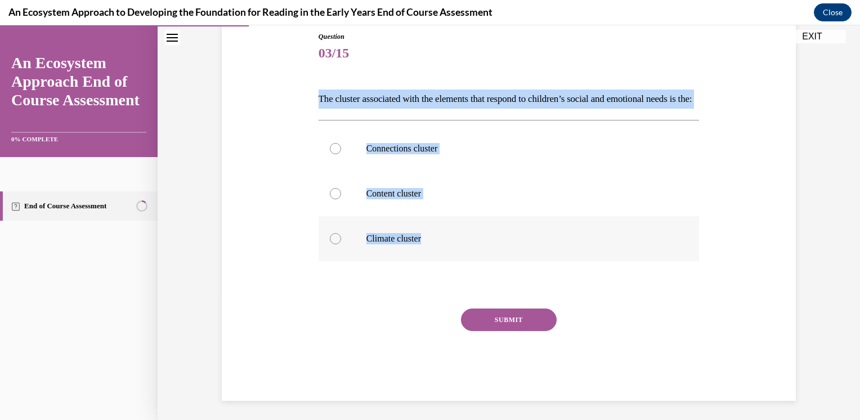
drag, startPoint x: 315, startPoint y: 98, endPoint x: 464, endPoint y: 252, distance: 214.6
click at [464, 252] on div "Question 03/15 The cluster associated with the elements that respond to childre…" at bounding box center [509, 216] width 381 height 369
click at [387, 261] on label "Climate cluster" at bounding box center [509, 238] width 381 height 45
click at [341, 244] on input "Climate cluster" at bounding box center [335, 238] width 11 height 11
radio input "true"
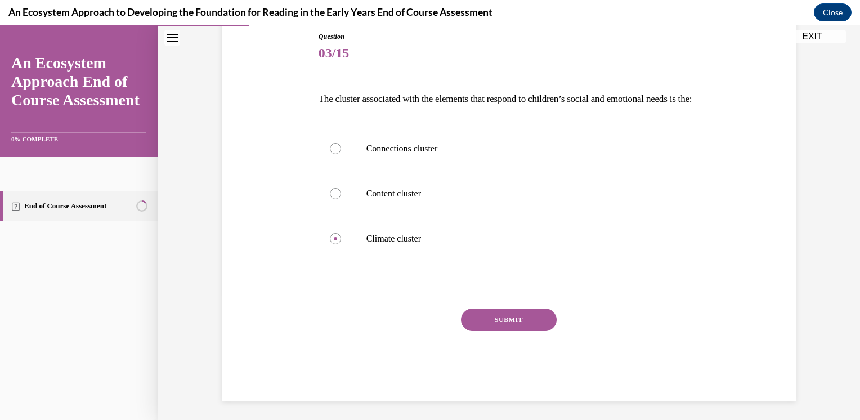
click at [527, 331] on button "SUBMIT" at bounding box center [509, 320] width 96 height 23
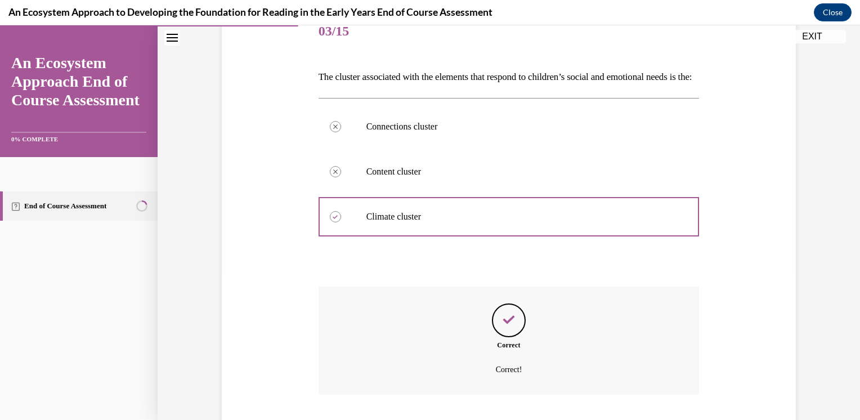
scroll to position [238, 0]
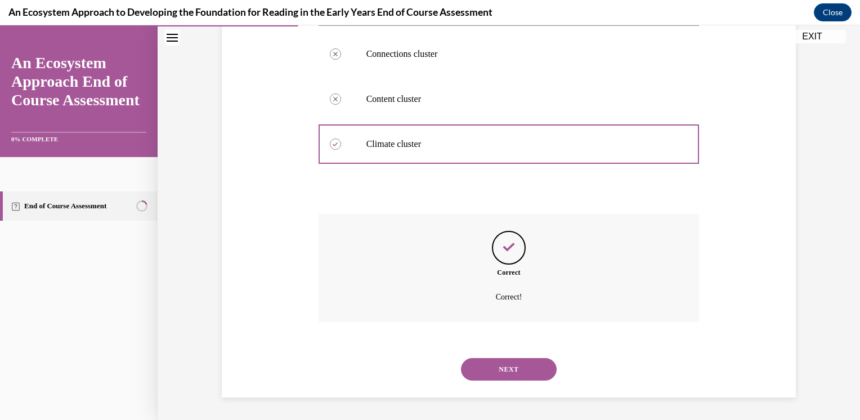
click at [516, 376] on button "NEXT" at bounding box center [509, 369] width 96 height 23
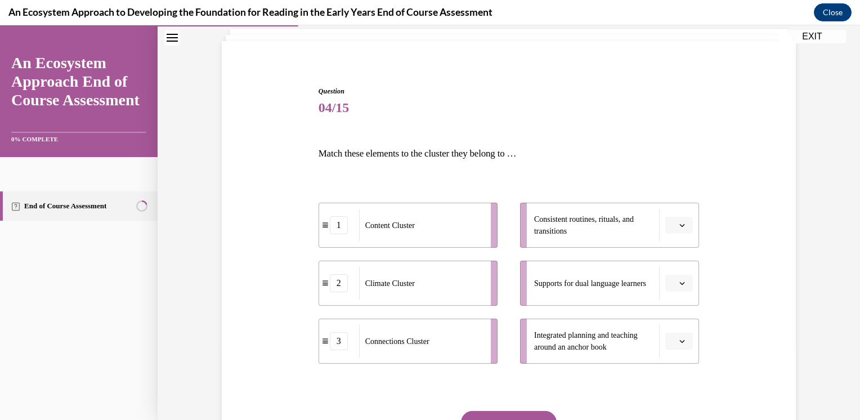
scroll to position [44, 0]
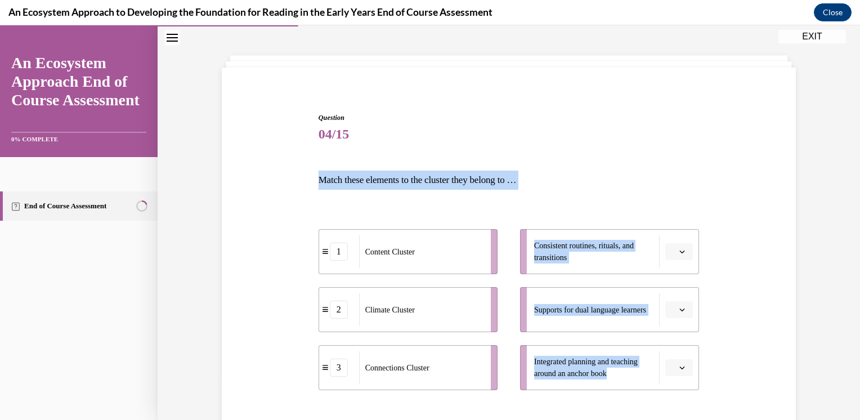
drag, startPoint x: 311, startPoint y: 172, endPoint x: 658, endPoint y: 382, distance: 404.9
click at [658, 382] on div "Question 04/15 Match these elements to the cluster they belong to … 1 Content C…" at bounding box center [509, 313] width 387 height 434
drag, startPoint x: 658, startPoint y: 382, endPoint x: 823, endPoint y: 212, distance: 237.3
click at [823, 212] on div "Question 04/15 Match these elements to the cluster they belong to … 1 Content C…" at bounding box center [509, 284] width 703 height 535
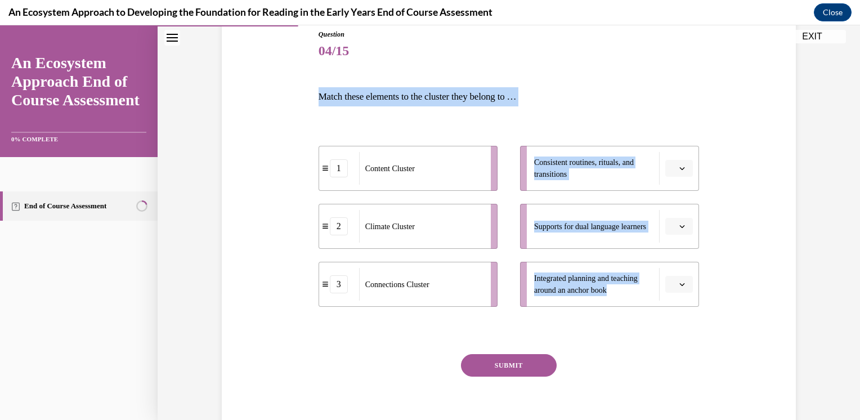
scroll to position [133, 0]
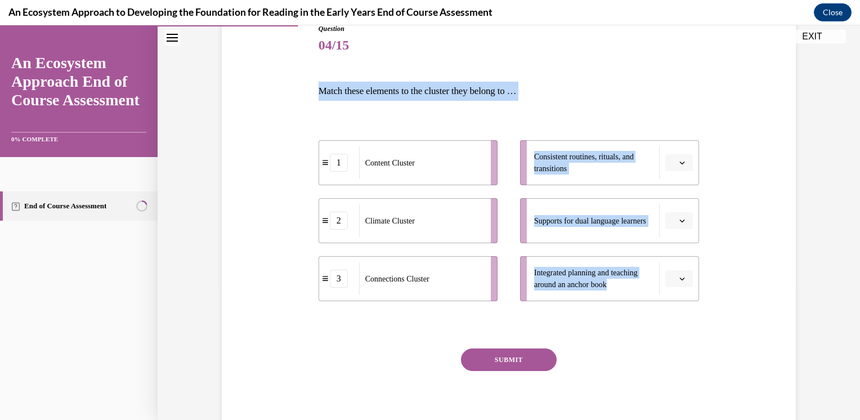
click at [765, 222] on div "Question 04/15 Match these elements to the cluster they belong to … 1 Content C…" at bounding box center [509, 215] width 580 height 451
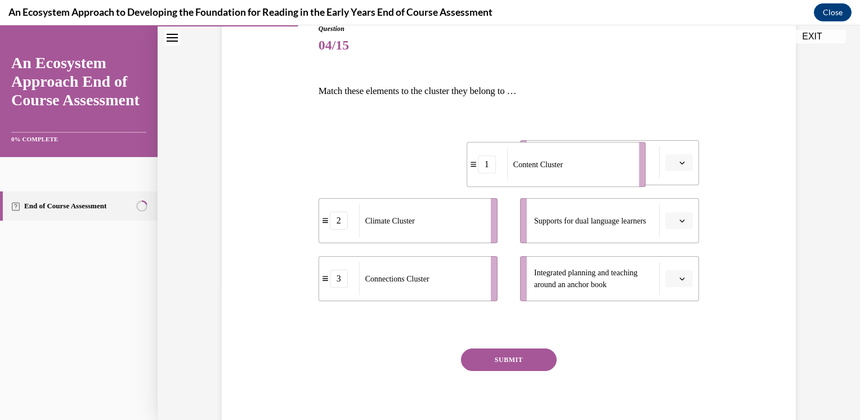
drag, startPoint x: 409, startPoint y: 162, endPoint x: 569, endPoint y: 159, distance: 159.9
click at [563, 160] on span "Content Cluster" at bounding box center [538, 164] width 50 height 8
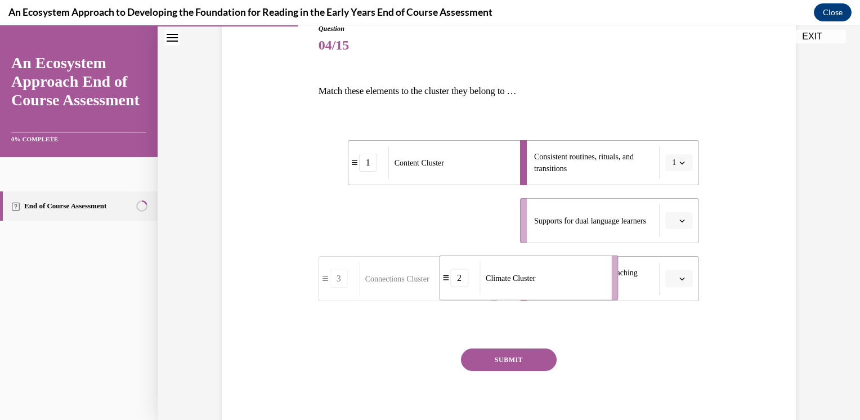
drag, startPoint x: 388, startPoint y: 237, endPoint x: 511, endPoint y: 296, distance: 135.5
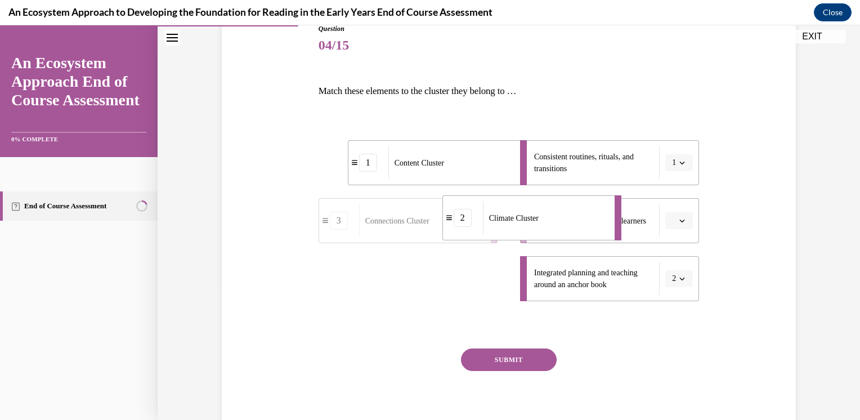
drag, startPoint x: 399, startPoint y: 298, endPoint x: 493, endPoint y: 238, distance: 112.4
click at [493, 238] on li "2 Climate Cluster" at bounding box center [531, 217] width 179 height 45
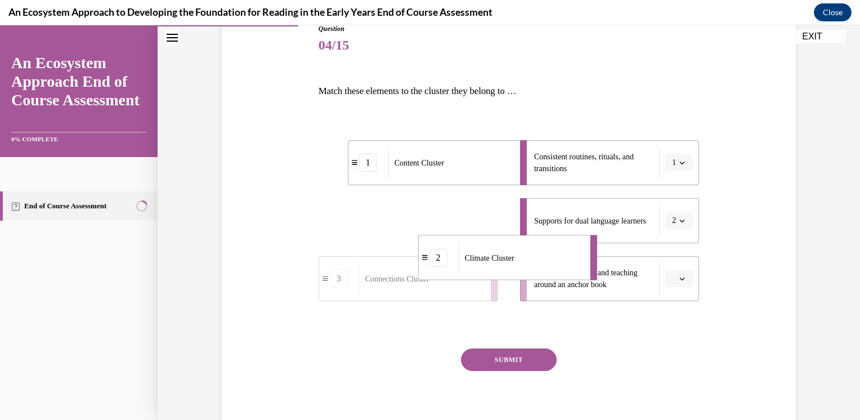
drag, startPoint x: 446, startPoint y: 234, endPoint x: 535, endPoint y: 279, distance: 100.0
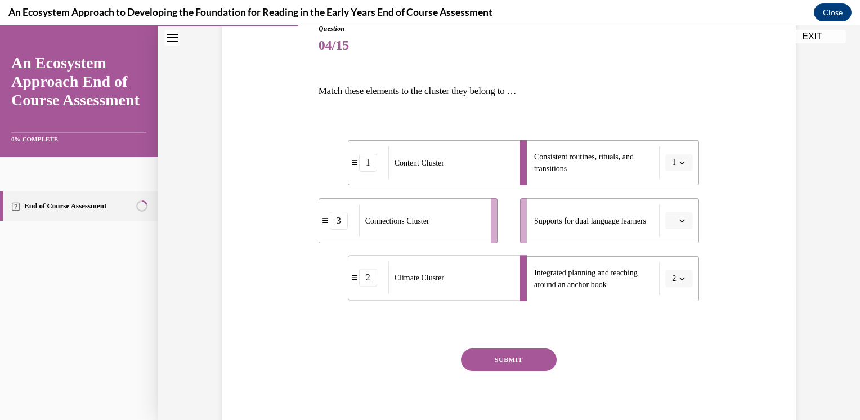
click at [440, 294] on li "2 Climate Cluster" at bounding box center [437, 277] width 179 height 45
drag, startPoint x: 408, startPoint y: 226, endPoint x: 507, endPoint y: 211, distance: 99.7
click at [507, 211] on span "Connections Cluster" at bounding box center [490, 208] width 64 height 12
click at [531, 356] on button "SUBMIT" at bounding box center [509, 359] width 96 height 23
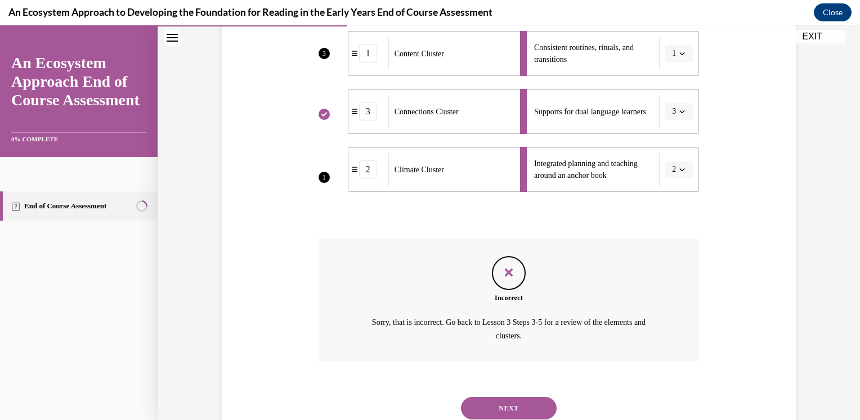
scroll to position [280, 0]
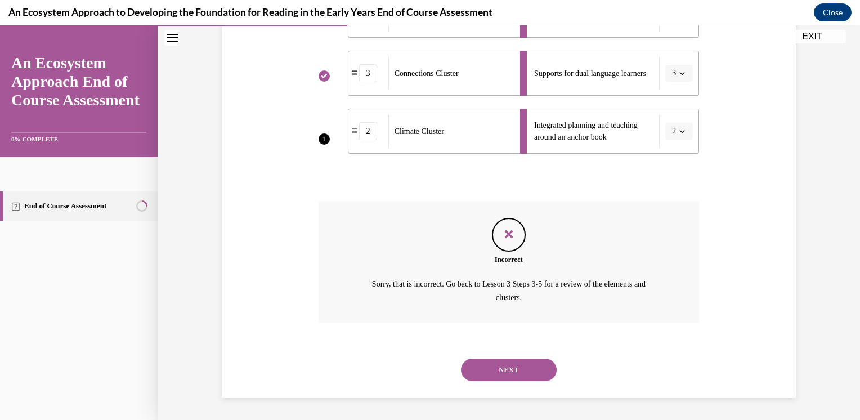
click at [531, 356] on div "NEXT" at bounding box center [509, 369] width 381 height 45
click at [533, 366] on button "NEXT" at bounding box center [509, 370] width 96 height 23
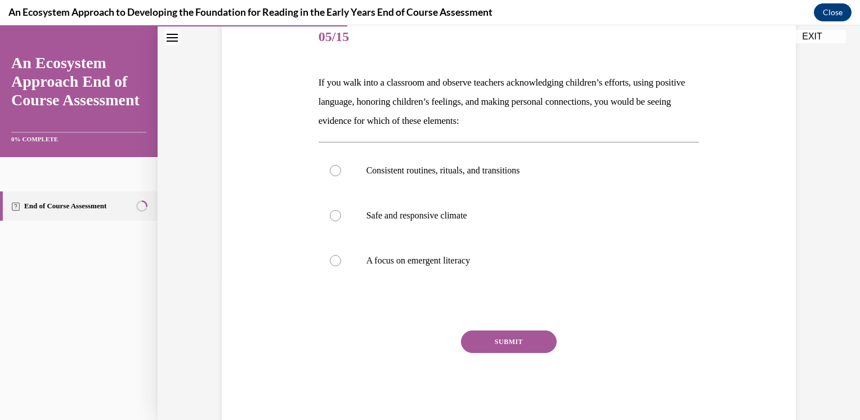
scroll to position [151, 0]
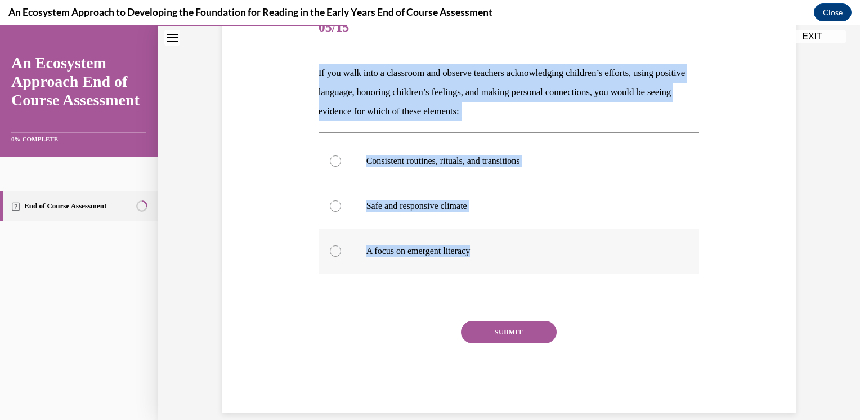
drag, startPoint x: 314, startPoint y: 71, endPoint x: 486, endPoint y: 262, distance: 257.5
click at [486, 262] on div "Question 05/15 If you walk into a classroom and observe teachers acknowledging …" at bounding box center [509, 210] width 381 height 408
click at [297, 95] on div "Question 05/15 If you walk into a classroom and observe teachers acknowledging …" at bounding box center [509, 192] width 580 height 441
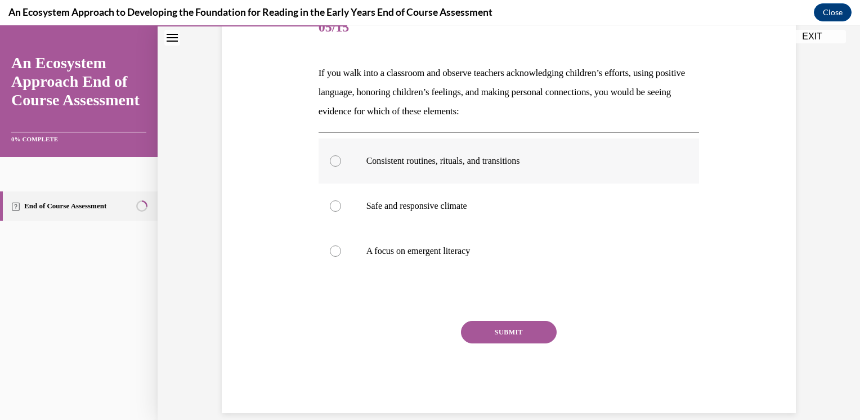
click at [342, 174] on label "Consistent routines, rituals, and transitions" at bounding box center [509, 160] width 381 height 45
click at [341, 167] on input "Consistent routines, rituals, and transitions" at bounding box center [335, 160] width 11 height 11
radio input "true"
click at [494, 325] on button "SUBMIT" at bounding box center [509, 332] width 96 height 23
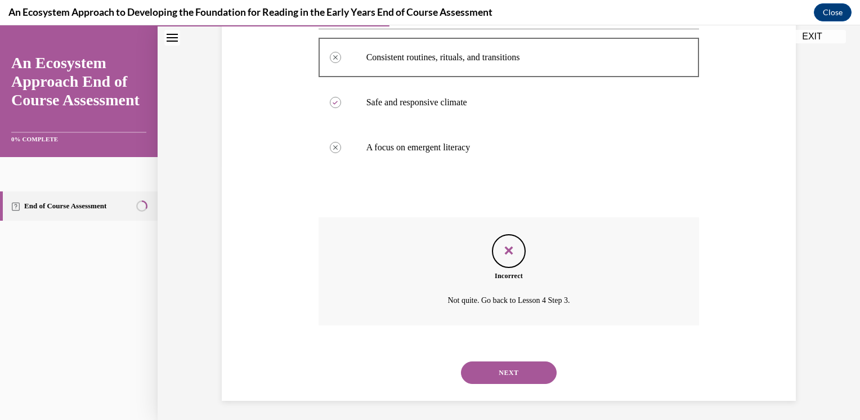
scroll to position [257, 0]
click at [507, 364] on button "NEXT" at bounding box center [509, 370] width 96 height 23
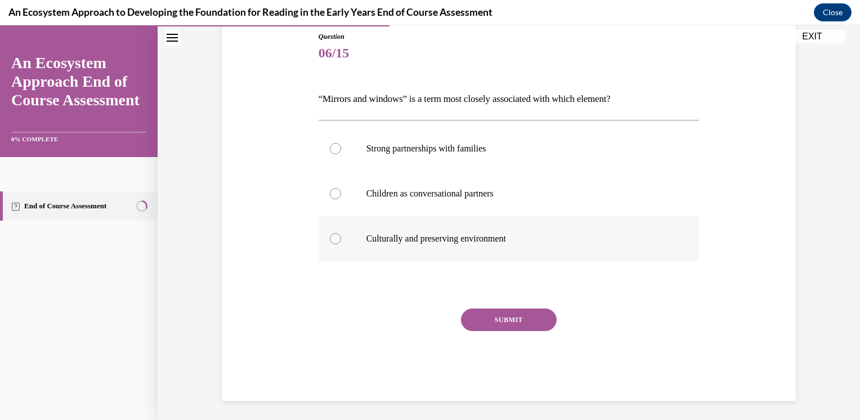
click at [360, 225] on label "Culturally and preserving environment" at bounding box center [509, 238] width 381 height 45
click at [341, 233] on input "Culturally and preserving environment" at bounding box center [335, 238] width 11 height 11
radio input "true"
click at [528, 320] on button "SUBMIT" at bounding box center [509, 320] width 96 height 23
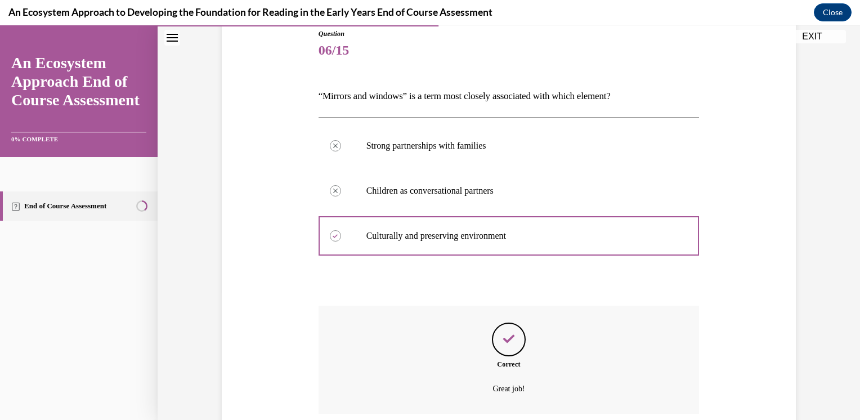
scroll to position [218, 0]
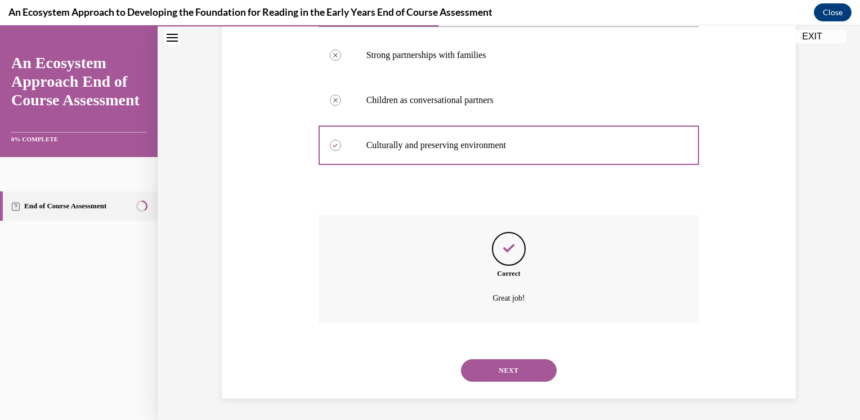
click at [529, 365] on button "NEXT" at bounding box center [509, 370] width 96 height 23
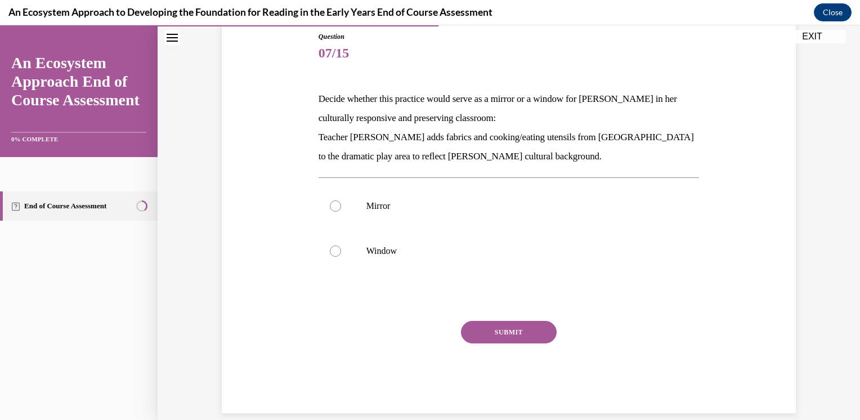
scroll to position [140, 0]
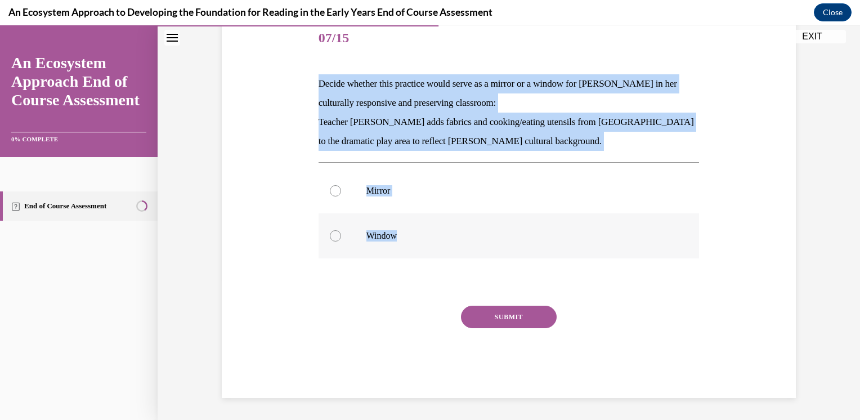
drag, startPoint x: 310, startPoint y: 91, endPoint x: 434, endPoint y: 223, distance: 180.8
click at [434, 223] on div "Question 07/15 Decide whether this practice would serve as a mirror or a window…" at bounding box center [509, 190] width 580 height 415
click at [360, 187] on label "Mirror" at bounding box center [509, 190] width 381 height 45
click at [341, 187] on input "Mirror" at bounding box center [335, 190] width 11 height 11
radio input "true"
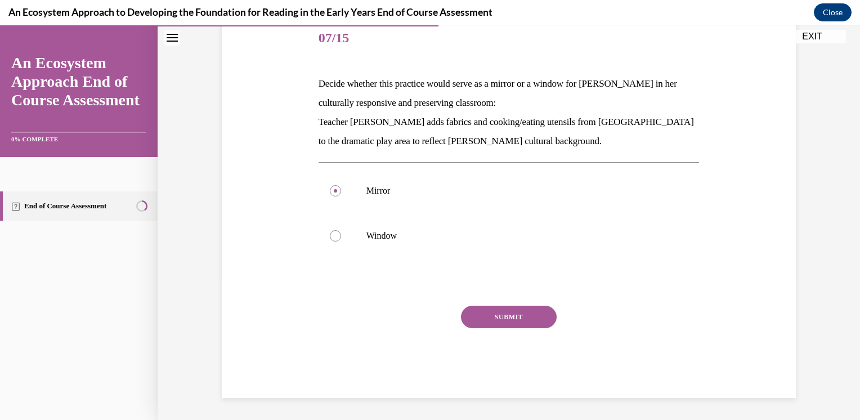
click at [504, 315] on button "SUBMIT" at bounding box center [509, 317] width 96 height 23
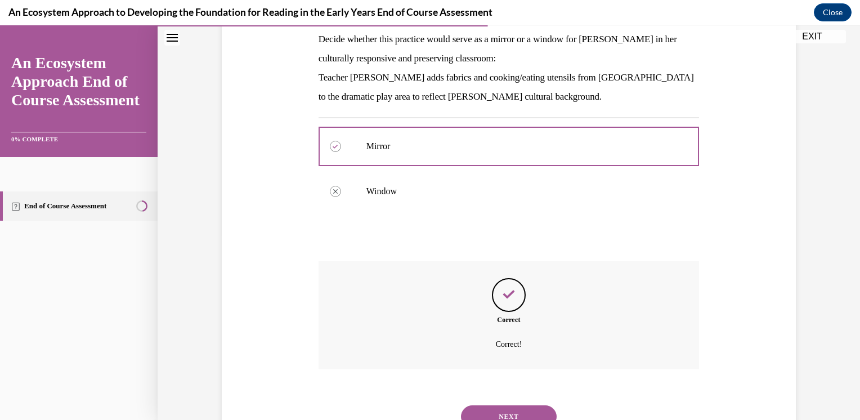
scroll to position [231, 0]
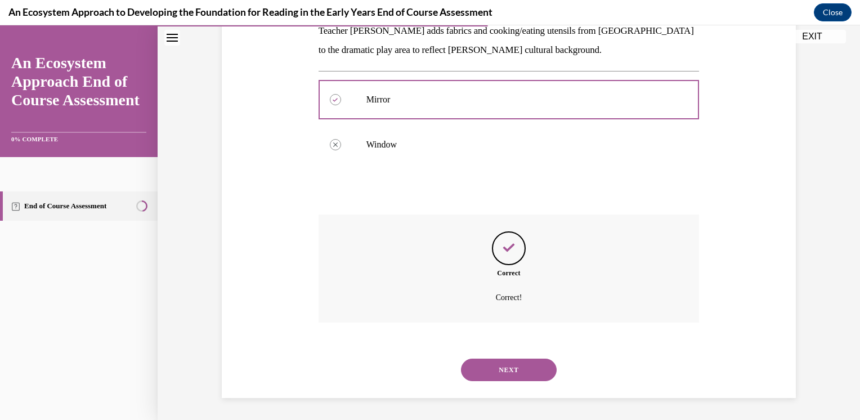
click at [539, 364] on button "NEXT" at bounding box center [509, 370] width 96 height 23
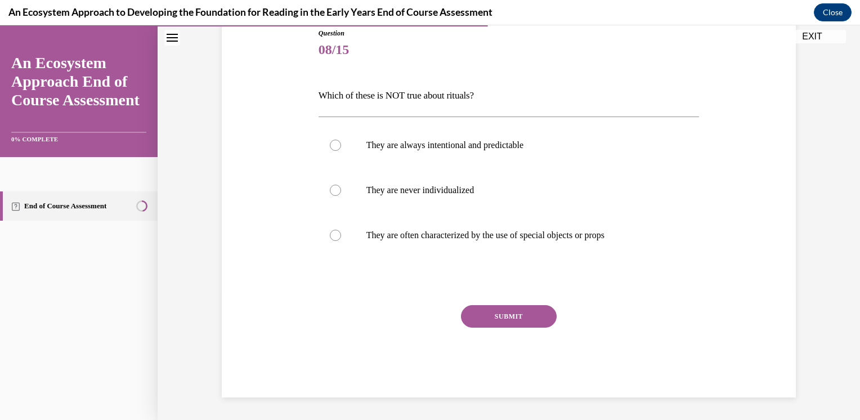
scroll to position [125, 0]
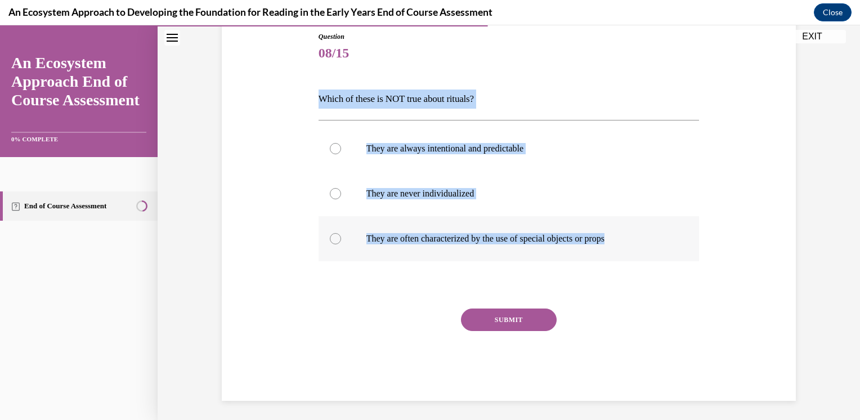
drag, startPoint x: 309, startPoint y: 95, endPoint x: 642, endPoint y: 251, distance: 367.4
click at [642, 251] on div "Question 08/15 Which of these is NOT true about rituals? They are always intent…" at bounding box center [509, 199] width 580 height 403
click at [277, 117] on div "Question 08/15 Which of these is NOT true about rituals? They are always intent…" at bounding box center [509, 199] width 580 height 403
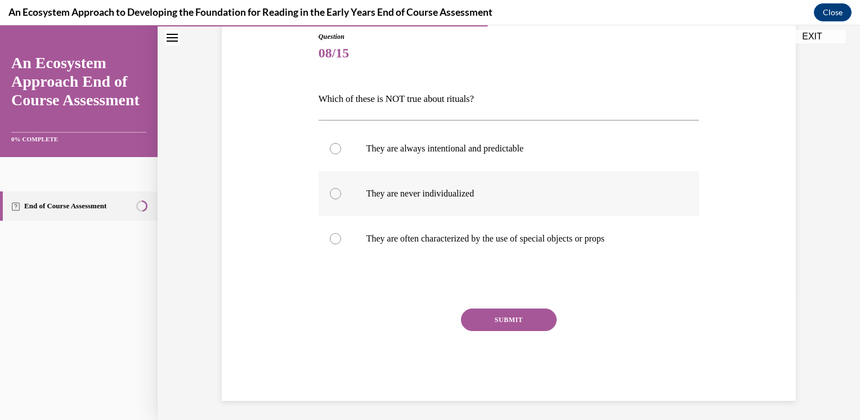
click at [381, 200] on label "They are never individualized" at bounding box center [509, 193] width 381 height 45
click at [341, 199] on input "They are never individualized" at bounding box center [335, 193] width 11 height 11
radio input "true"
click at [480, 309] on button "SUBMIT" at bounding box center [509, 320] width 96 height 23
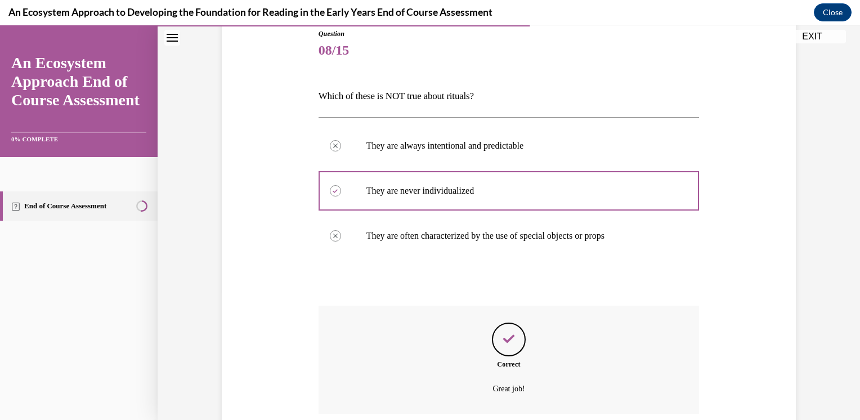
scroll to position [218, 0]
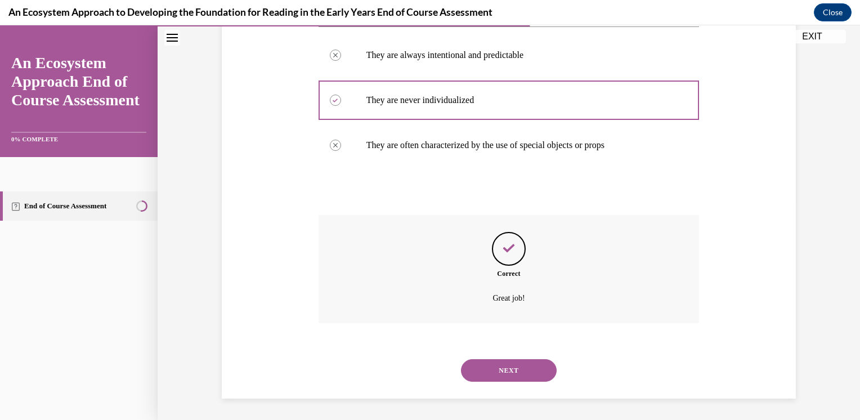
click at [474, 361] on button "NEXT" at bounding box center [509, 370] width 96 height 23
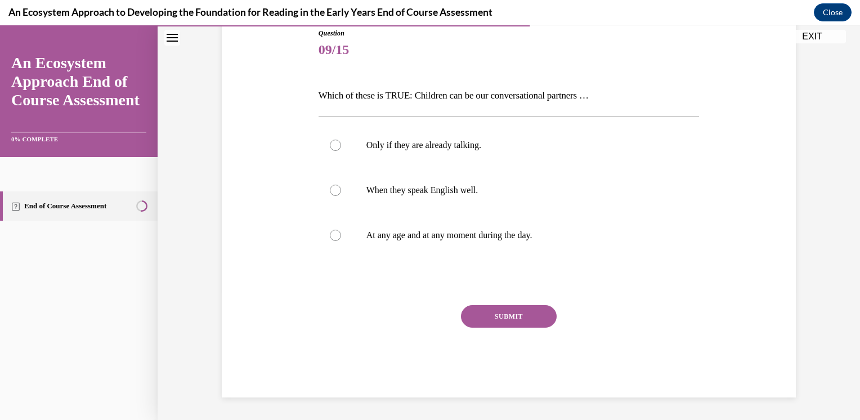
scroll to position [125, 0]
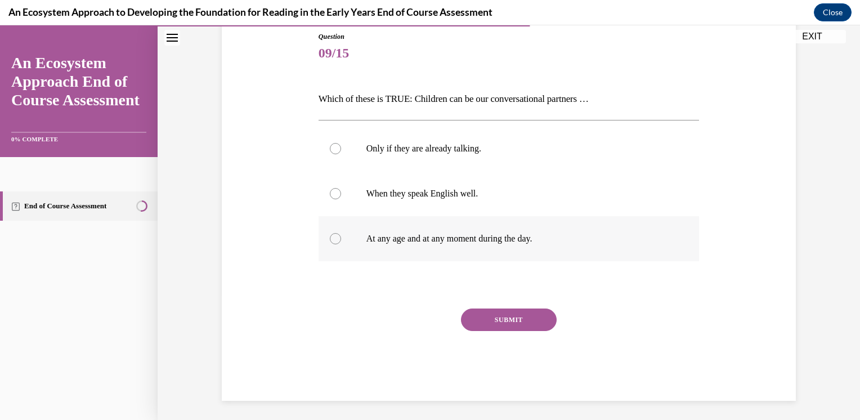
click at [405, 231] on label "At any age and at any moment during the day." at bounding box center [509, 238] width 381 height 45
click at [341, 233] on input "At any age and at any moment during the day." at bounding box center [335, 238] width 11 height 11
radio input "true"
click at [477, 315] on button "SUBMIT" at bounding box center [509, 320] width 96 height 23
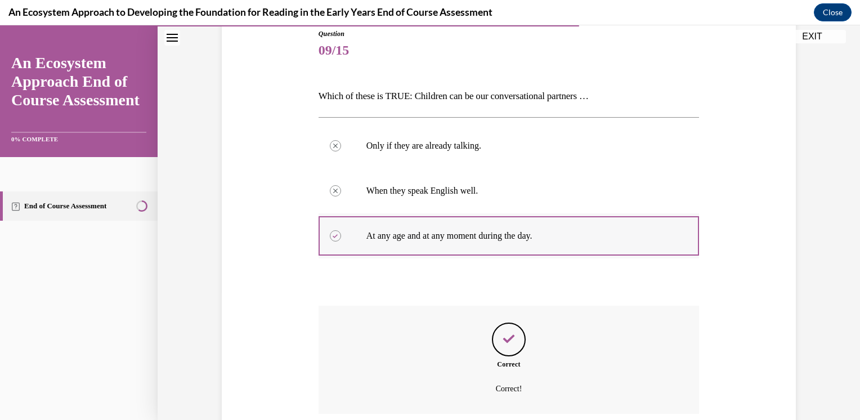
scroll to position [218, 0]
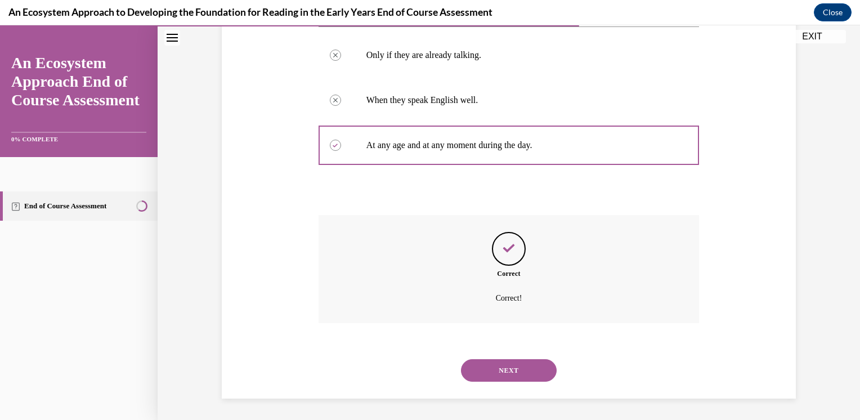
click at [520, 376] on button "NEXT" at bounding box center [509, 370] width 96 height 23
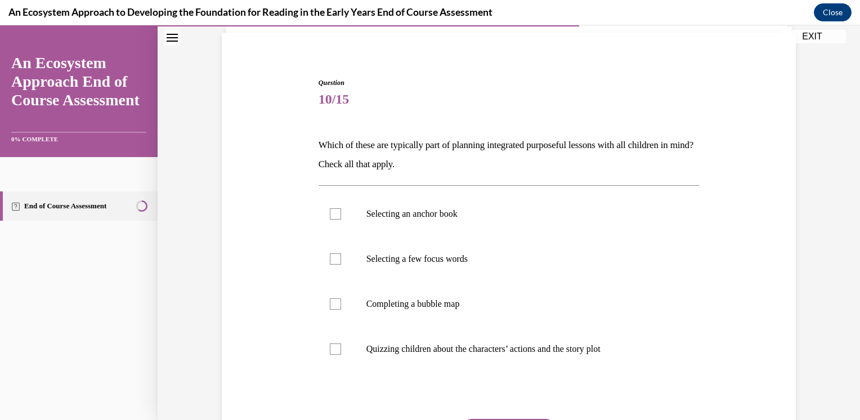
scroll to position [81, 0]
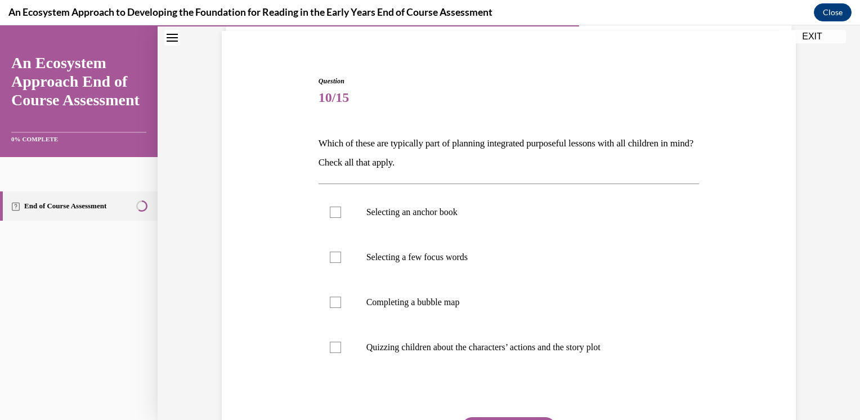
drag, startPoint x: 309, startPoint y: 147, endPoint x: 302, endPoint y: 141, distance: 8.8
click at [305, 144] on div "Question 10/15 Which of these are typically part of planning integrated purpose…" at bounding box center [509, 275] width 580 height 467
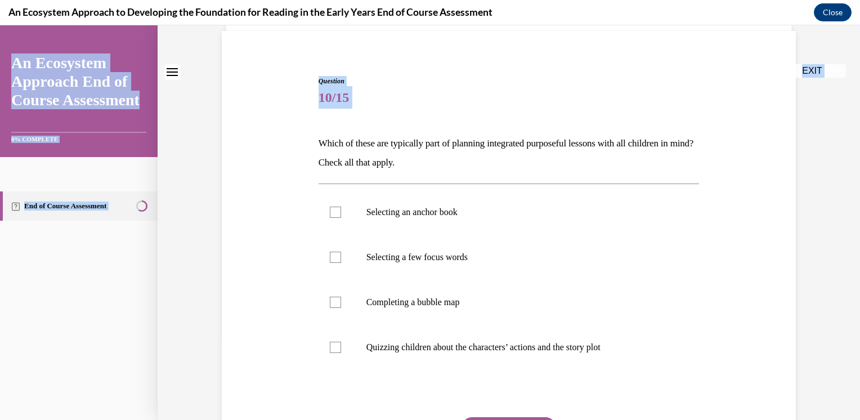
scroll to position [0, 0]
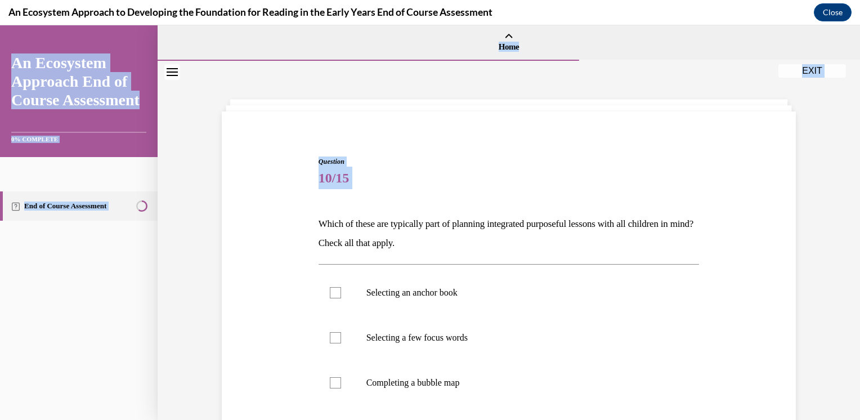
drag, startPoint x: 302, startPoint y: 141, endPoint x: 198, endPoint y: -42, distance: 210.3
click at [198, 25] on html "SKIP TO STEP EXIT An Ecosystem Approach End of Course Assessment 0% COMPLETE En…" at bounding box center [430, 222] width 860 height 395
drag, startPoint x: 198, startPoint y: -42, endPoint x: 262, endPoint y: 105, distance: 159.8
click at [262, 105] on div "Question 10/15 Which of these are typically part of planning integrated purpose…" at bounding box center [509, 337] width 703 height 552
click at [251, 114] on div "Question 10/15 Which of these are typically part of planning integrated purpose…" at bounding box center [509, 350] width 574 height 479
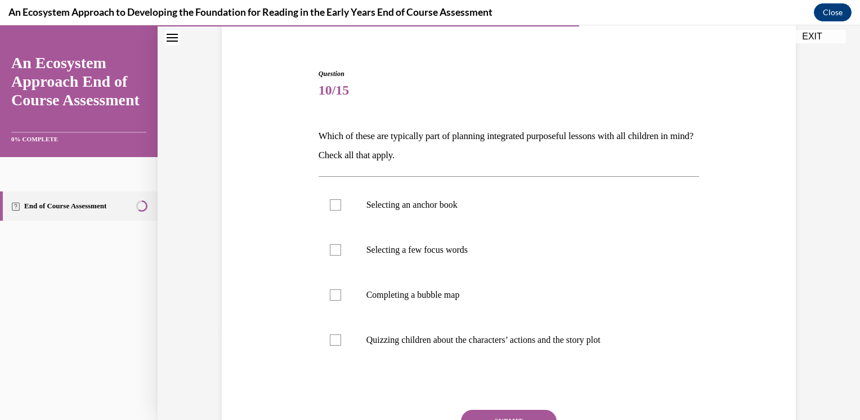
scroll to position [110, 0]
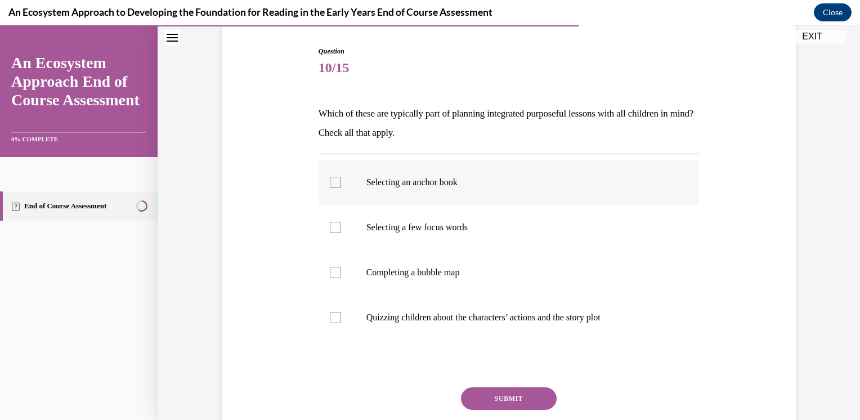
click at [398, 185] on p "Selecting an anchor book" at bounding box center [518, 182] width 305 height 11
click at [341, 185] on input "Selecting an anchor book" at bounding box center [335, 182] width 11 height 11
checkbox input "true"
click at [415, 231] on p "Selecting a few focus words" at bounding box center [518, 227] width 305 height 11
click at [341, 231] on input "Selecting a few focus words" at bounding box center [335, 227] width 11 height 11
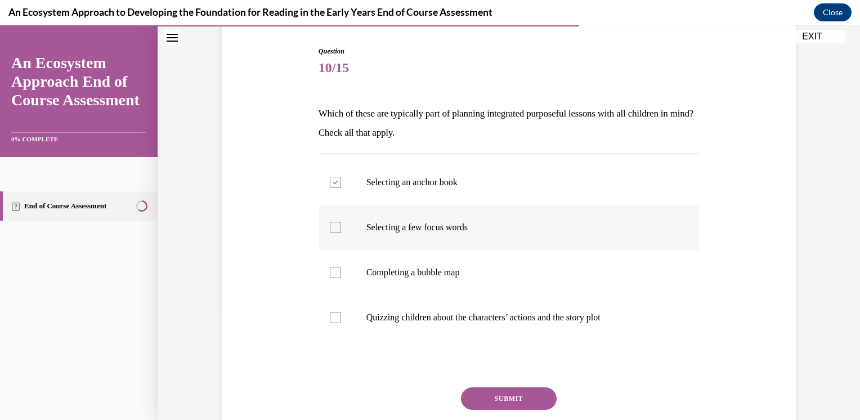
checkbox input "true"
click at [439, 280] on label "Completing a bubble map" at bounding box center [509, 272] width 381 height 45
click at [341, 278] on input "Completing a bubble map" at bounding box center [335, 272] width 11 height 11
checkbox input "true"
click at [475, 396] on button "SUBMIT" at bounding box center [509, 398] width 96 height 23
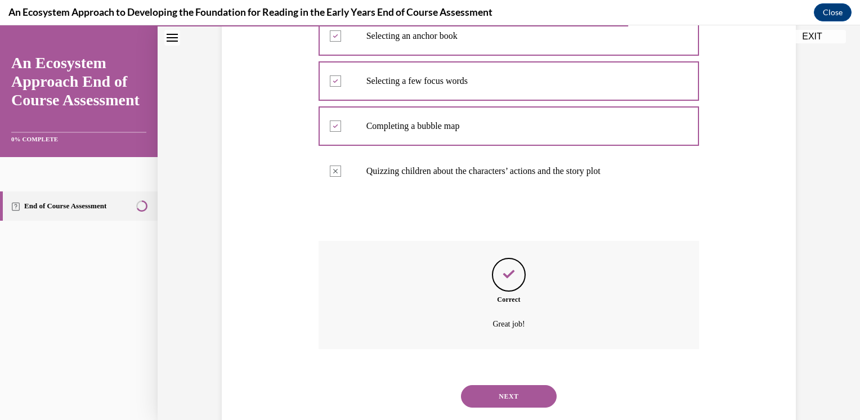
scroll to position [283, 0]
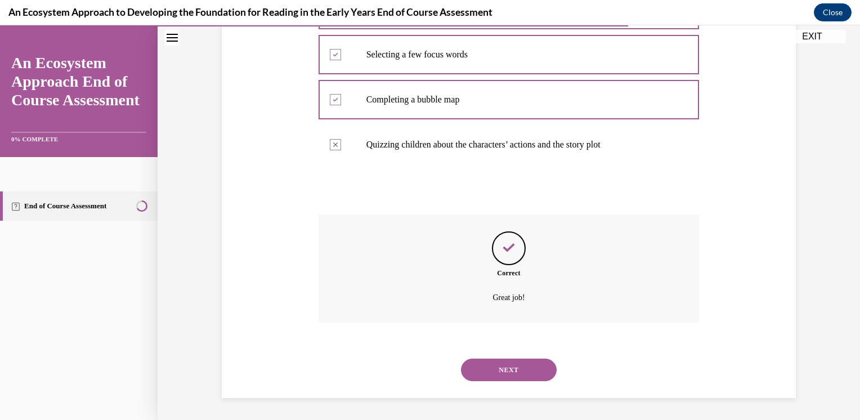
click at [525, 366] on button "NEXT" at bounding box center [509, 370] width 96 height 23
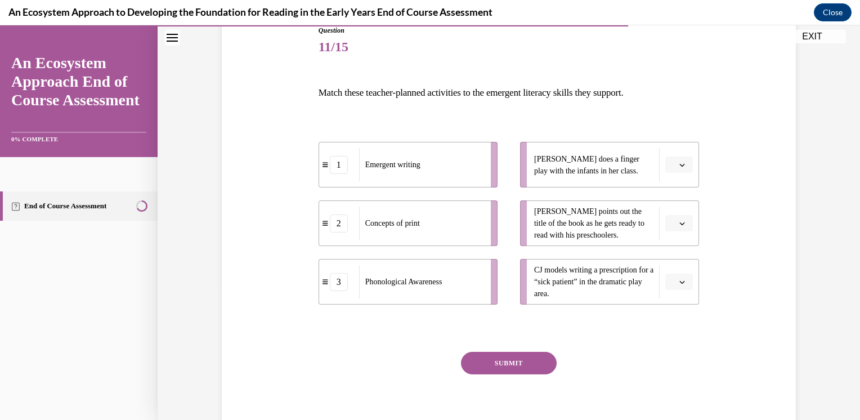
scroll to position [132, 0]
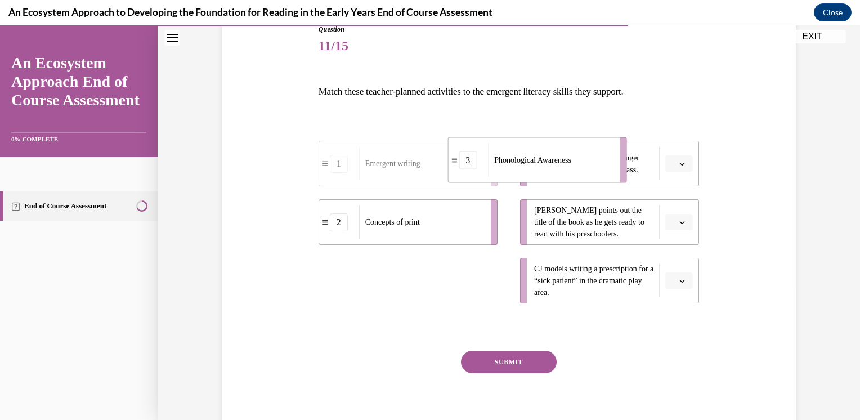
drag, startPoint x: 443, startPoint y: 265, endPoint x: 573, endPoint y: 145, distance: 176.5
click at [573, 145] on div "Phonological Awareness" at bounding box center [550, 160] width 124 height 33
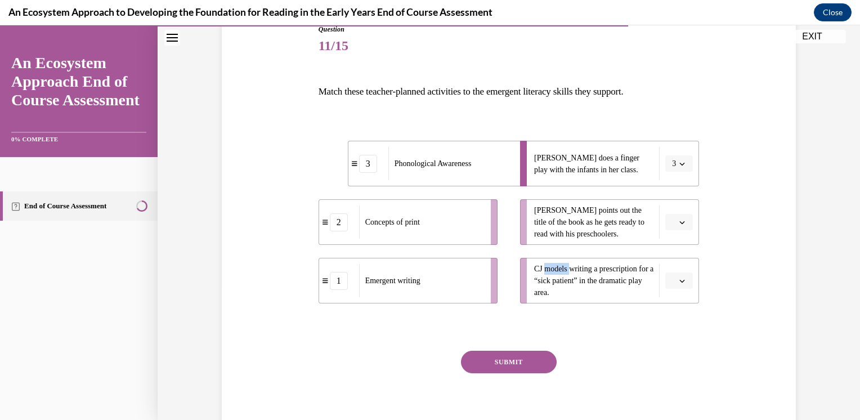
drag, startPoint x: 567, startPoint y: 265, endPoint x: 542, endPoint y: 265, distance: 24.8
click at [542, 265] on span "CJ models writing a prescription for a “sick patient” in the dramatic play area." at bounding box center [593, 281] width 119 height 32
click at [322, 53] on span "11/15" at bounding box center [509, 45] width 381 height 23
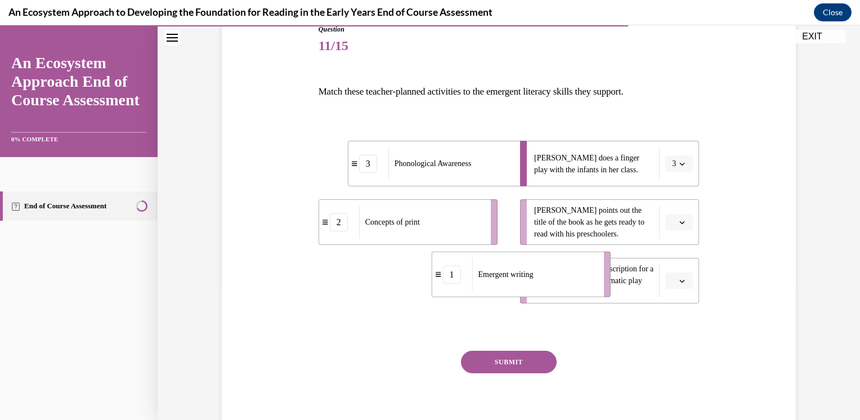
drag, startPoint x: 433, startPoint y: 278, endPoint x: 547, endPoint y: 272, distance: 113.9
click at [547, 272] on div "Emergent writing" at bounding box center [534, 274] width 124 height 33
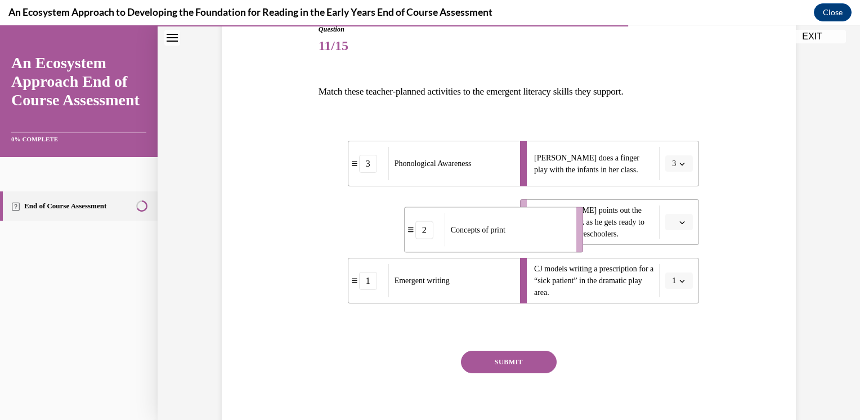
drag, startPoint x: 414, startPoint y: 213, endPoint x: 498, endPoint y: 213, distance: 83.9
click at [500, 216] on div "Concepts of print" at bounding box center [507, 229] width 124 height 33
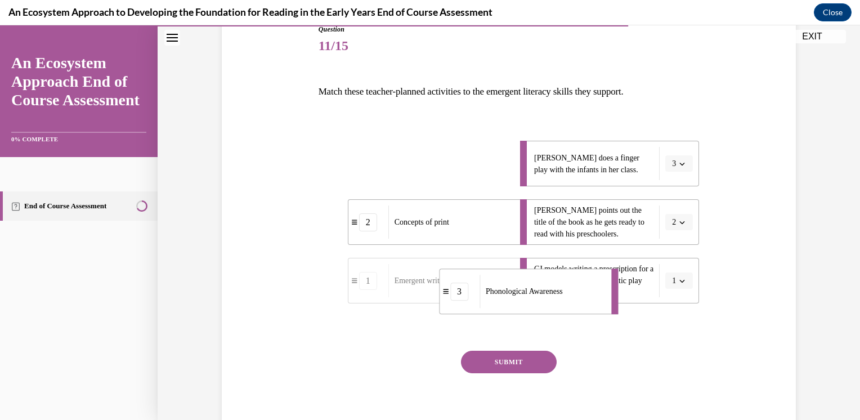
drag, startPoint x: 455, startPoint y: 163, endPoint x: 547, endPoint y: 294, distance: 159.6
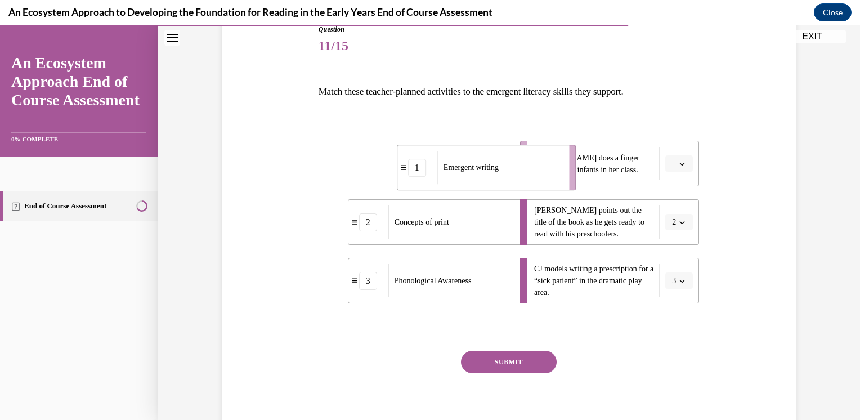
drag, startPoint x: 403, startPoint y: 175, endPoint x: 486, endPoint y: 176, distance: 83.9
click at [486, 176] on div "Emergent writing" at bounding box center [499, 167] width 124 height 33
click at [499, 355] on button "SUBMIT" at bounding box center [509, 362] width 96 height 23
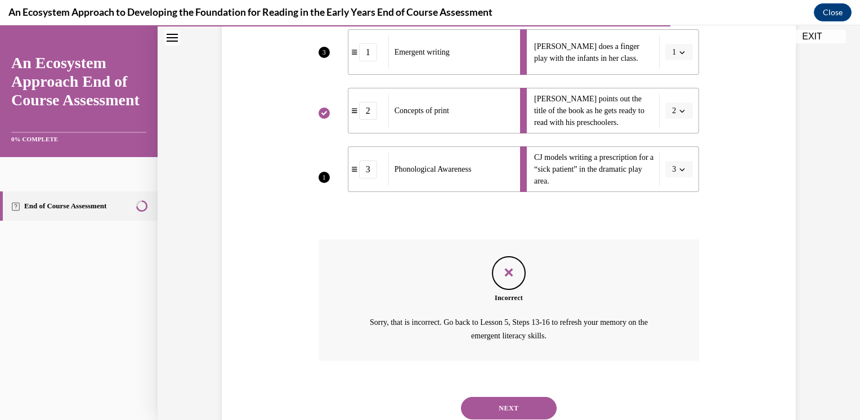
scroll to position [281, 0]
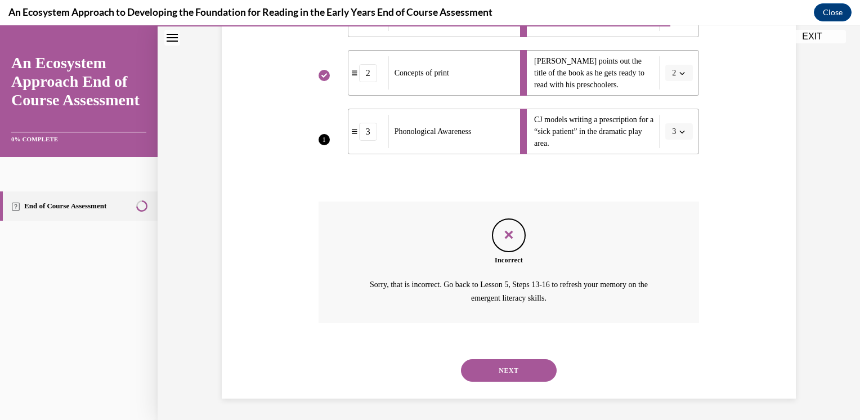
click at [486, 372] on button "NEXT" at bounding box center [509, 370] width 96 height 23
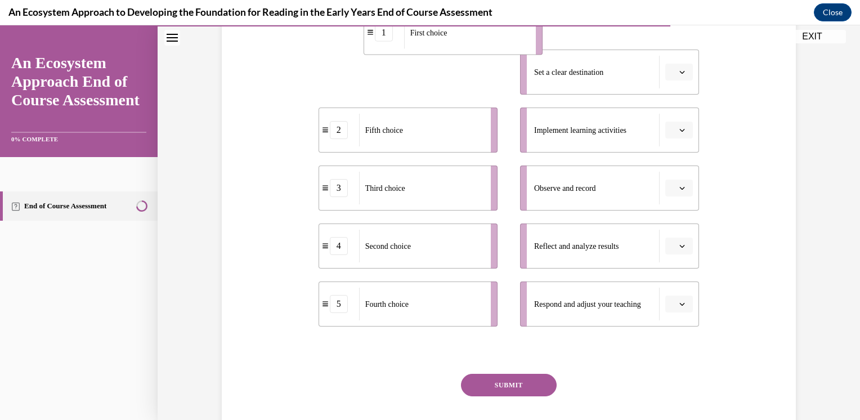
scroll to position [189, 0]
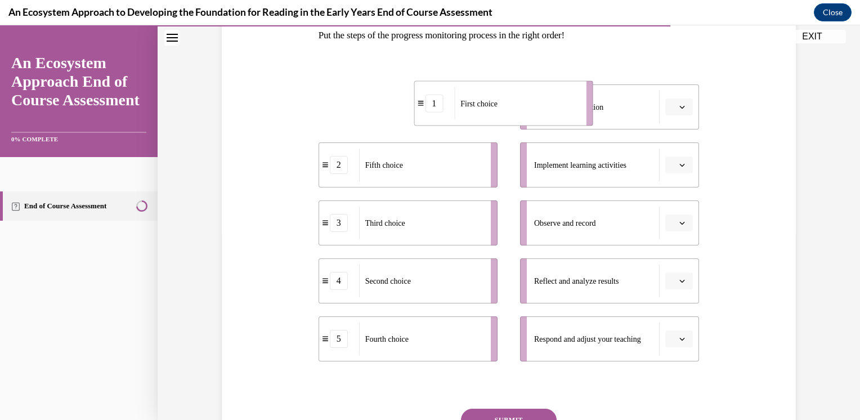
drag, startPoint x: 432, startPoint y: 44, endPoint x: 526, endPoint y: 131, distance: 127.5
click at [526, 131] on div "1 First choice 2 Fifth choice 3 Third choice 4 Second choice 5 Fourth choice Se…" at bounding box center [509, 212] width 381 height 300
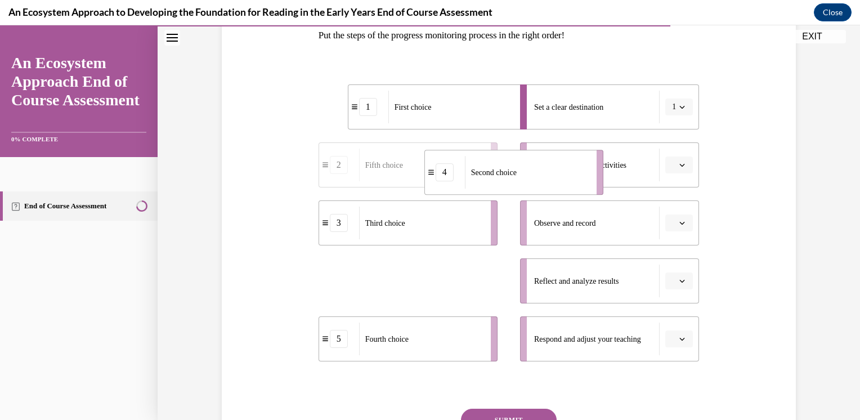
drag, startPoint x: 377, startPoint y: 292, endPoint x: 478, endPoint y: 179, distance: 151.5
click at [478, 179] on div "Second choice" at bounding box center [527, 172] width 124 height 33
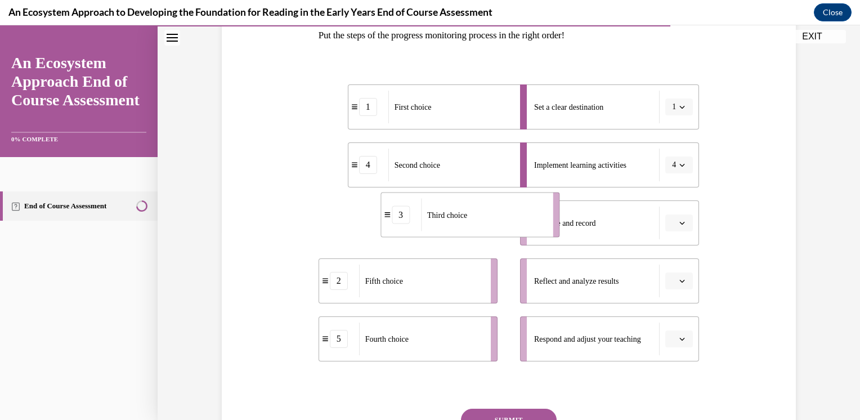
drag, startPoint x: 445, startPoint y: 241, endPoint x: 509, endPoint y: 235, distance: 63.9
click at [509, 235] on li "3 Third choice" at bounding box center [470, 215] width 179 height 45
click at [672, 164] on span "4" at bounding box center [674, 164] width 4 height 11
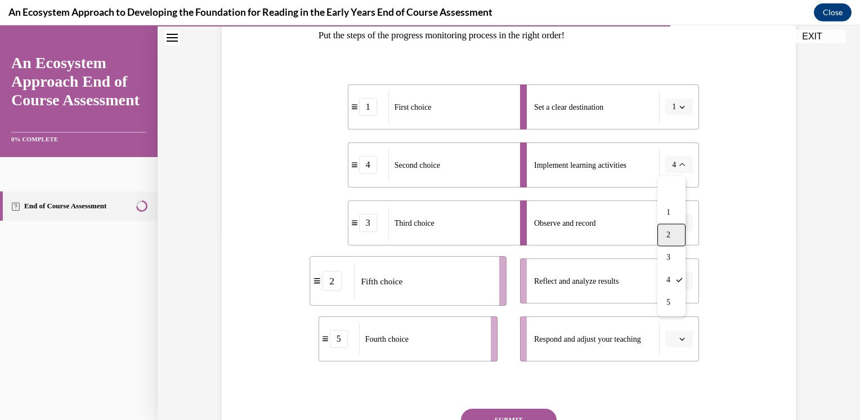
click at [672, 235] on div "2" at bounding box center [672, 235] width 28 height 23
click at [678, 167] on span "button" at bounding box center [682, 165] width 8 height 8
click at [678, 272] on div "4" at bounding box center [672, 280] width 28 height 23
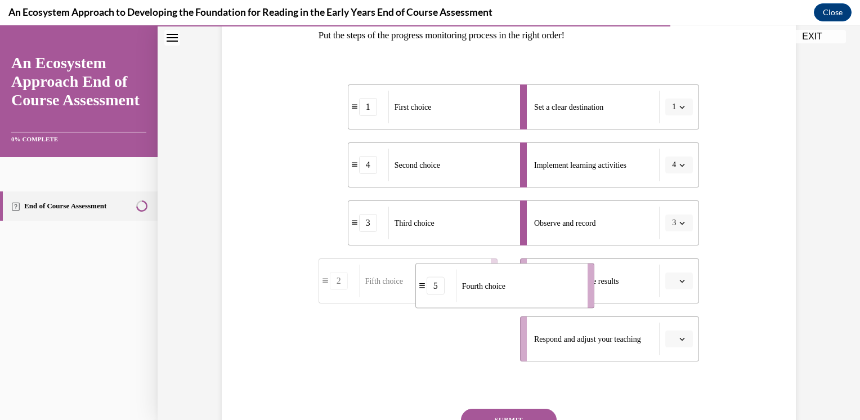
drag, startPoint x: 426, startPoint y: 354, endPoint x: 523, endPoint y: 300, distance: 111.4
click at [523, 300] on div "Fourth choice" at bounding box center [518, 286] width 124 height 33
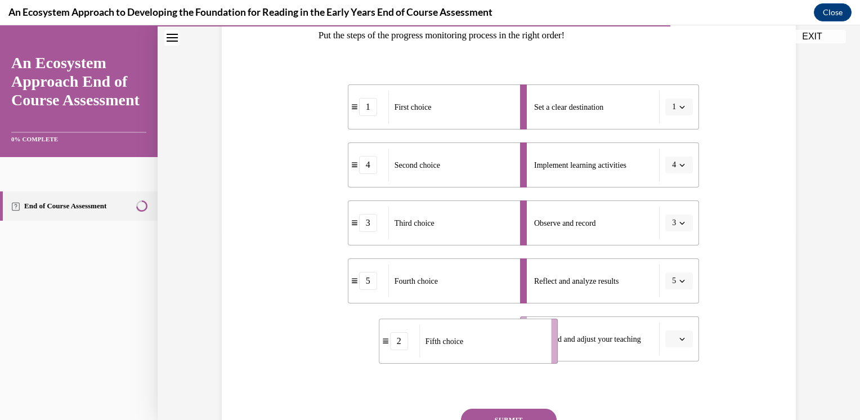
drag, startPoint x: 380, startPoint y: 350, endPoint x: 441, endPoint y: 350, distance: 61.4
click at [441, 350] on div "Fifth choice" at bounding box center [481, 341] width 124 height 33
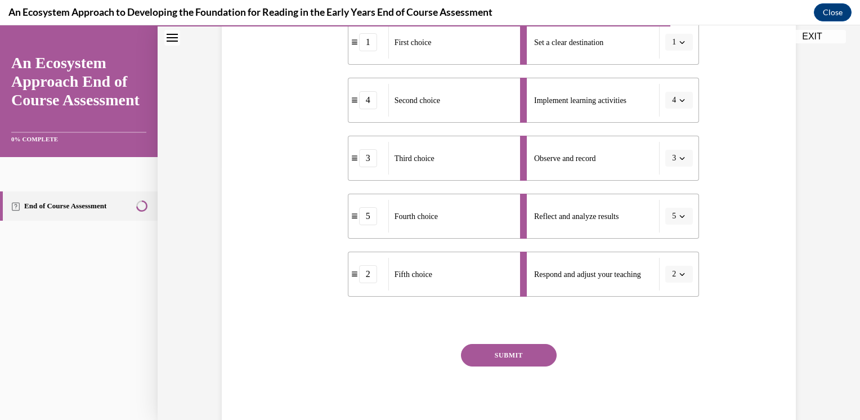
scroll to position [259, 0]
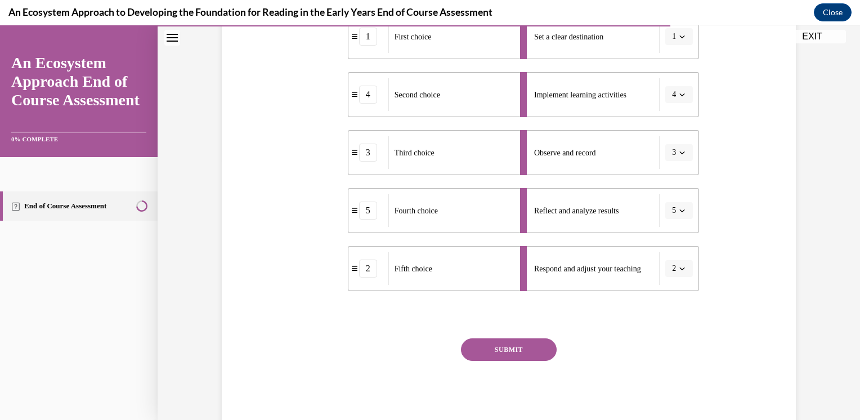
click at [502, 340] on button "SUBMIT" at bounding box center [509, 349] width 96 height 23
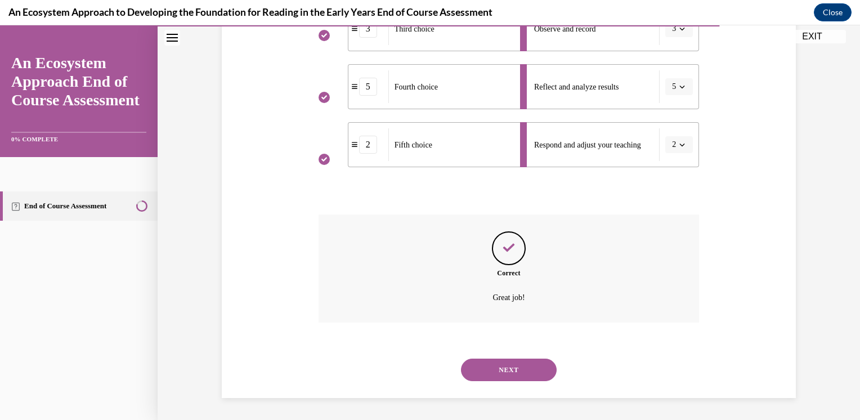
click at [495, 366] on button "NEXT" at bounding box center [509, 370] width 96 height 23
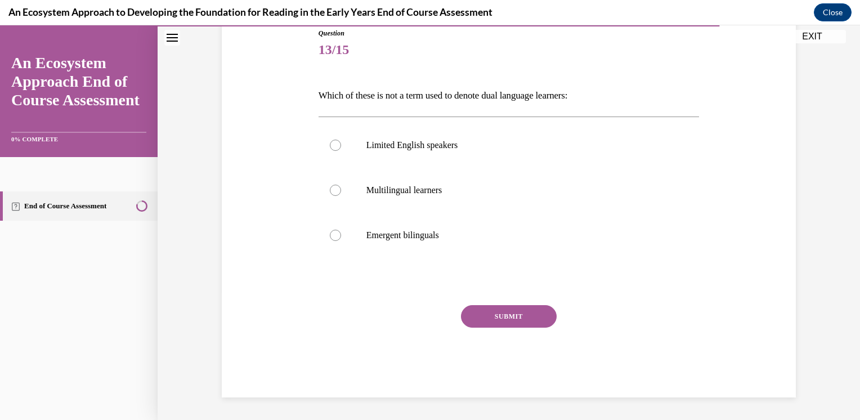
scroll to position [125, 0]
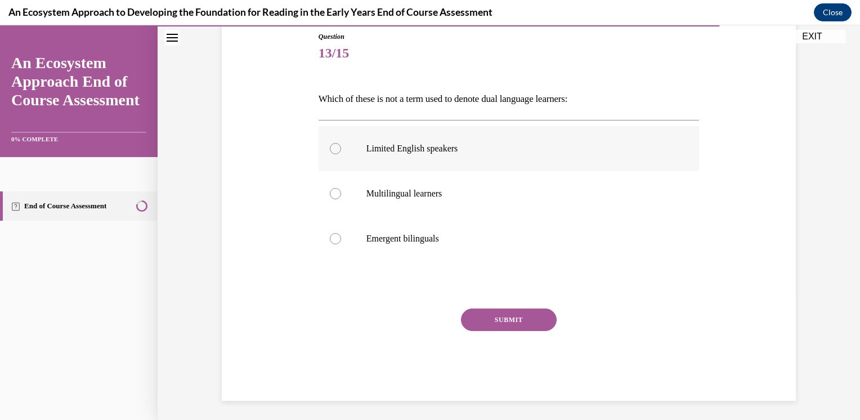
click at [391, 149] on p "Limited English speakers" at bounding box center [518, 148] width 305 height 11
click at [341, 149] on input "Limited English speakers" at bounding box center [335, 148] width 11 height 11
radio input "true"
click at [489, 315] on button "SUBMIT" at bounding box center [509, 320] width 96 height 23
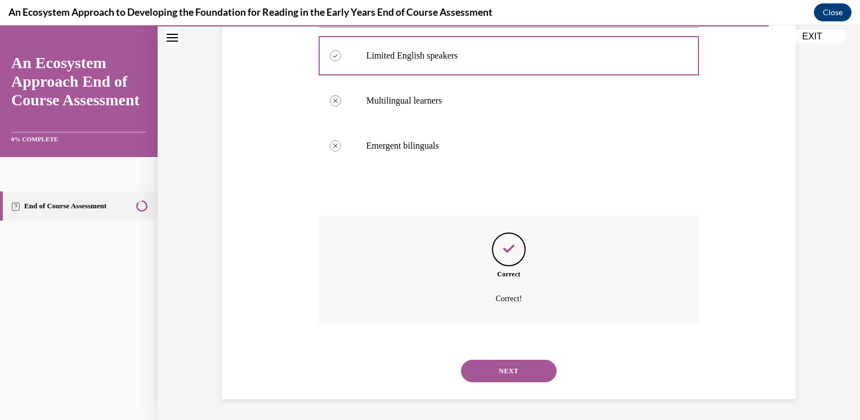
scroll to position [218, 0]
click at [482, 369] on button "NEXT" at bounding box center [509, 370] width 96 height 23
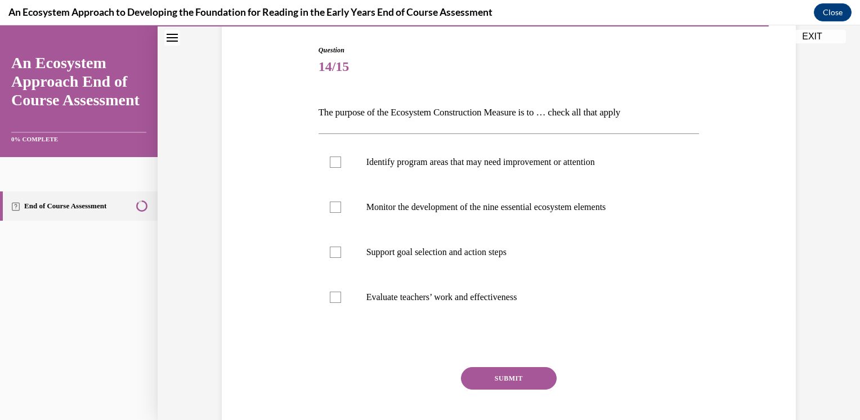
scroll to position [115, 0]
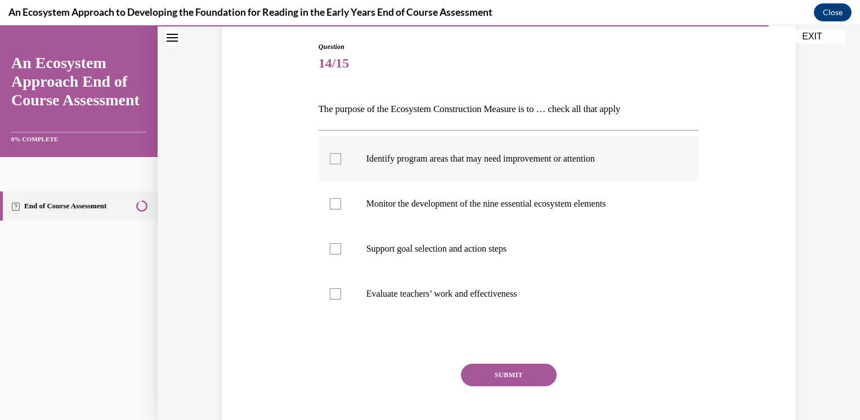
click at [417, 158] on p "Identify program areas that may need improvement or attention" at bounding box center [518, 158] width 305 height 11
click at [341, 158] on input "Identify program areas that may need improvement or attention" at bounding box center [335, 158] width 11 height 11
checkbox input "true"
click at [407, 219] on label "Monitor the development of the nine essential ecosystem elements" at bounding box center [509, 203] width 381 height 45
click at [341, 209] on input "Monitor the development of the nine essential ecosystem elements" at bounding box center [335, 203] width 11 height 11
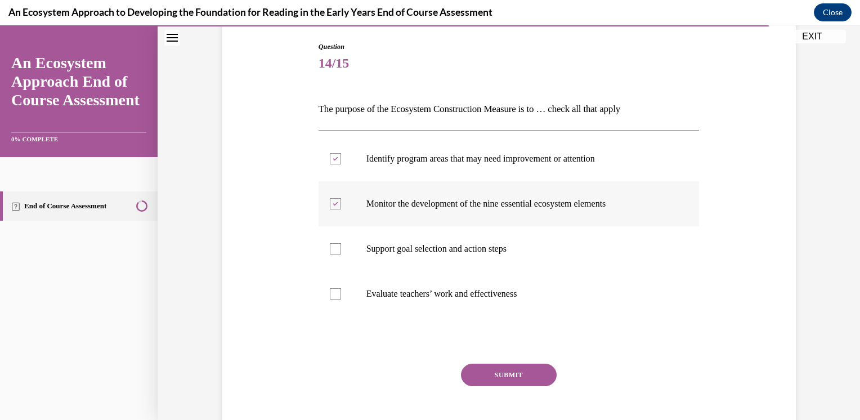
click at [407, 219] on label "Monitor the development of the nine essential ecosystem elements" at bounding box center [509, 203] width 381 height 45
click at [341, 209] on input "Monitor the development of the nine essential ecosystem elements" at bounding box center [335, 203] width 11 height 11
checkbox input "false"
click at [412, 257] on label "Support goal selection and action steps" at bounding box center [509, 248] width 381 height 45
click at [341, 254] on input "Support goal selection and action steps" at bounding box center [335, 248] width 11 height 11
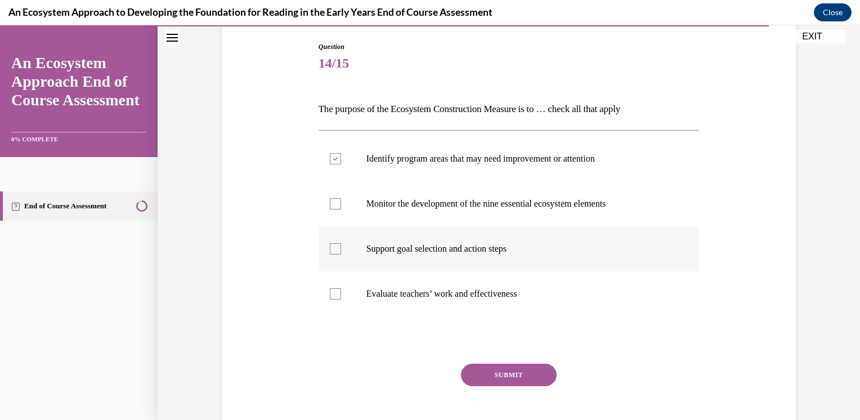
checkbox input "true"
click at [430, 210] on label "Monitor the development of the nine essential ecosystem elements" at bounding box center [509, 203] width 381 height 45
click at [341, 209] on input "Monitor the development of the nine essential ecosystem elements" at bounding box center [335, 203] width 11 height 11
checkbox input "true"
click at [502, 373] on button "SUBMIT" at bounding box center [509, 375] width 96 height 23
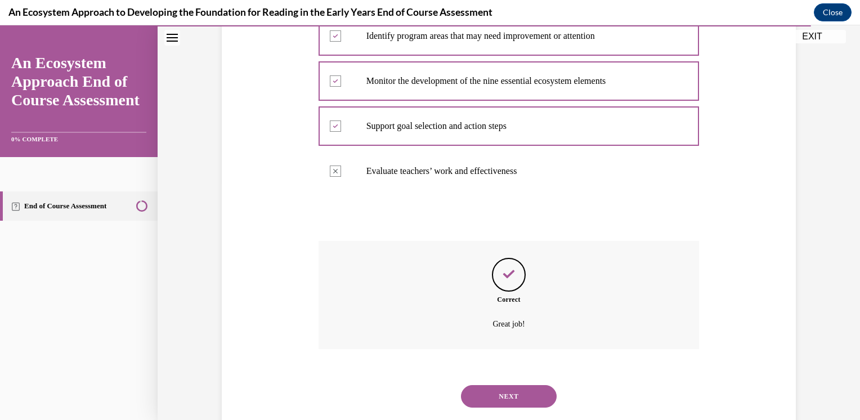
scroll to position [263, 0]
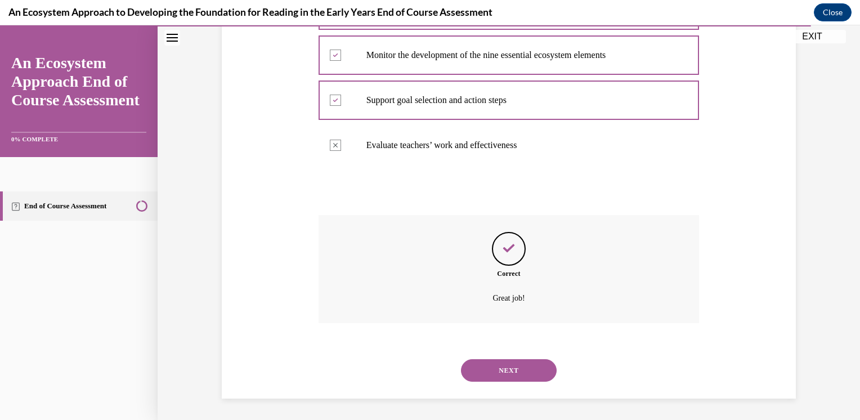
click at [540, 367] on button "NEXT" at bounding box center [509, 370] width 96 height 23
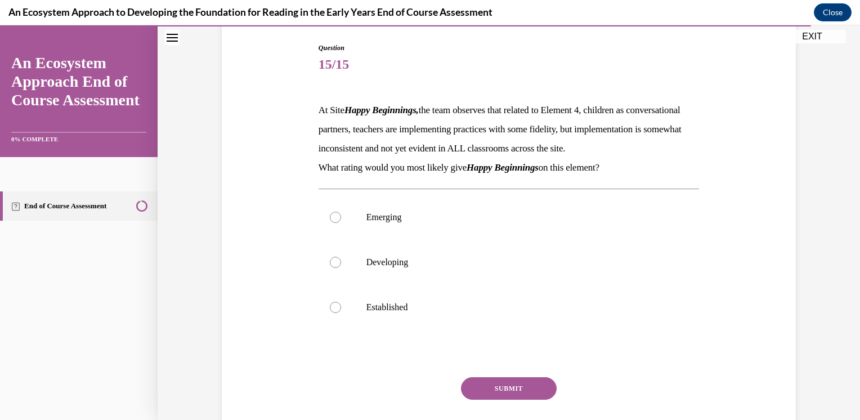
scroll to position [117, 0]
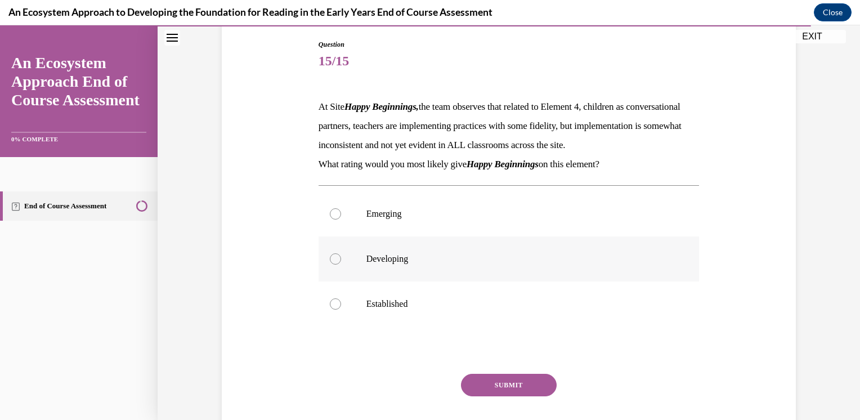
click at [369, 265] on p "Developing" at bounding box center [518, 258] width 305 height 11
click at [341, 265] on input "Developing" at bounding box center [335, 258] width 11 height 11
radio input "true"
click at [520, 395] on button "SUBMIT" at bounding box center [509, 385] width 96 height 23
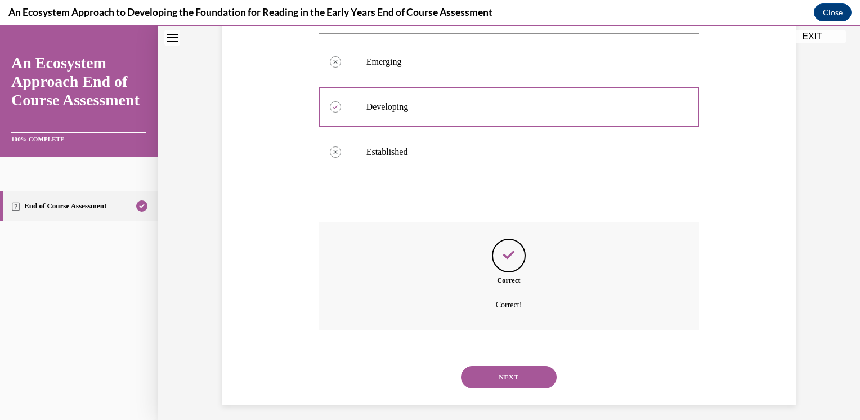
scroll to position [295, 0]
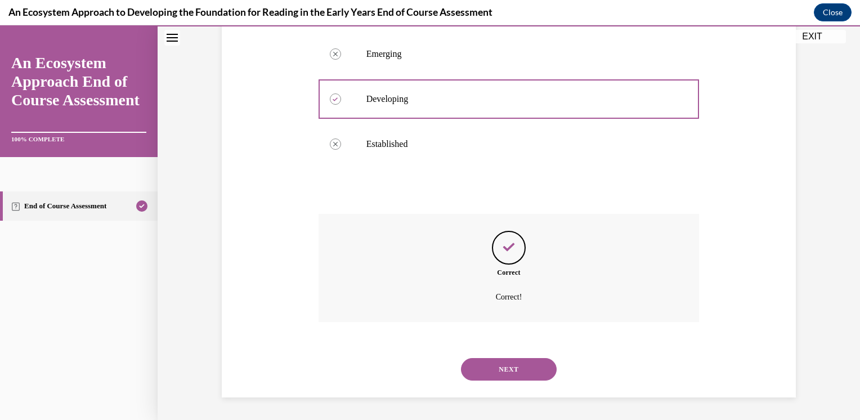
click at [477, 366] on button "NEXT" at bounding box center [509, 369] width 96 height 23
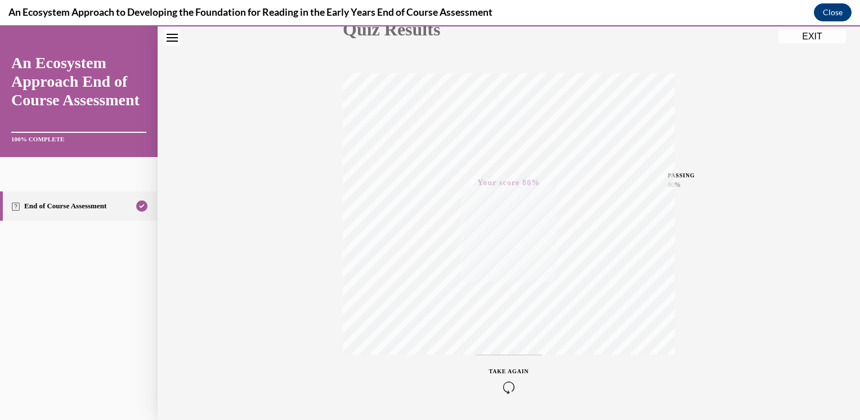
scroll to position [182, 0]
click at [784, 37] on button "EXIT" at bounding box center [813, 37] width 68 height 14
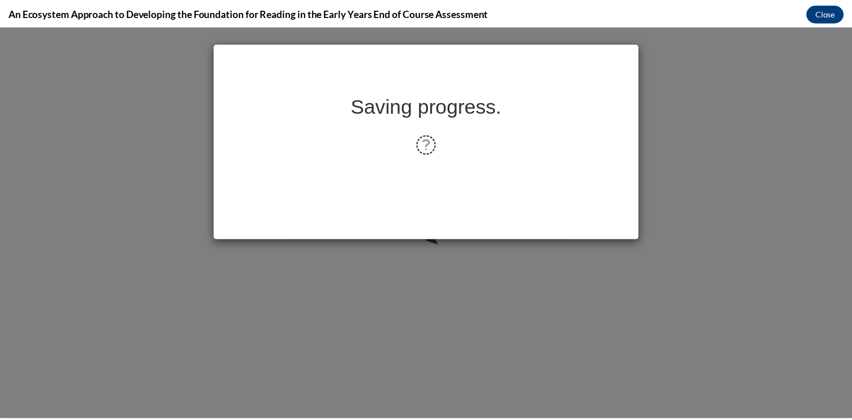
scroll to position [0, 0]
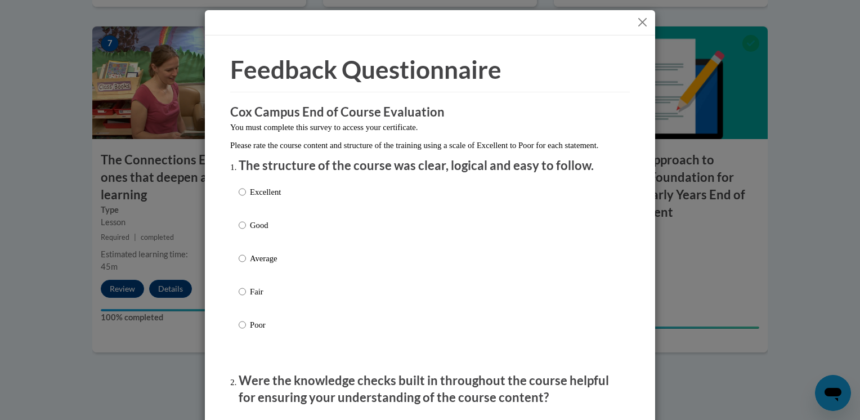
click at [636, 23] on button "Close" at bounding box center [643, 22] width 14 height 14
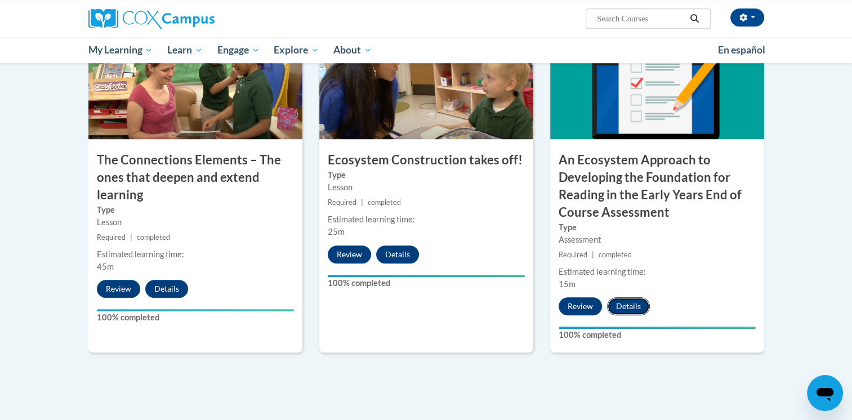
click at [647, 301] on button "Details" at bounding box center [628, 306] width 43 height 18
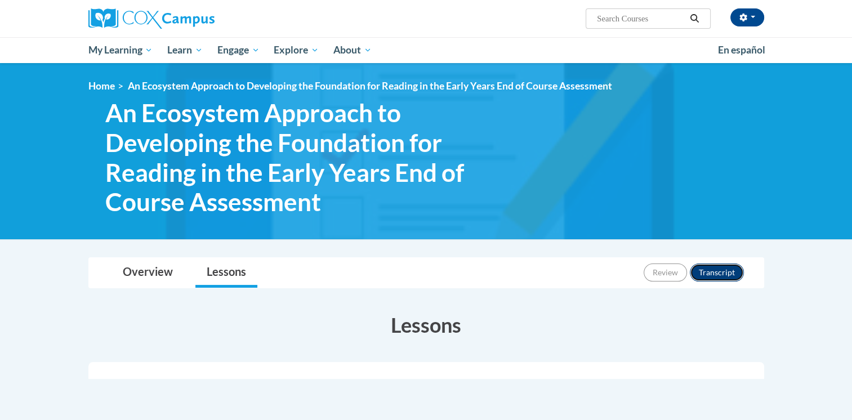
click at [714, 271] on button "Transcript" at bounding box center [717, 272] width 54 height 18
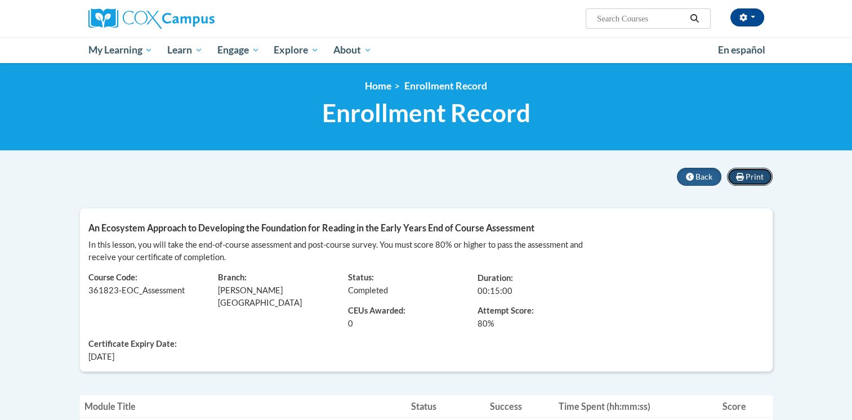
click at [749, 180] on span "Print" at bounding box center [754, 177] width 18 height 10
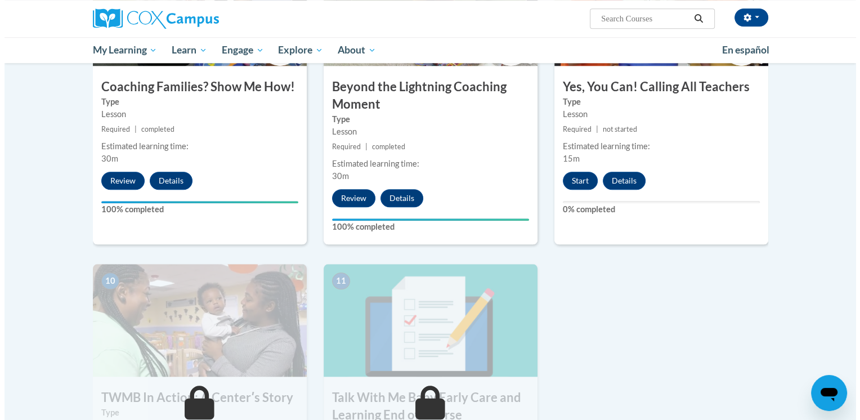
scroll to position [995, 0]
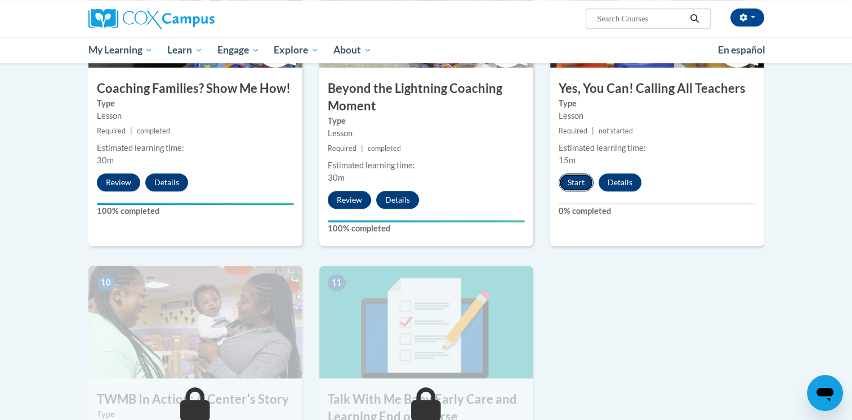
click at [560, 173] on button "Start" at bounding box center [575, 182] width 35 height 18
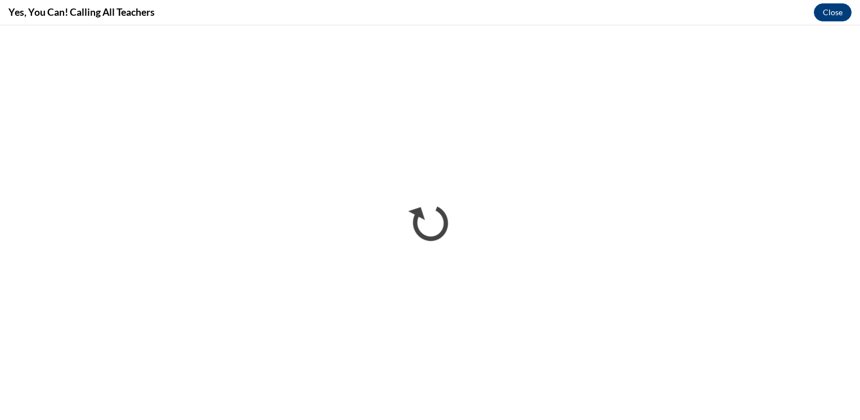
scroll to position [0, 0]
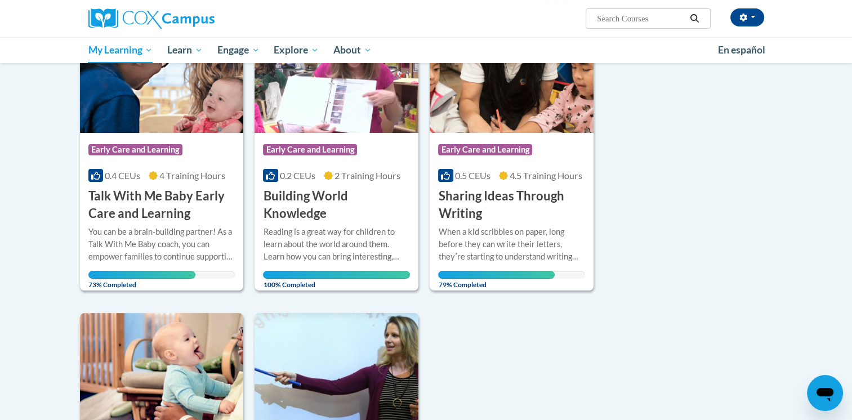
scroll to position [105, 0]
